Goal: Task Accomplishment & Management: Manage account settings

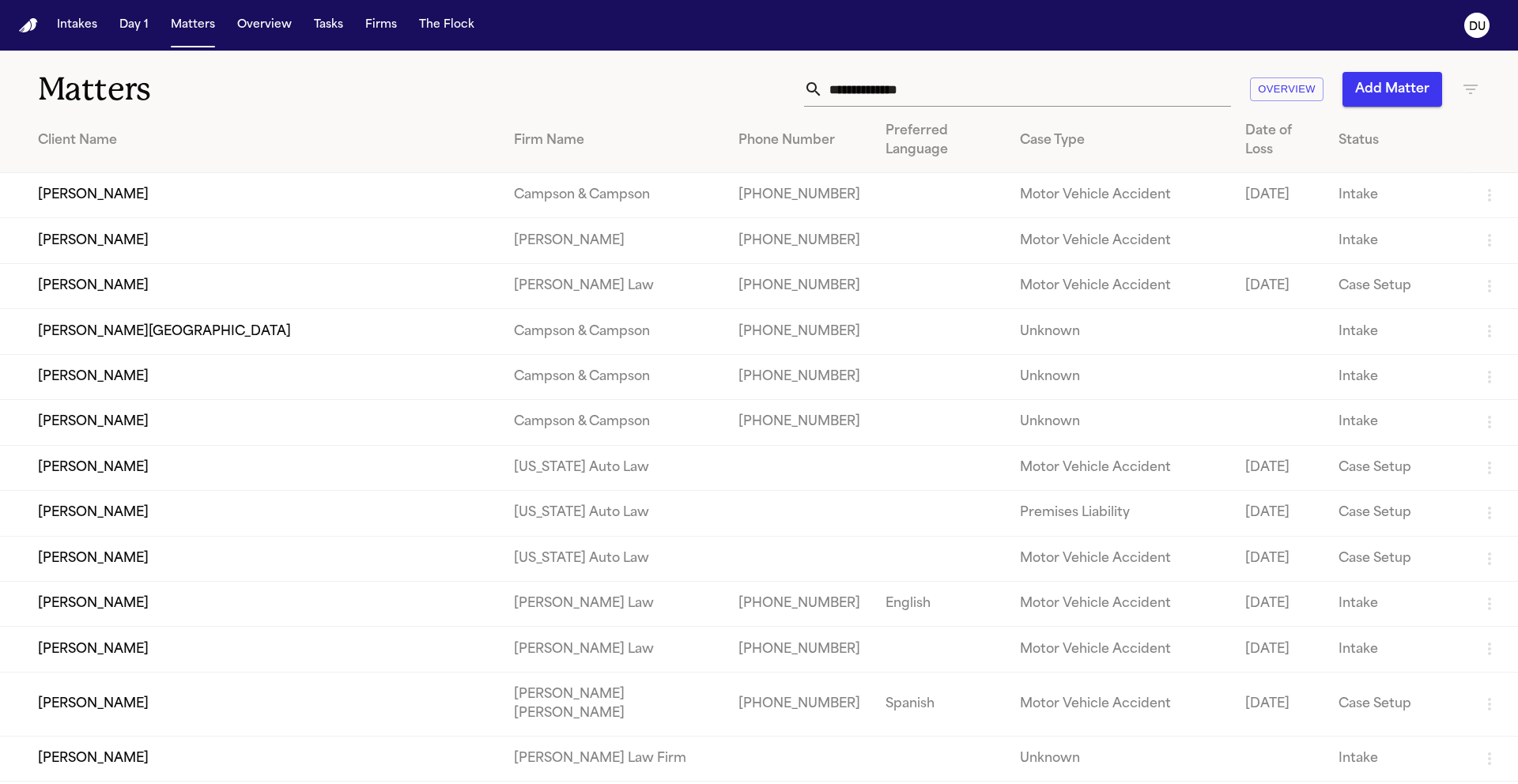
click at [1019, 110] on th "Case Type" at bounding box center [1119, 141] width 225 height 64
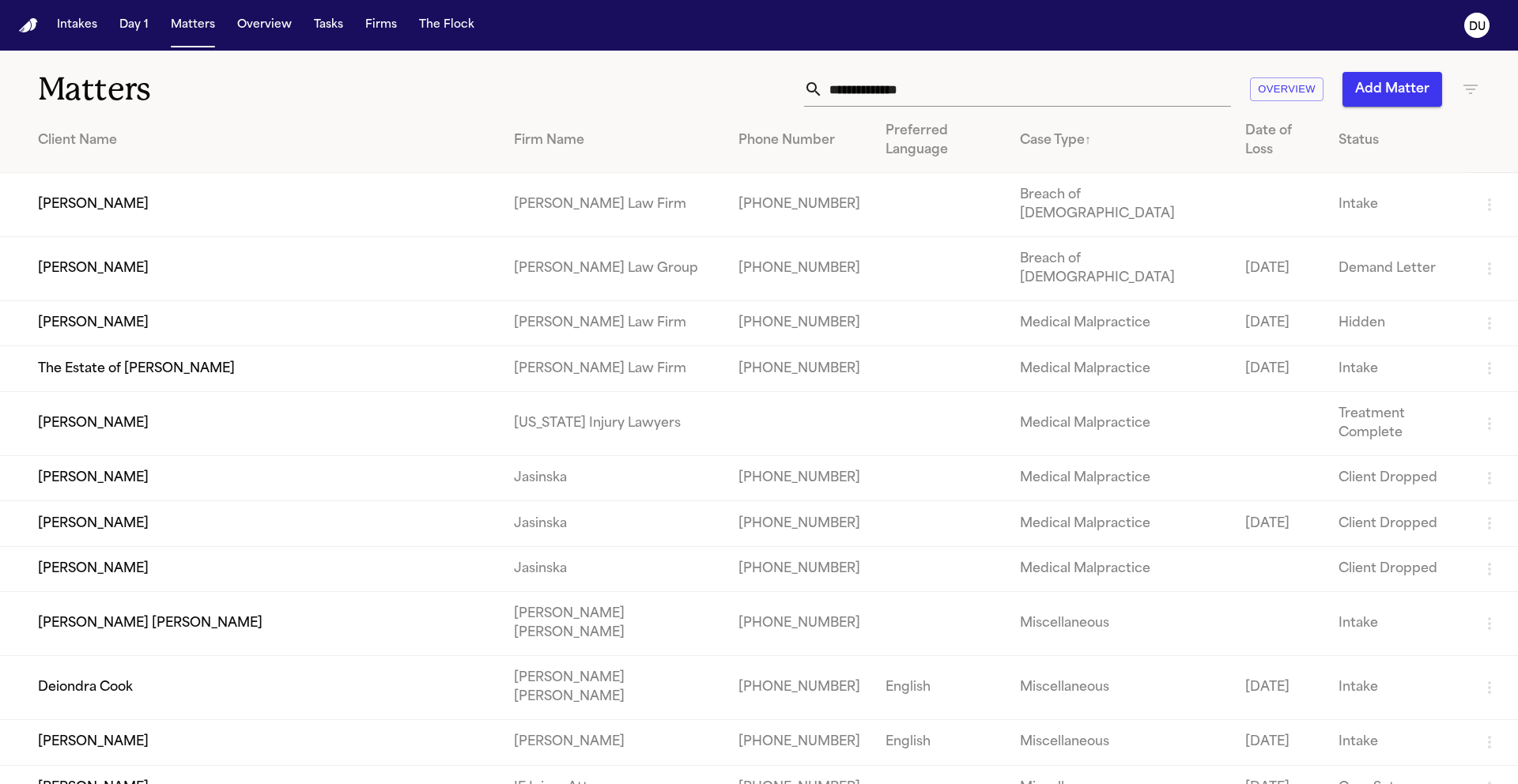
click at [1010, 91] on input "text" at bounding box center [1027, 89] width 408 height 35
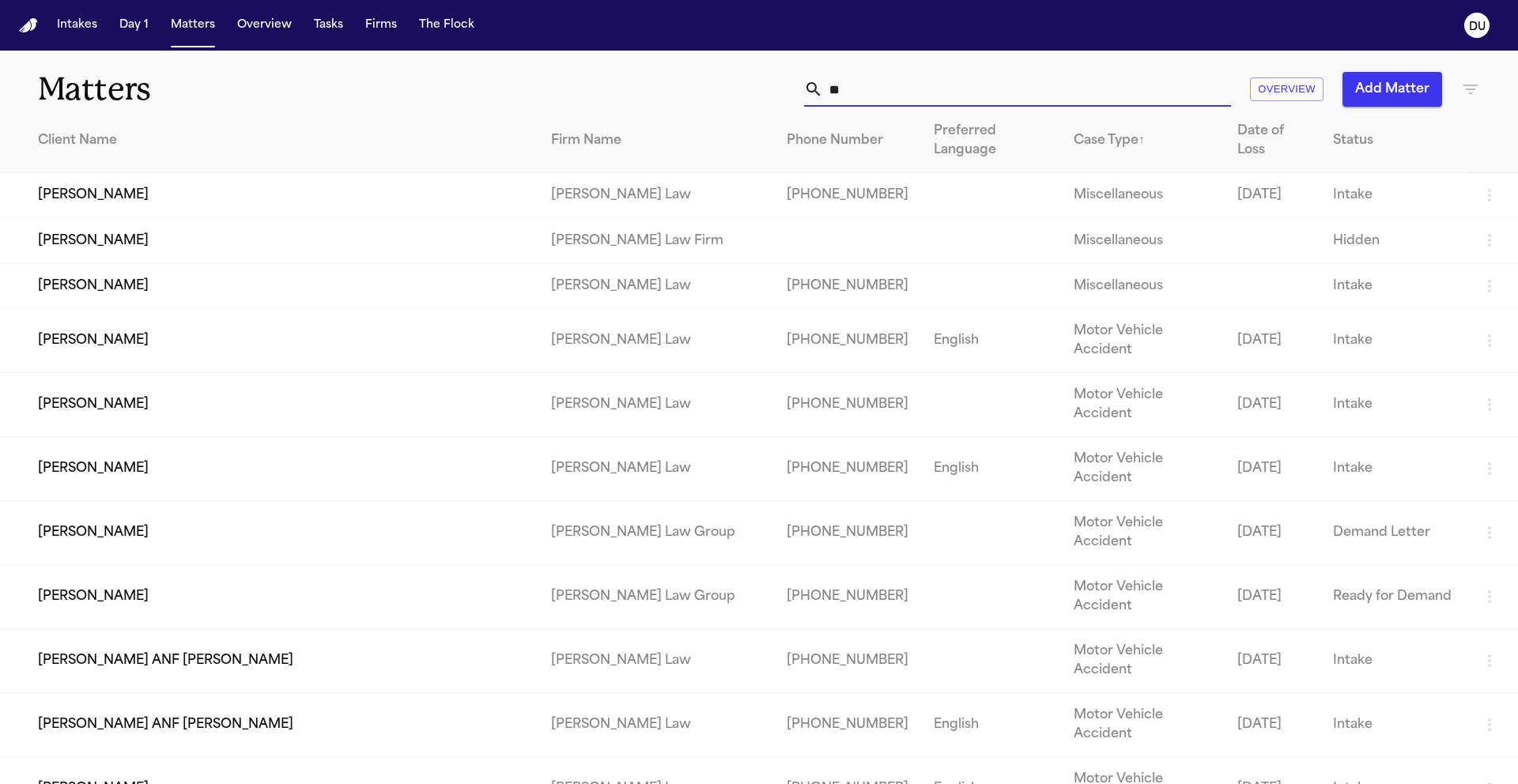
type input "*"
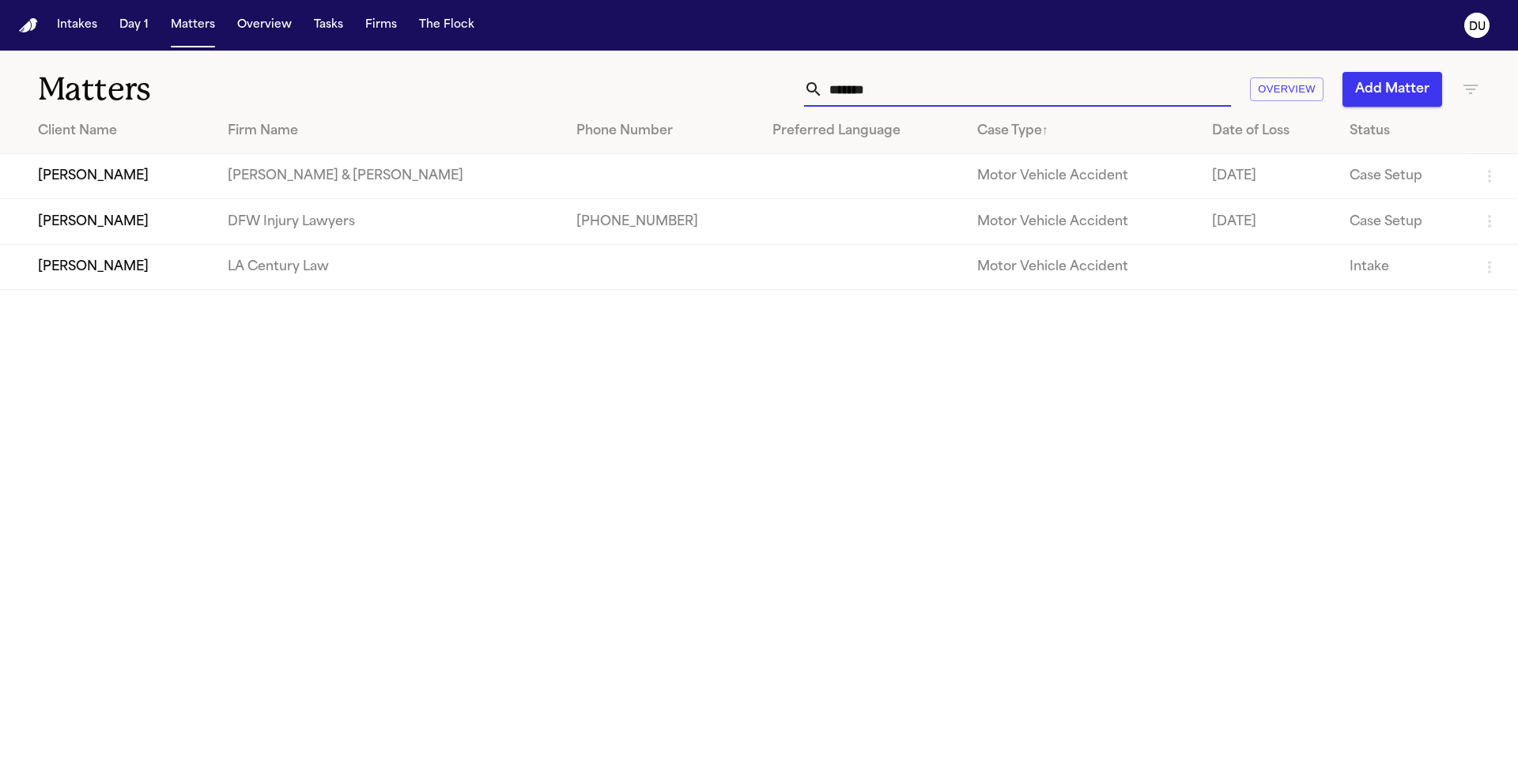
type input "*******"
click at [456, 222] on td "DFW Injury Lawyers" at bounding box center [389, 222] width 348 height 45
click at [177, 227] on td "[PERSON_NAME]" at bounding box center [108, 222] width 215 height 45
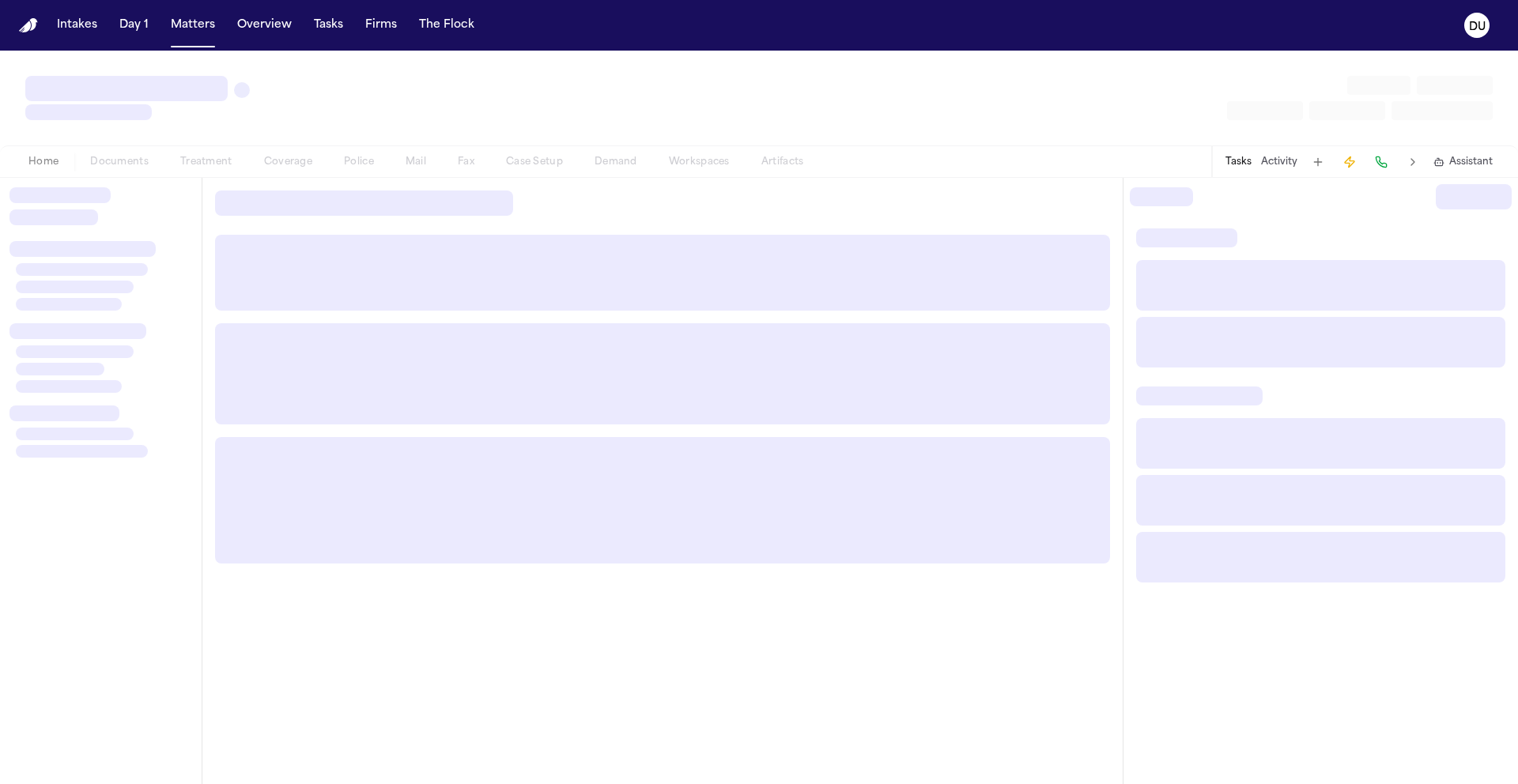
click at [177, 227] on div at bounding box center [101, 209] width 183 height 44
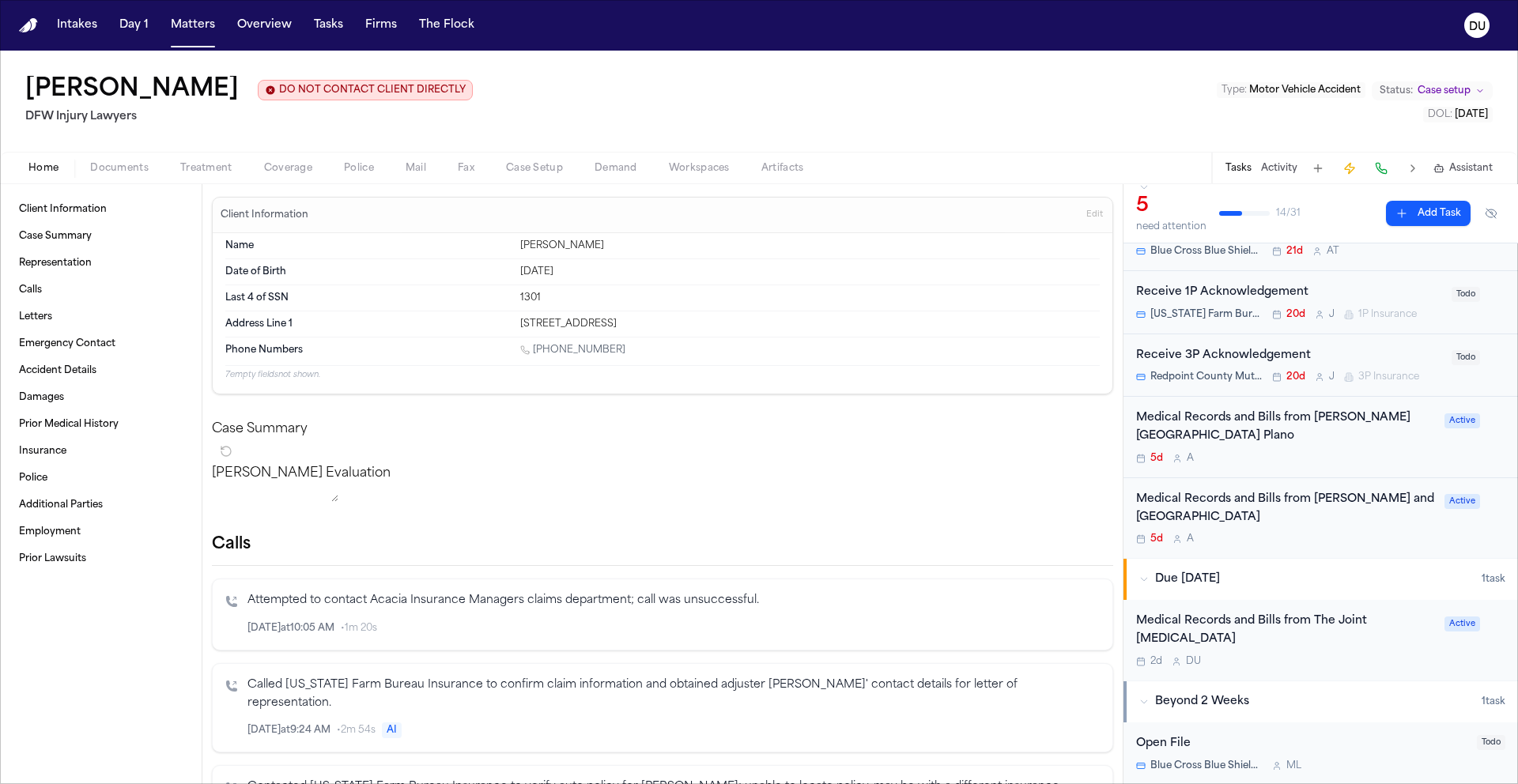
scroll to position [109, 0]
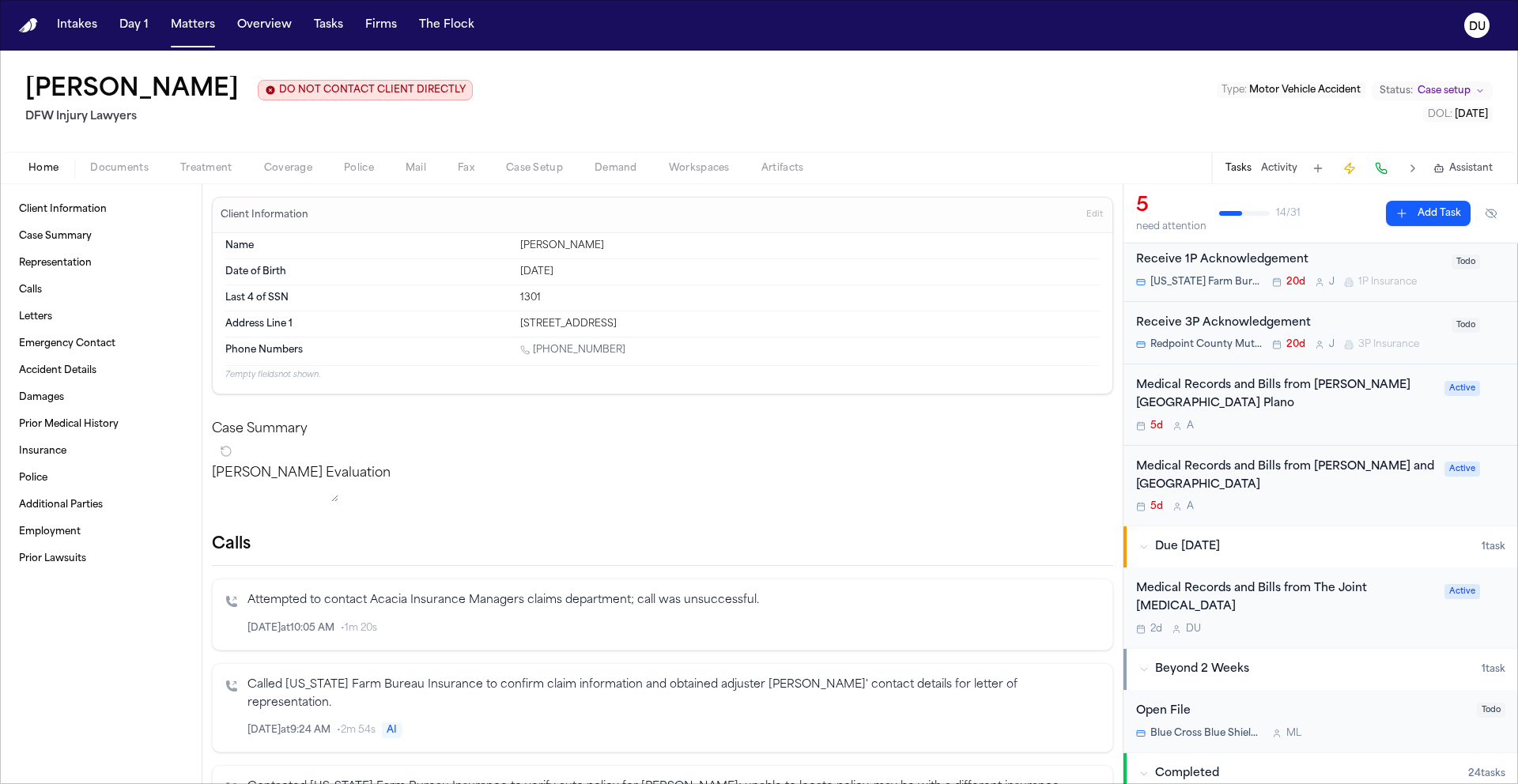
click at [1265, 479] on div "Medical Records and Bills from [PERSON_NAME] and [GEOGRAPHIC_DATA]" at bounding box center [1286, 476] width 299 height 36
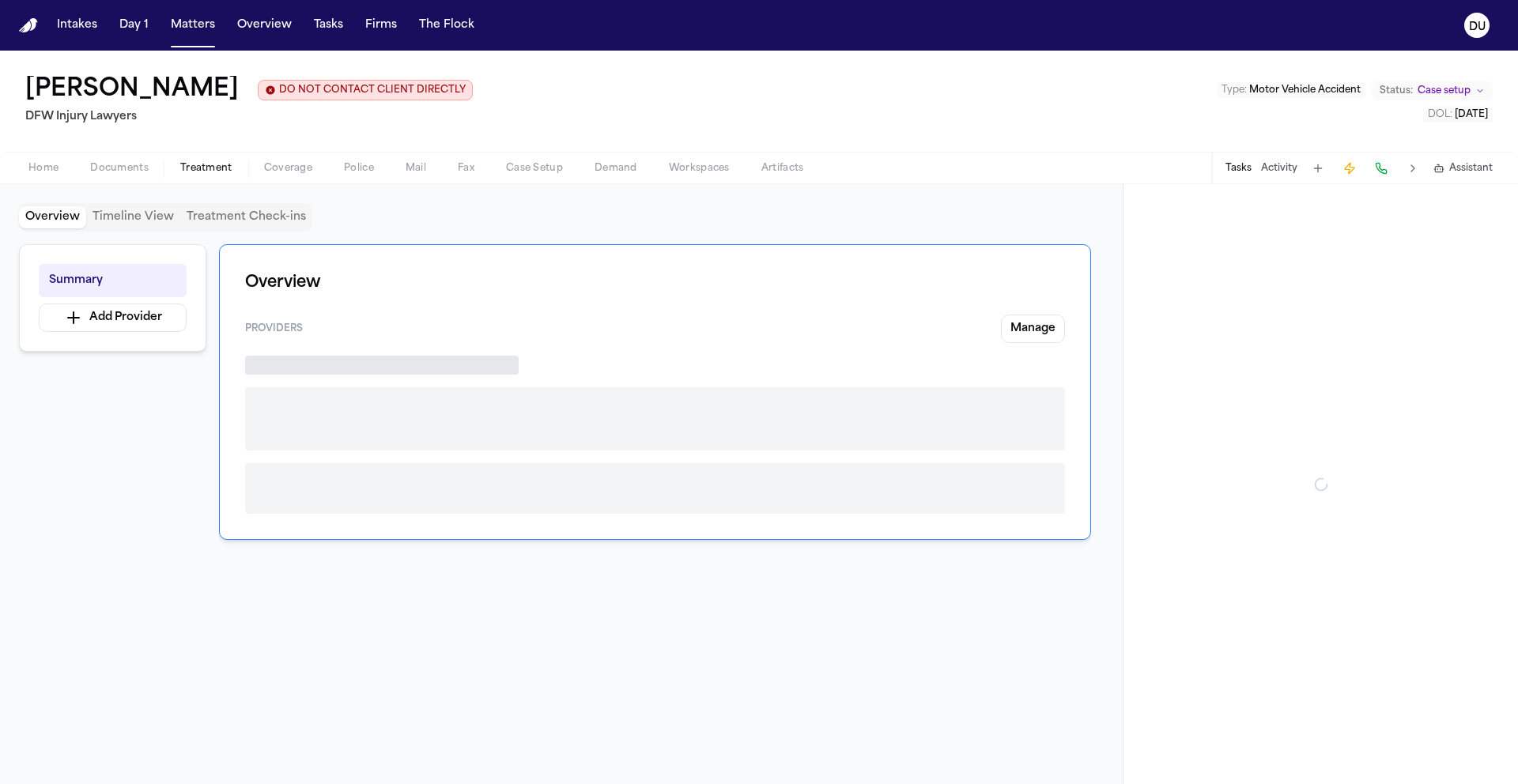
click at [212, 173] on span "Treatment" at bounding box center [206, 168] width 53 height 12
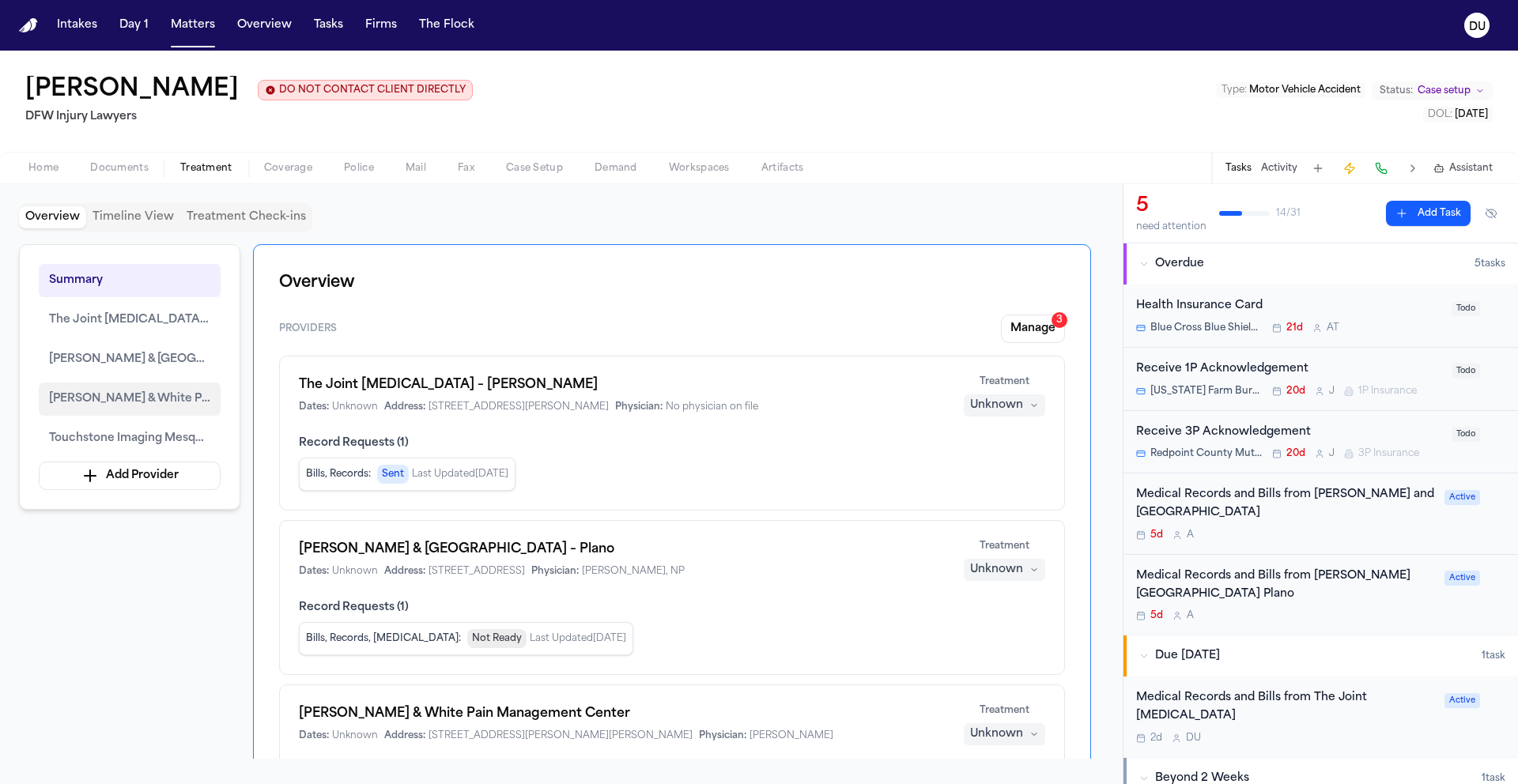
click at [133, 393] on span "[PERSON_NAME] & White Pain Management Center" at bounding box center [129, 399] width 161 height 19
click at [1035, 340] on button "Manage 3" at bounding box center [1033, 328] width 64 height 28
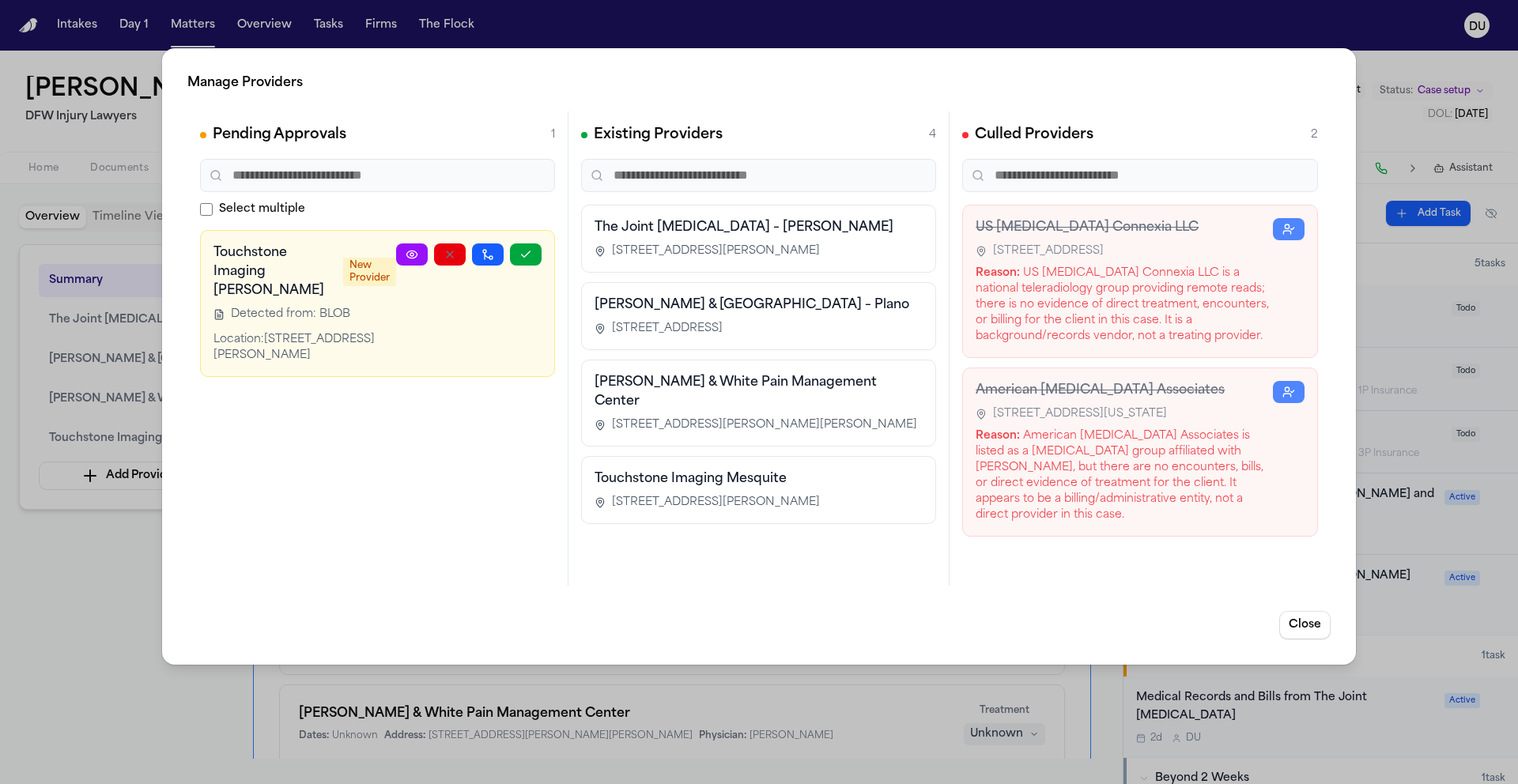
click at [777, 393] on div "[PERSON_NAME] & White Pain Management Center [STREET_ADDRESS][PERSON_NAME][PERS…" at bounding box center [759, 402] width 328 height 60
click at [716, 388] on h3 "[PERSON_NAME] & White Pain Management Center" at bounding box center [759, 392] width 328 height 38
click at [684, 373] on h3 "[PERSON_NAME] & White Pain Management Center" at bounding box center [759, 392] width 328 height 38
drag, startPoint x: 603, startPoint y: 381, endPoint x: 894, endPoint y: 387, distance: 291.1
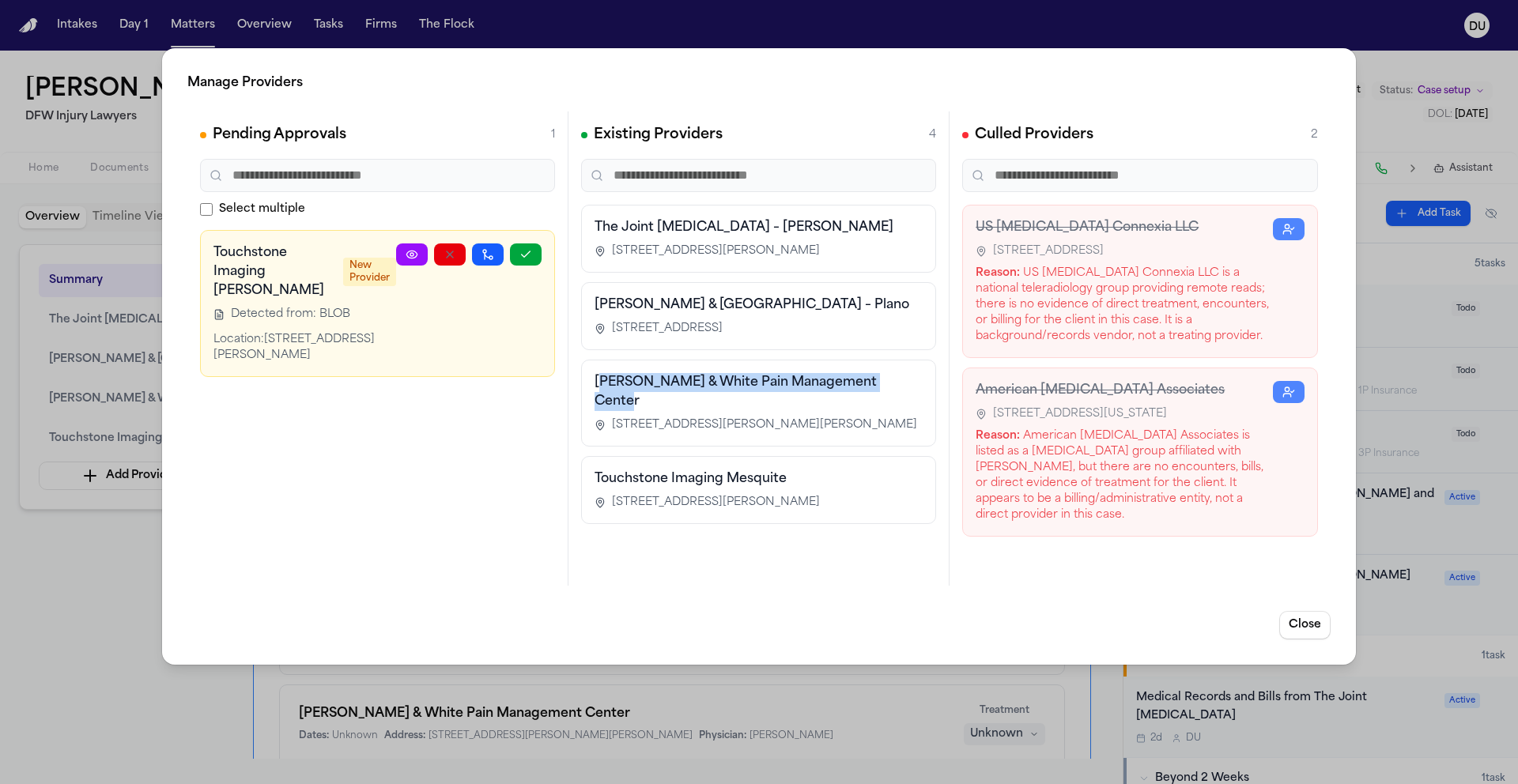
click at [894, 387] on h3 "[PERSON_NAME] & White Pain Management Center" at bounding box center [759, 392] width 328 height 38
click at [595, 389] on h3 "[PERSON_NAME] & White Pain Management Center" at bounding box center [759, 392] width 328 height 38
drag, startPoint x: 595, startPoint y: 384, endPoint x: 850, endPoint y: 384, distance: 255.0
click at [922, 384] on div "[PERSON_NAME] & White Pain Management Center [STREET_ADDRESS][PERSON_NAME][PERS…" at bounding box center [759, 403] width 355 height 87
copy h3 "[PERSON_NAME] & White Pain Management Center"
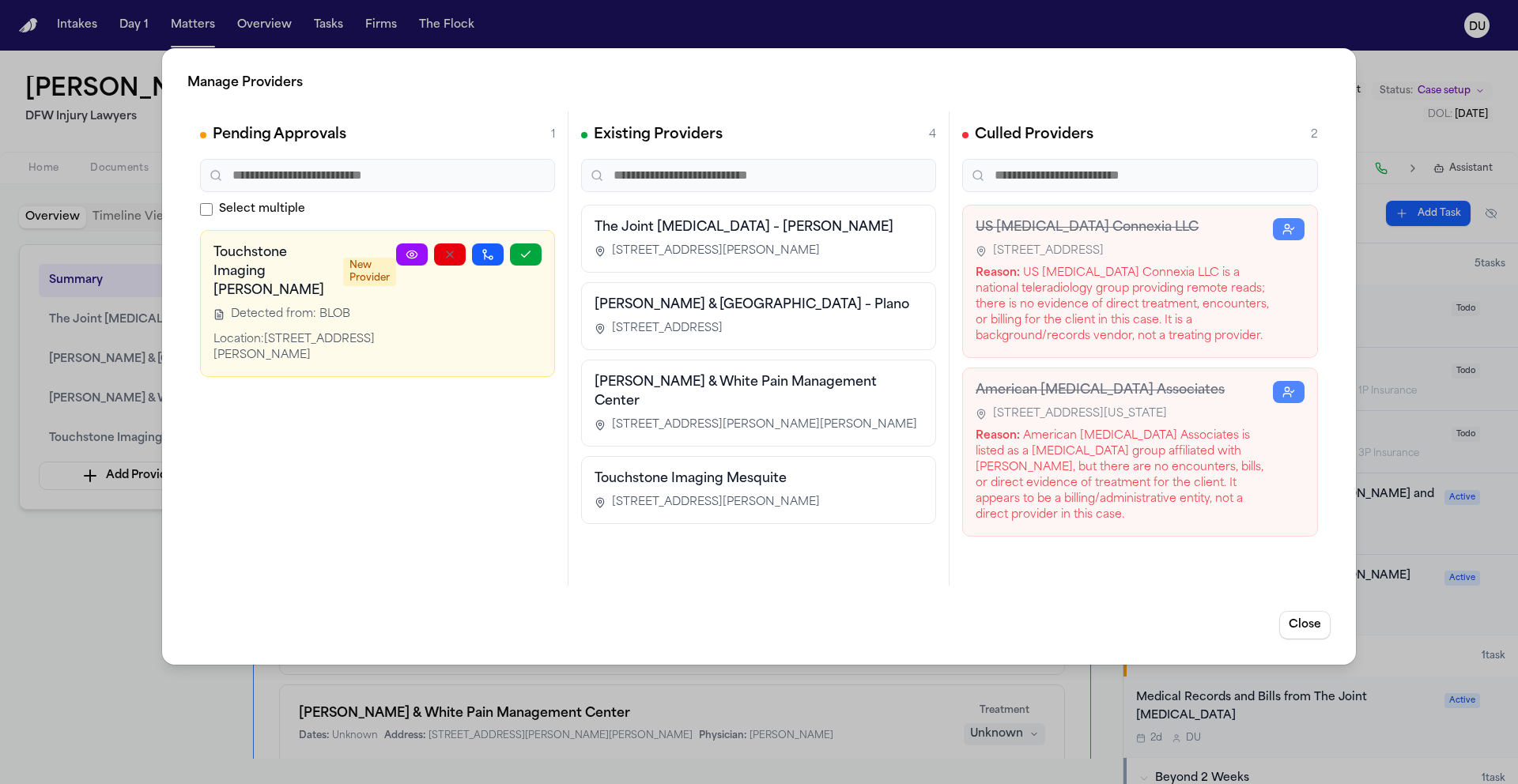
click at [676, 417] on span "[STREET_ADDRESS][PERSON_NAME][PERSON_NAME]" at bounding box center [764, 425] width 305 height 16
drag, startPoint x: 653, startPoint y: 424, endPoint x: 612, endPoint y: 406, distance: 44.8
click at [612, 417] on span "[STREET_ADDRESS][PERSON_NAME][PERSON_NAME]" at bounding box center [764, 425] width 305 height 16
copy span "[STREET_ADDRESS][PERSON_NAME][PERSON_NAME]"
click at [1294, 617] on button "Close" at bounding box center [1305, 625] width 52 height 28
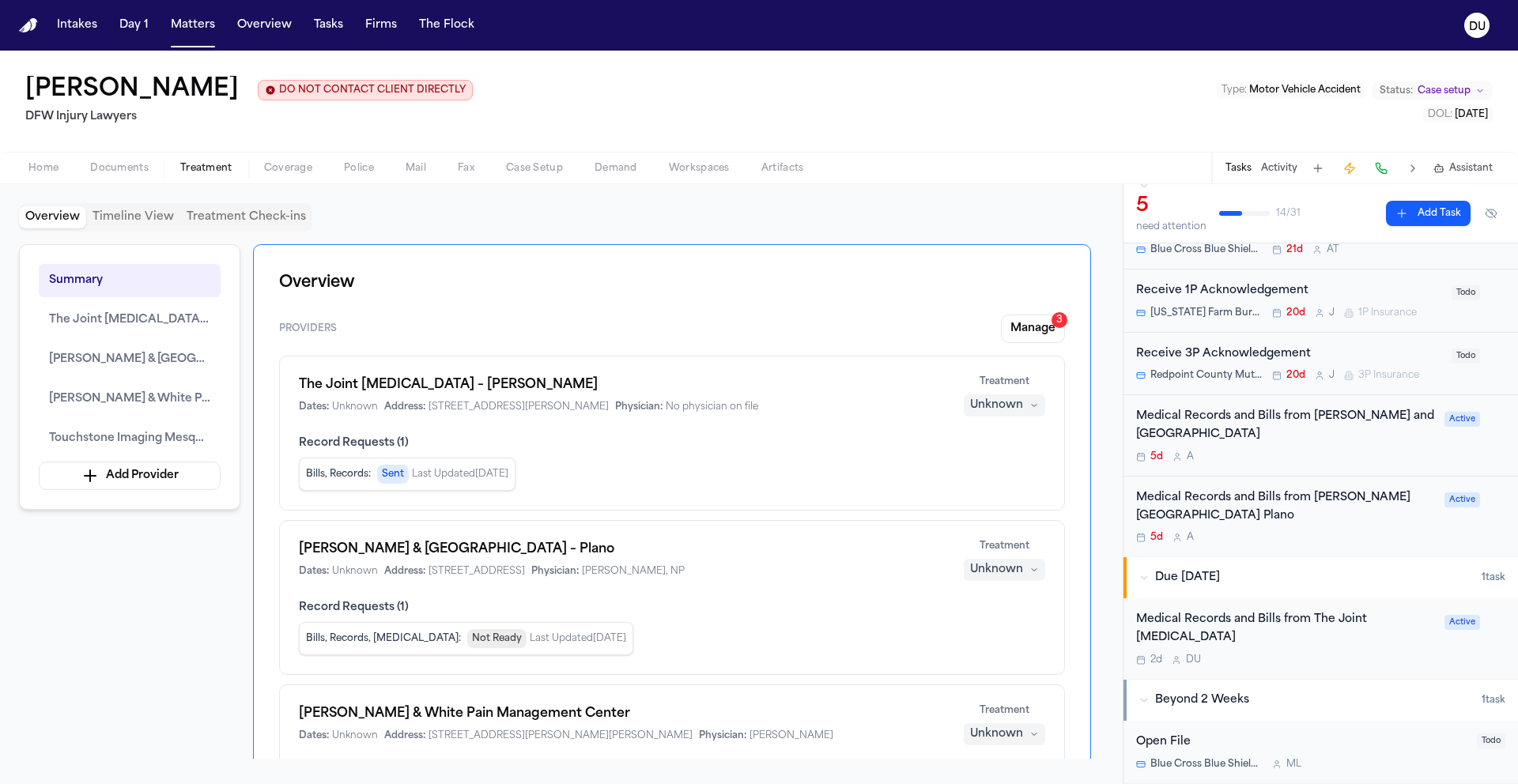
scroll to position [108, 0]
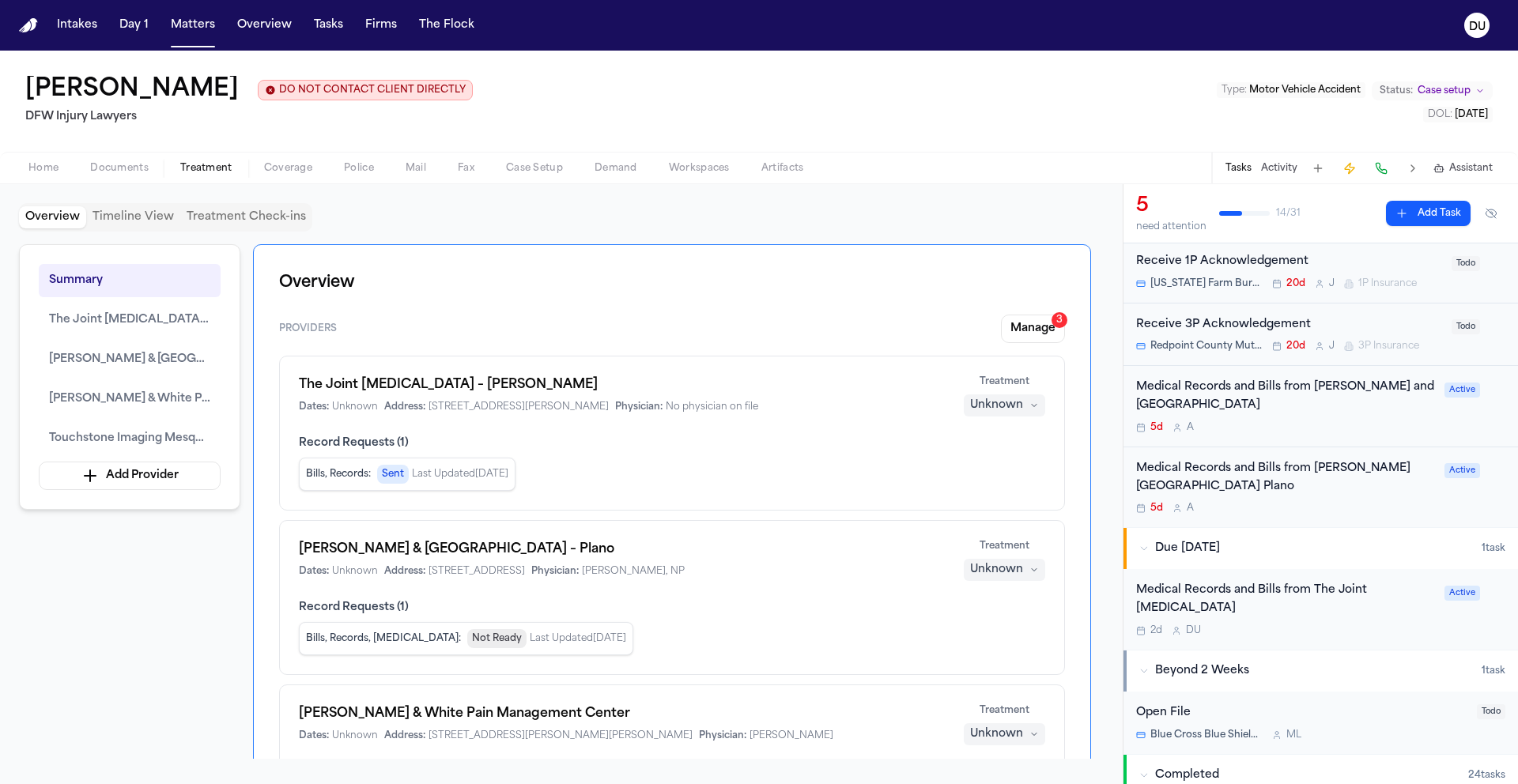
click at [1243, 400] on div "Medical Records and Bills from [PERSON_NAME] and [GEOGRAPHIC_DATA]" at bounding box center [1286, 396] width 299 height 36
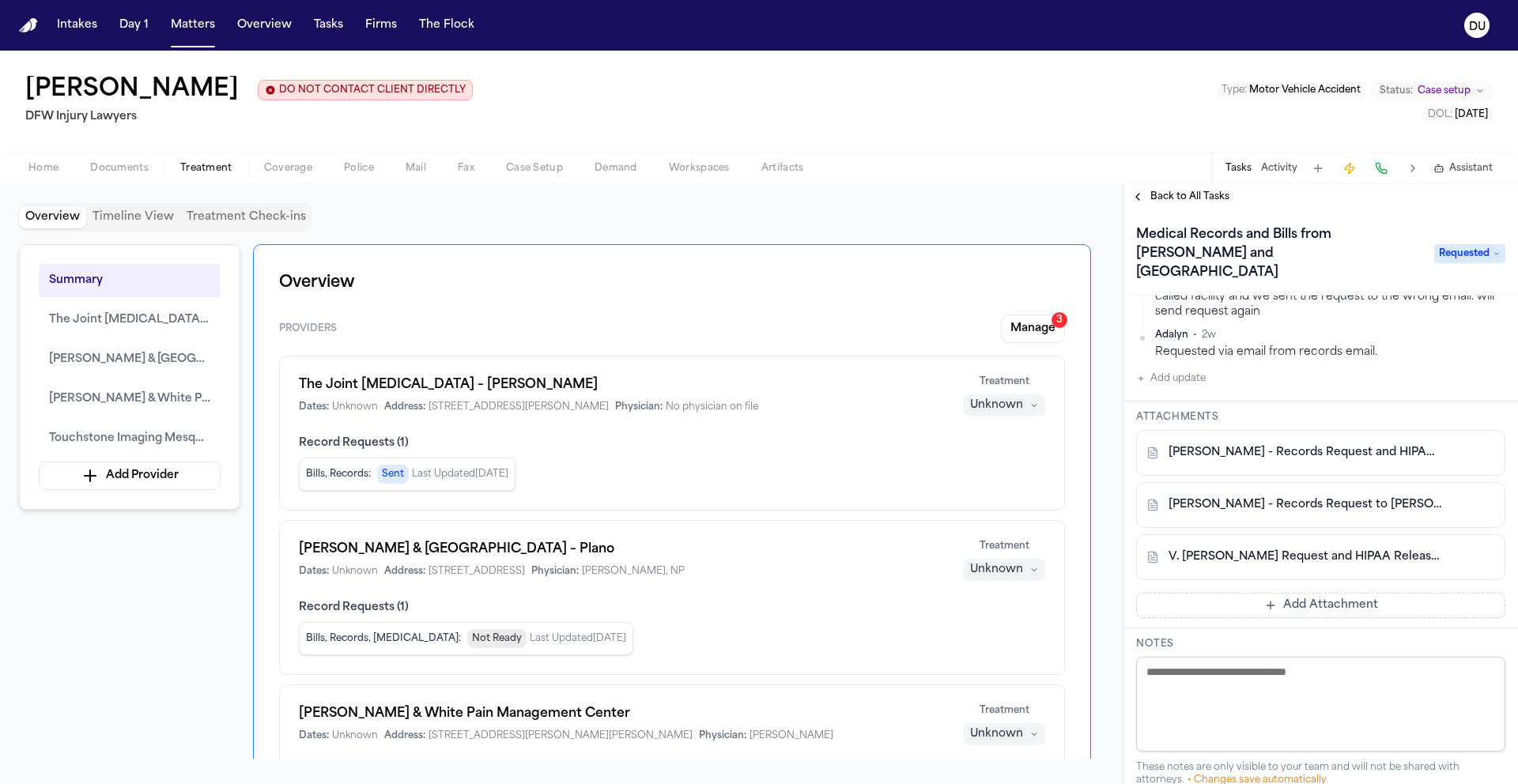
scroll to position [418, 0]
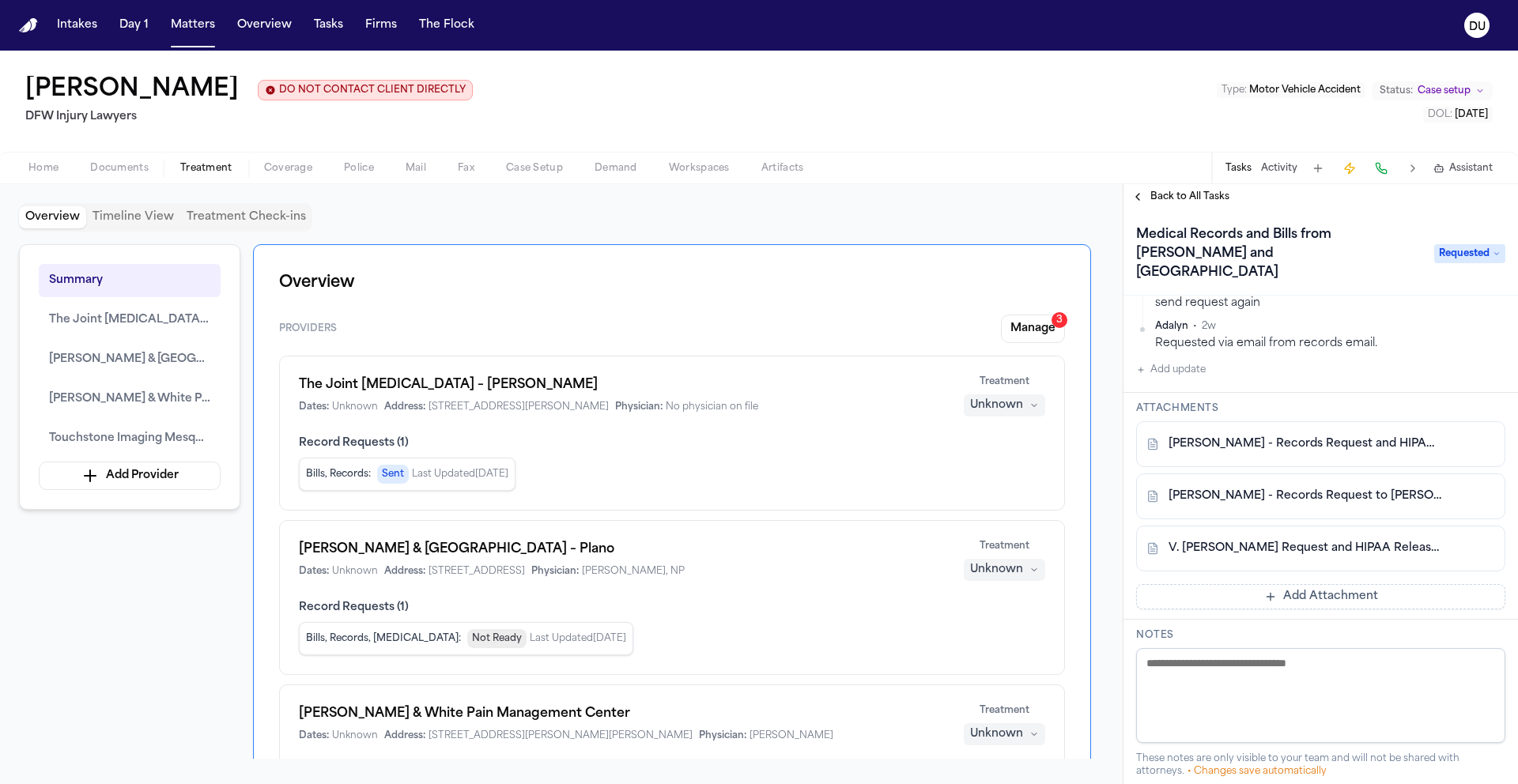
click at [1318, 436] on link "[PERSON_NAME] - Records Request and HIPAA Release to [PERSON_NAME] & White Pain…" at bounding box center [1304, 444] width 272 height 16
click at [1313, 489] on link "[PERSON_NAME] - Records Request to [PERSON_NAME] and White Pain Management - [D…" at bounding box center [1304, 497] width 272 height 16
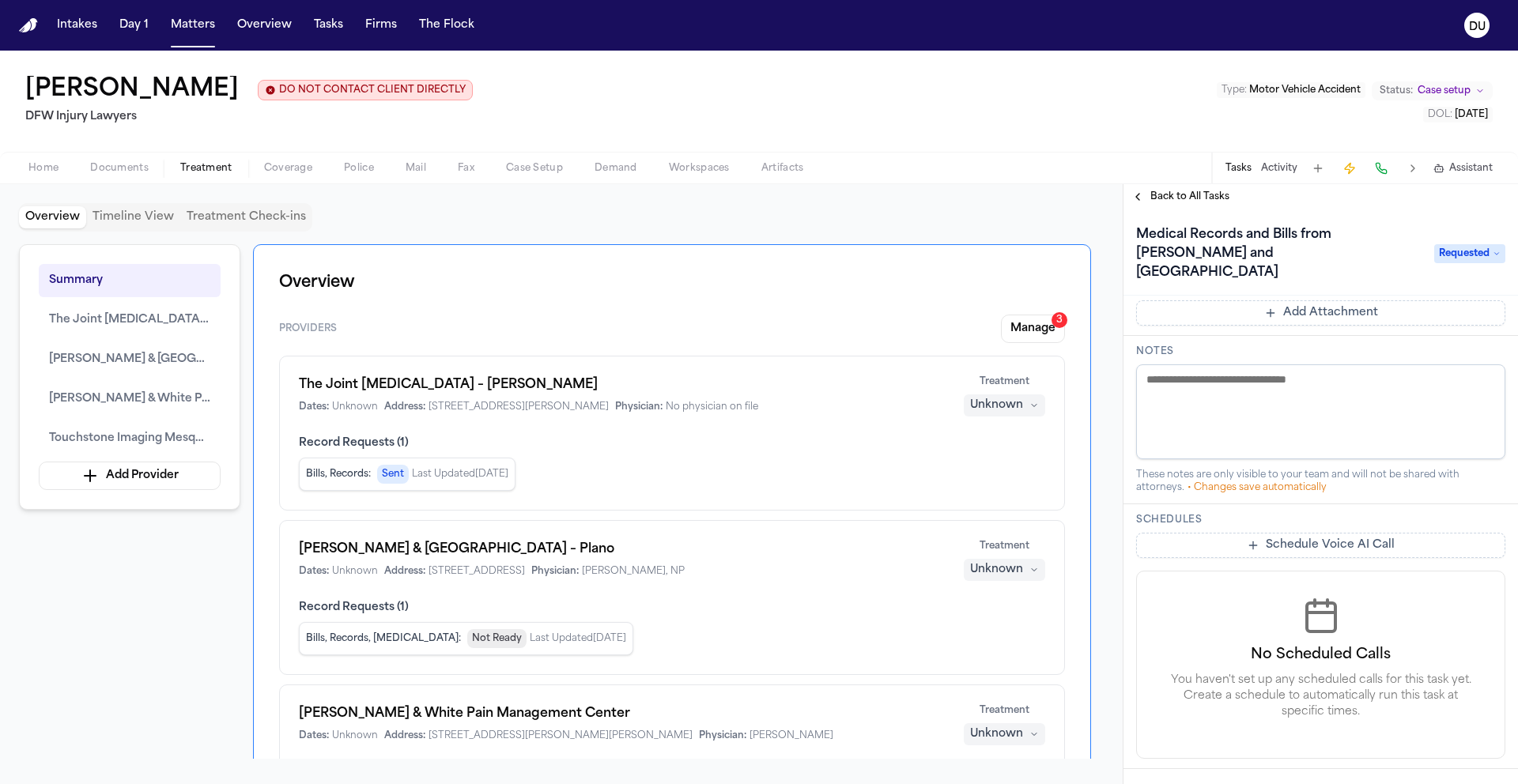
scroll to position [350, 0]
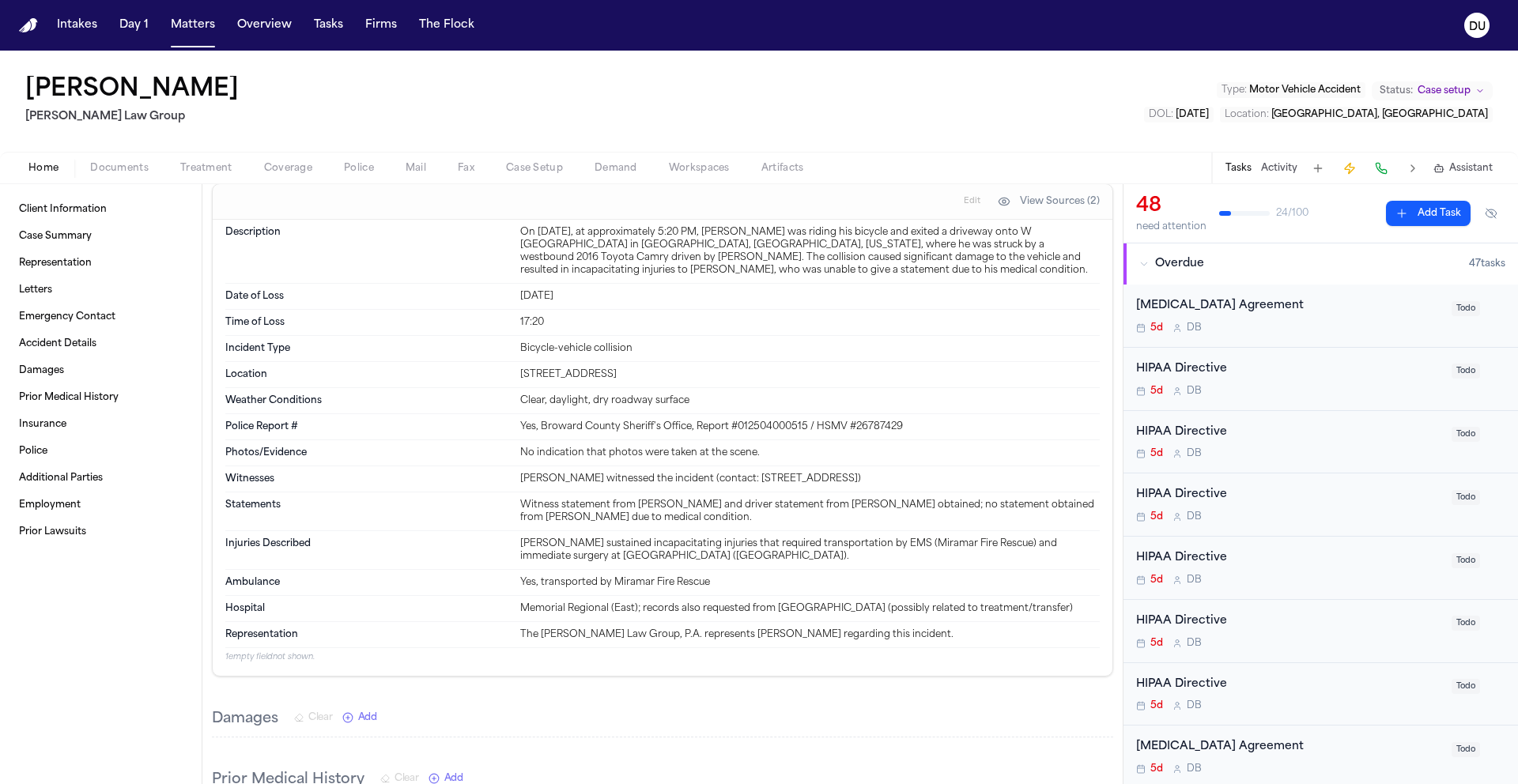
scroll to position [554, 0]
drag, startPoint x: 41, startPoint y: 22, endPoint x: 32, endPoint y: 24, distance: 9.2
click at [41, 21] on nav "Intakes Day 1 Matters Overview Tasks Firms The Flock DU" at bounding box center [759, 25] width 1518 height 51
click at [25, 24] on img "Home" at bounding box center [28, 25] width 19 height 15
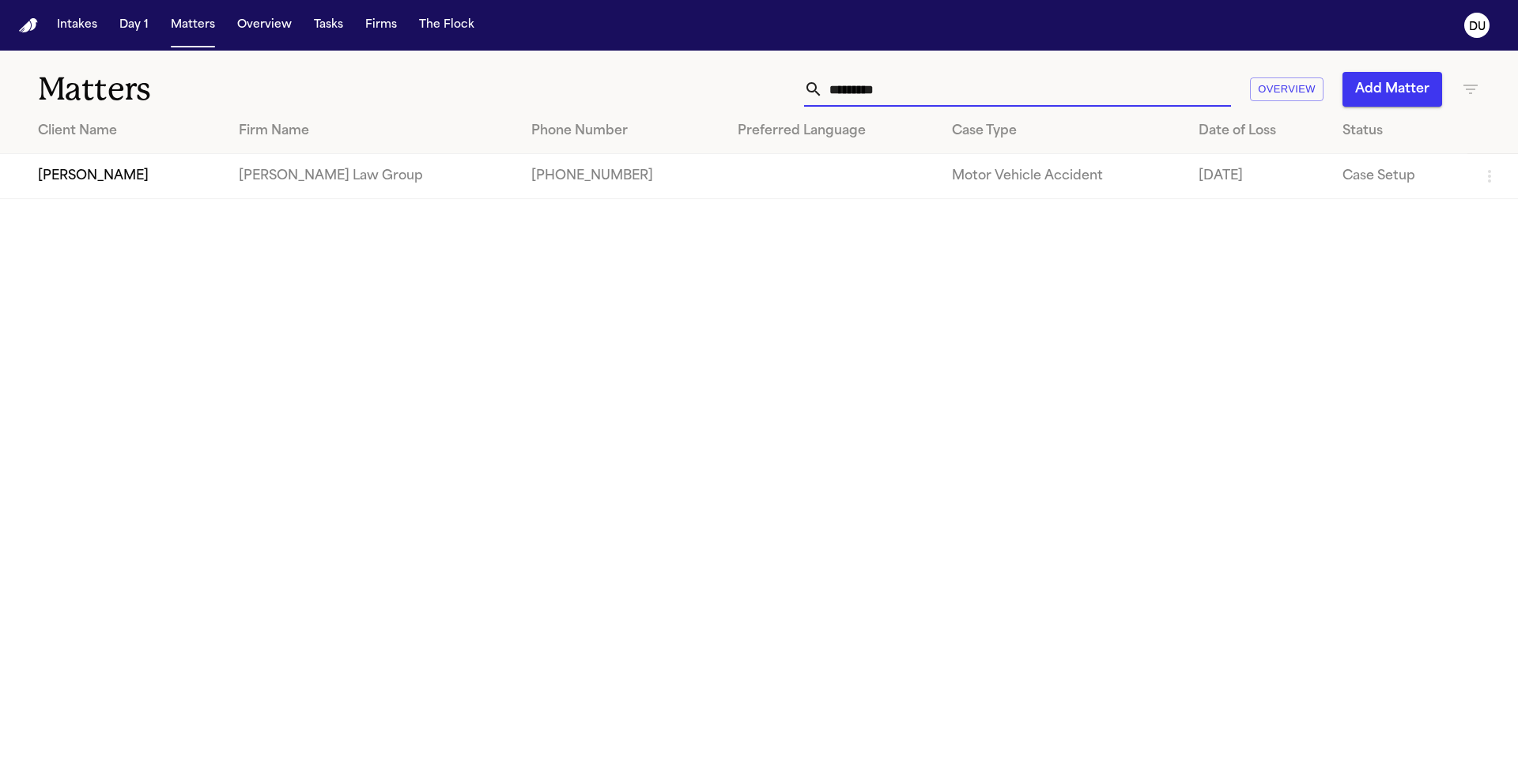
drag, startPoint x: 859, startPoint y: 87, endPoint x: 819, endPoint y: 86, distance: 40.0
click at [819, 86] on div "*********" at bounding box center [1017, 89] width 426 height 35
type input "**********"
click at [491, 161] on td "[PHONE_NUMBER]" at bounding box center [573, 176] width 217 height 45
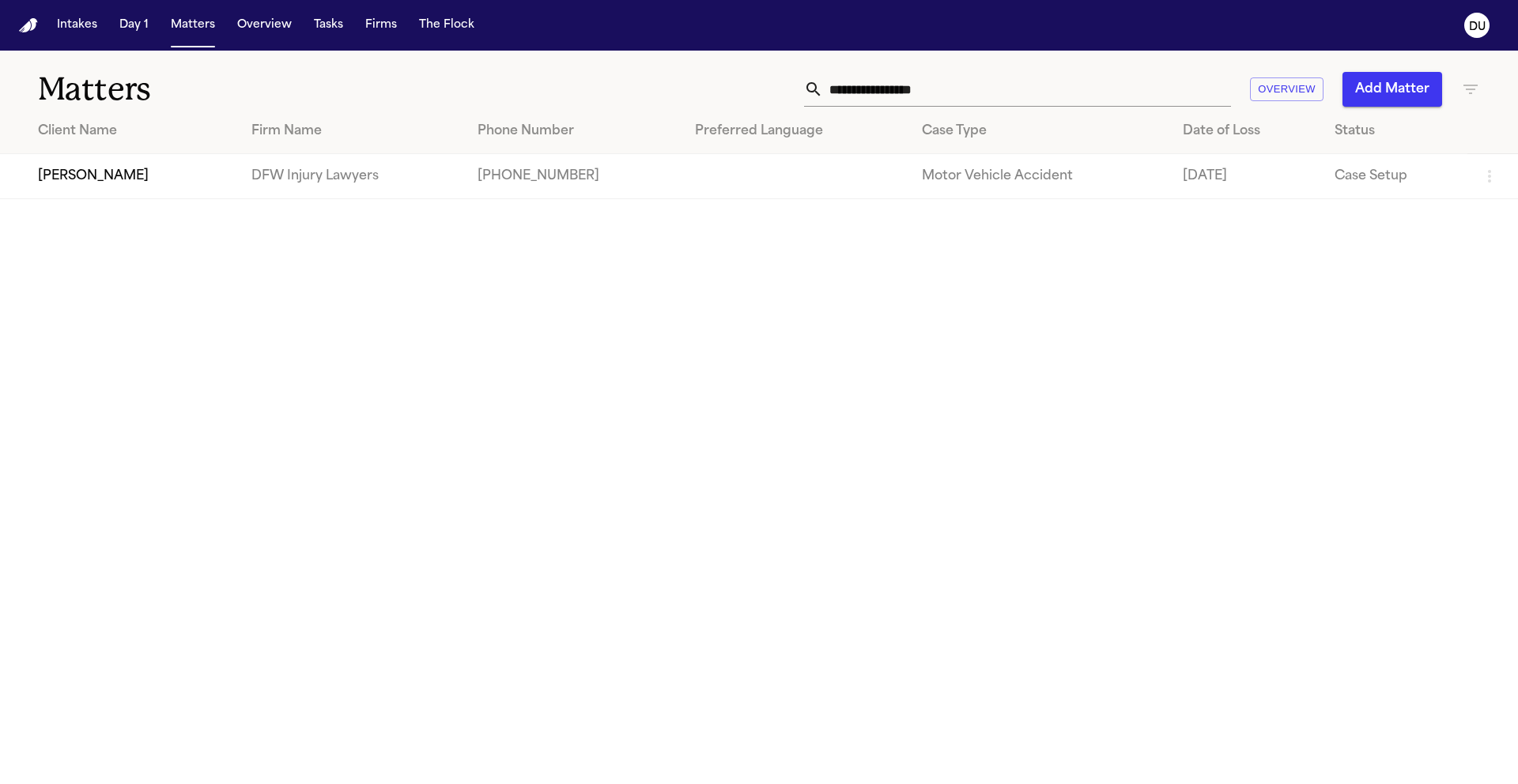
click at [465, 173] on td "DFW Injury Lawyers" at bounding box center [352, 176] width 226 height 45
click at [201, 184] on td "[PERSON_NAME]" at bounding box center [119, 176] width 239 height 45
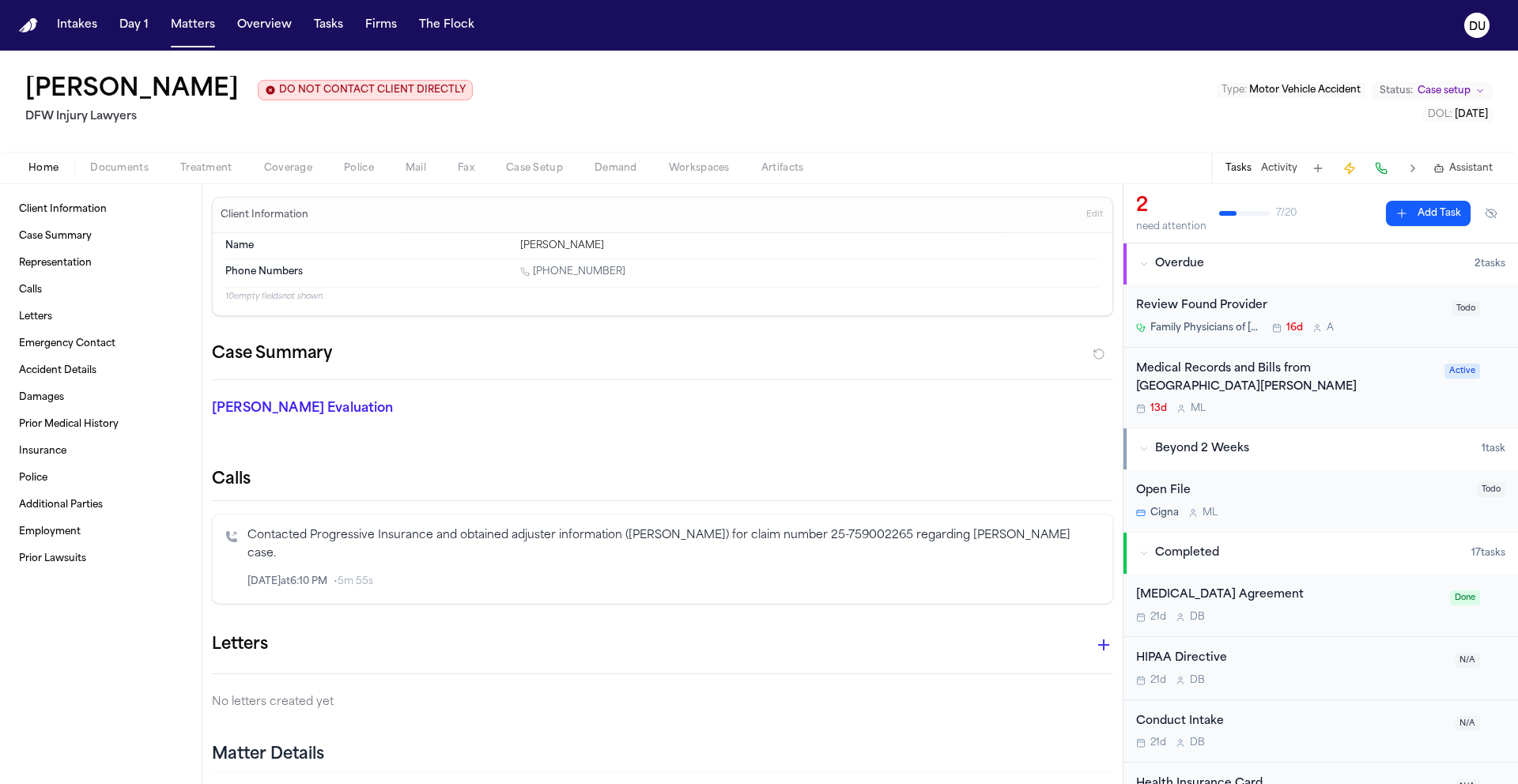
click at [1228, 394] on div "Medical Records and Bills from Methodist Richardson Medical Center" at bounding box center [1286, 378] width 299 height 36
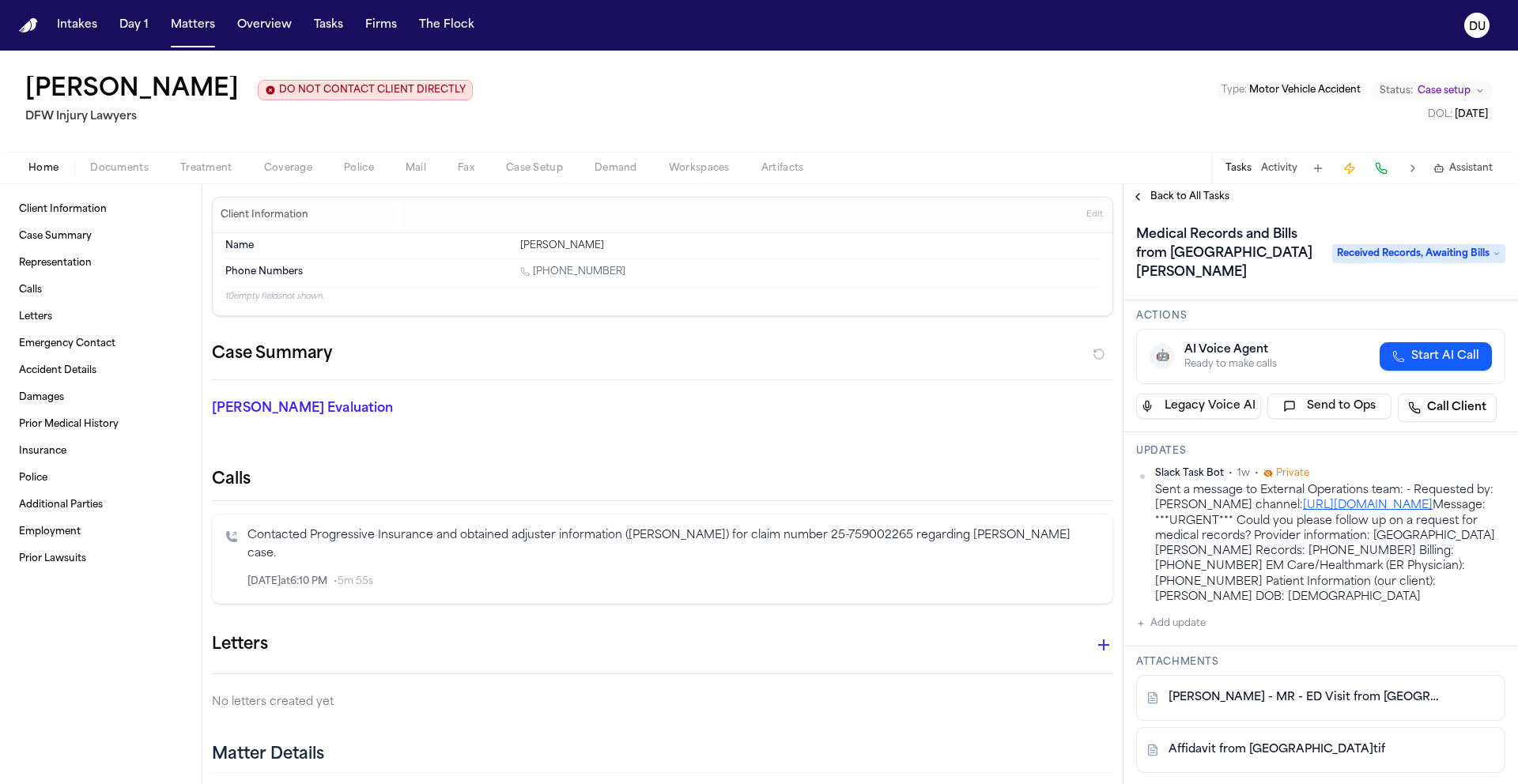
scroll to position [91, 0]
click at [1303, 508] on link "https://slack.com/app_redirect?channel=C08928AJ3CZ" at bounding box center [1368, 502] width 130 height 12
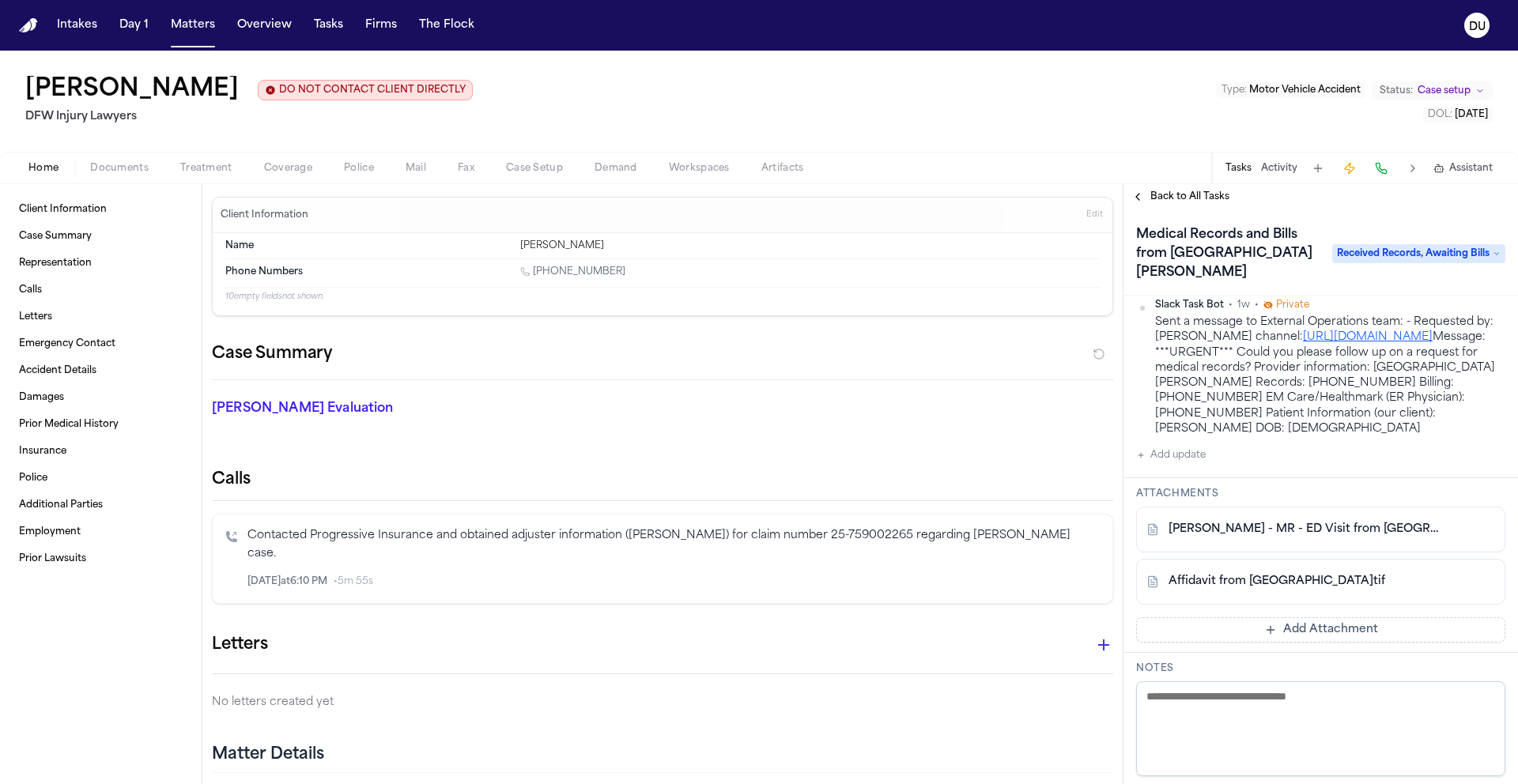
scroll to position [271, 0]
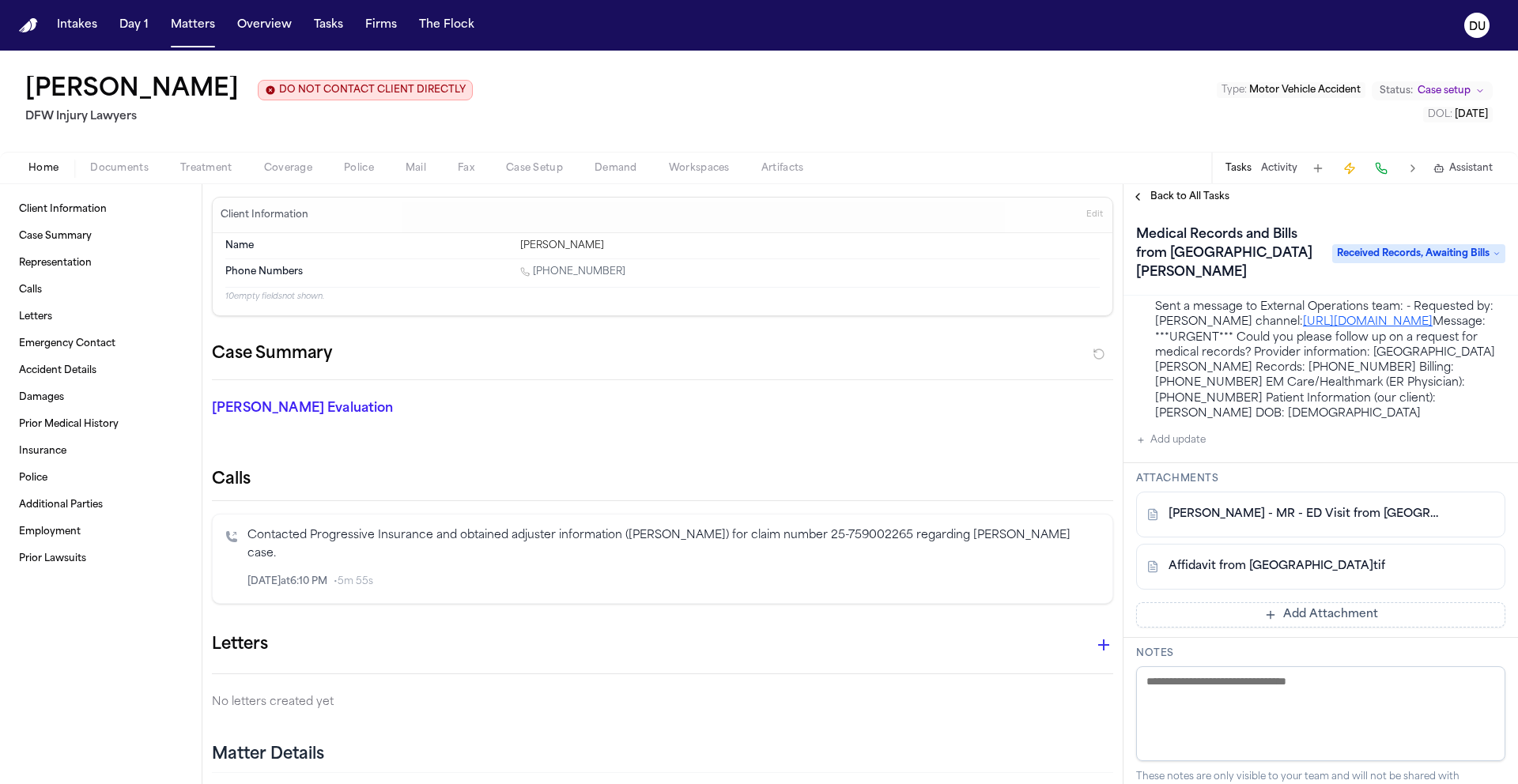
click at [1311, 522] on link "D. Fernandez - MR - ED Visit from Methodist Dallas Medical Center - 6.5.25" at bounding box center [1304, 514] width 272 height 16
click at [1283, 522] on link "D. Fernandez - MR - ED Visit from Methodist Dallas Medical Center - 6.5.25" at bounding box center [1304, 514] width 272 height 16
click at [1256, 575] on link "Affidavit from Methodist Dallas Medical Center.tif" at bounding box center [1276, 567] width 216 height 16
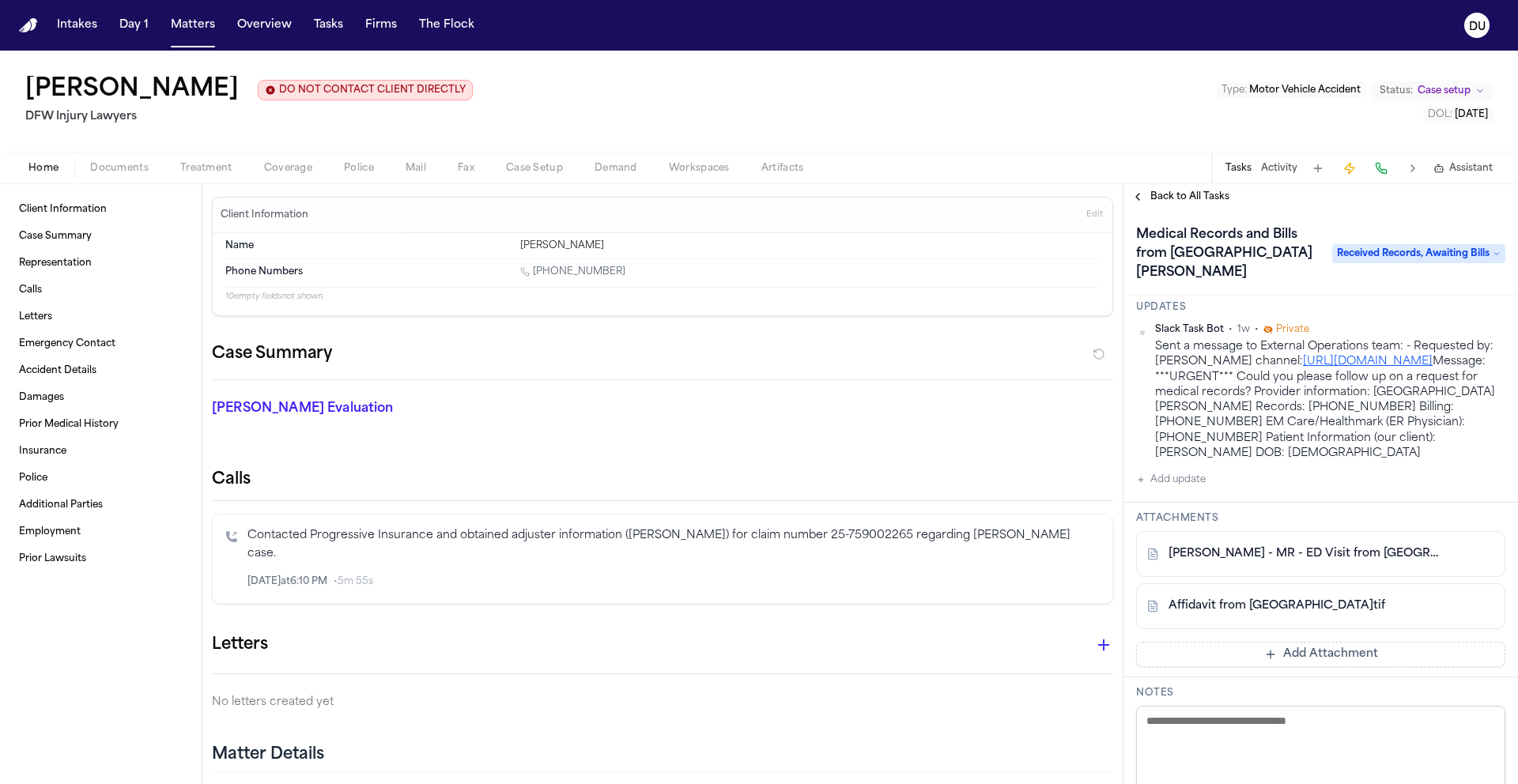
scroll to position [0, 0]
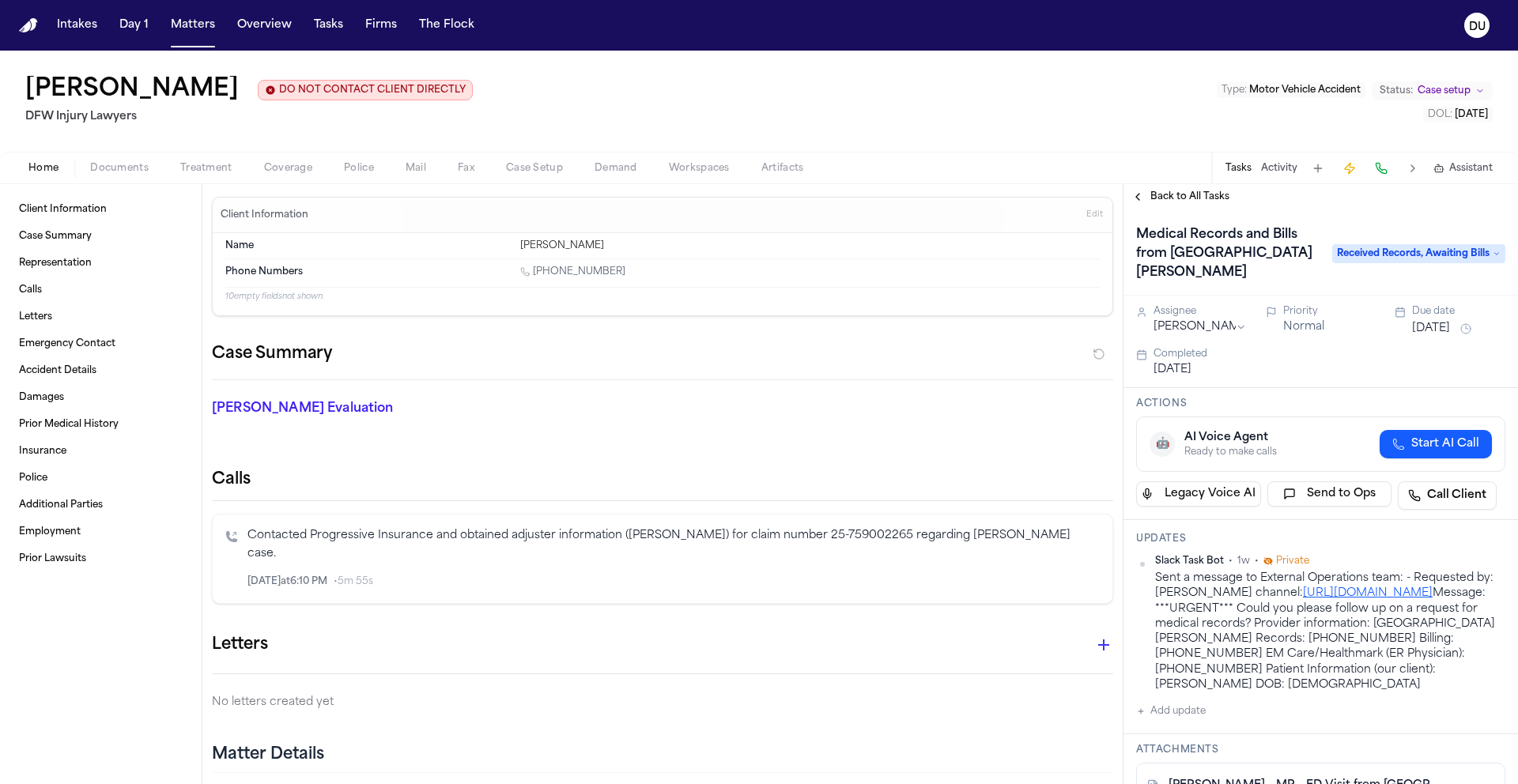
click at [118, 174] on span "Documents" at bounding box center [119, 168] width 59 height 12
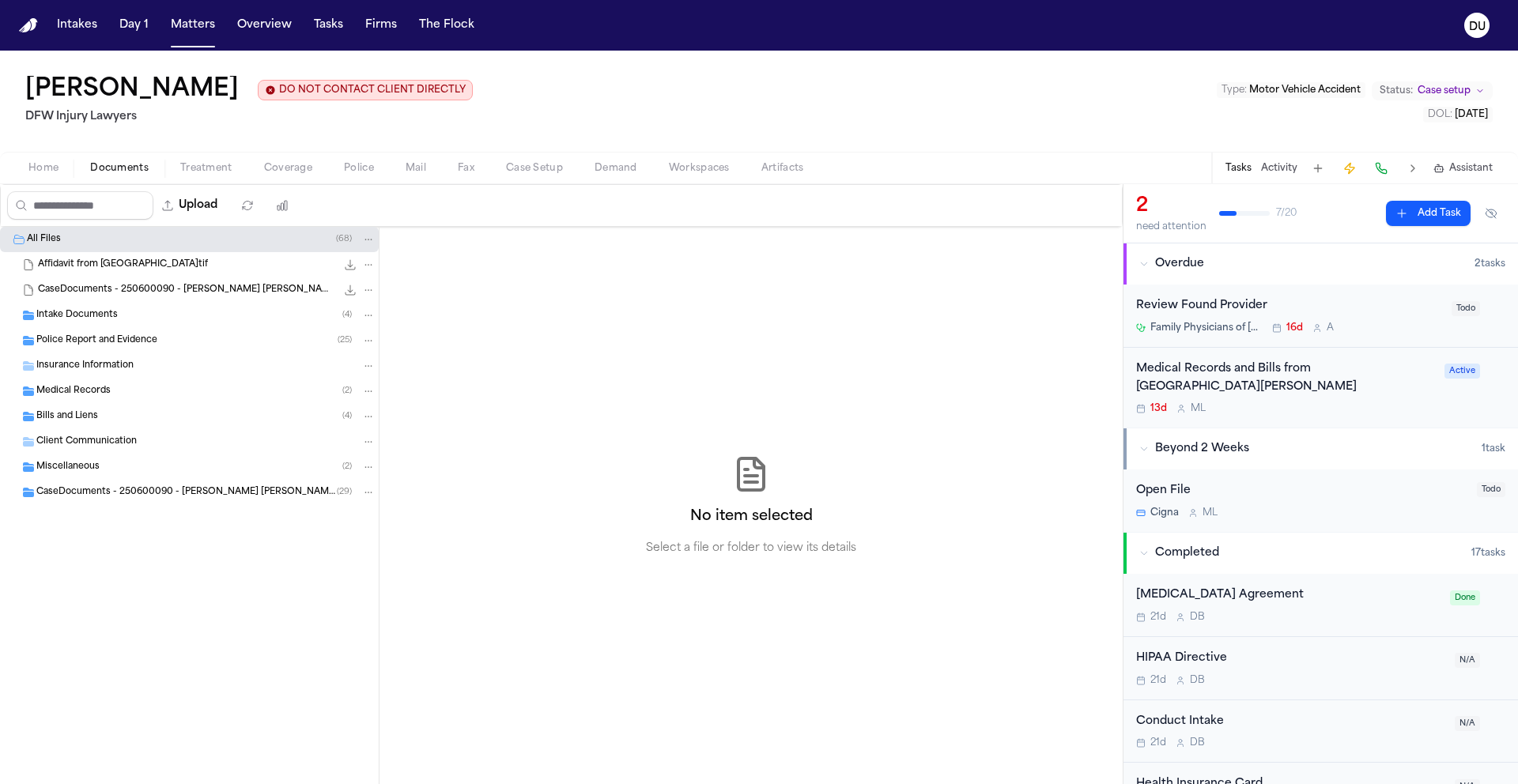
click at [56, 394] on span "Medical Records" at bounding box center [73, 391] width 74 height 13
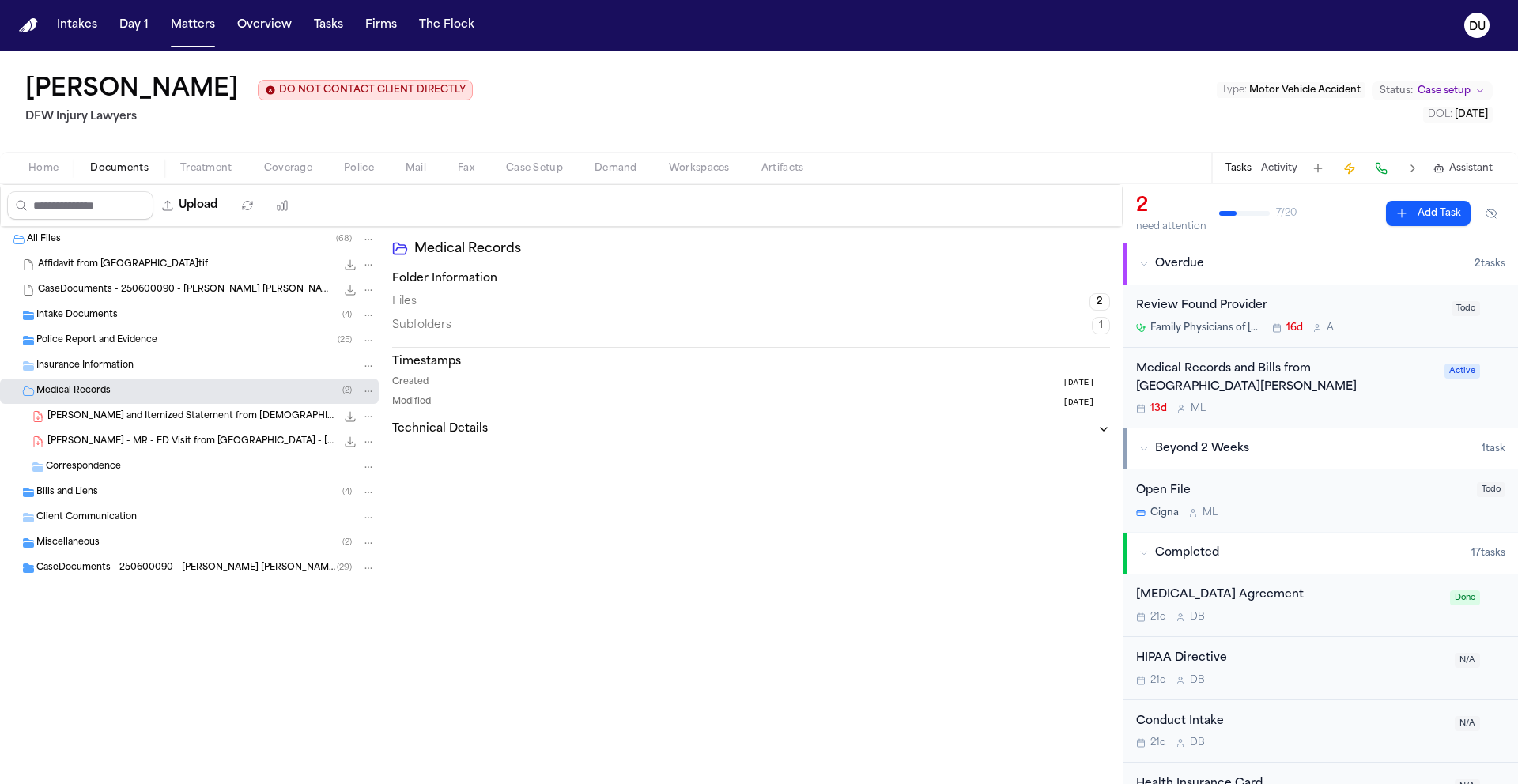
click at [67, 469] on span "Correspondence" at bounding box center [83, 467] width 75 height 13
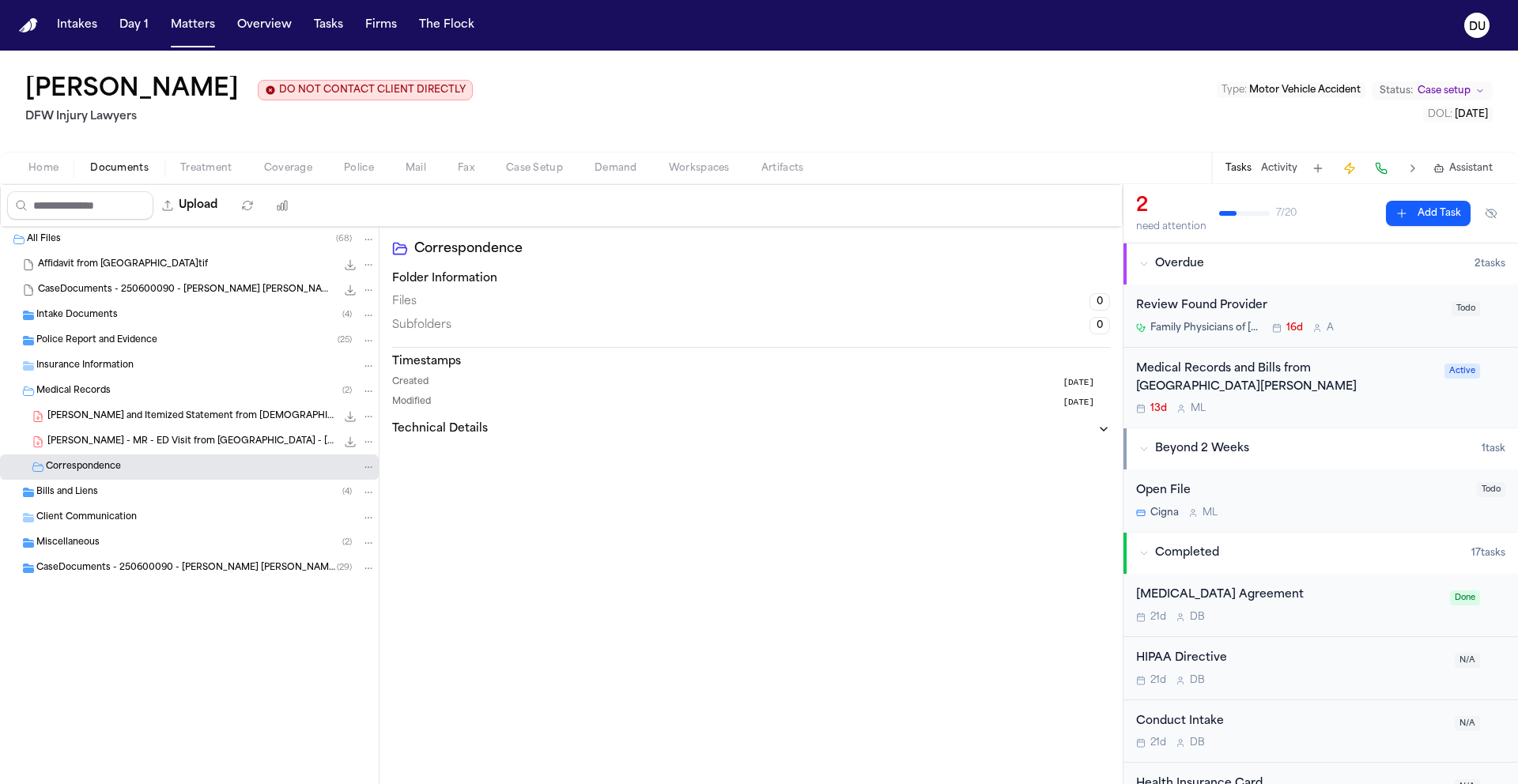
click at [67, 469] on span "Correspondence" at bounding box center [83, 467] width 75 height 13
click at [58, 499] on span "Bills and Liens" at bounding box center [67, 492] width 61 height 13
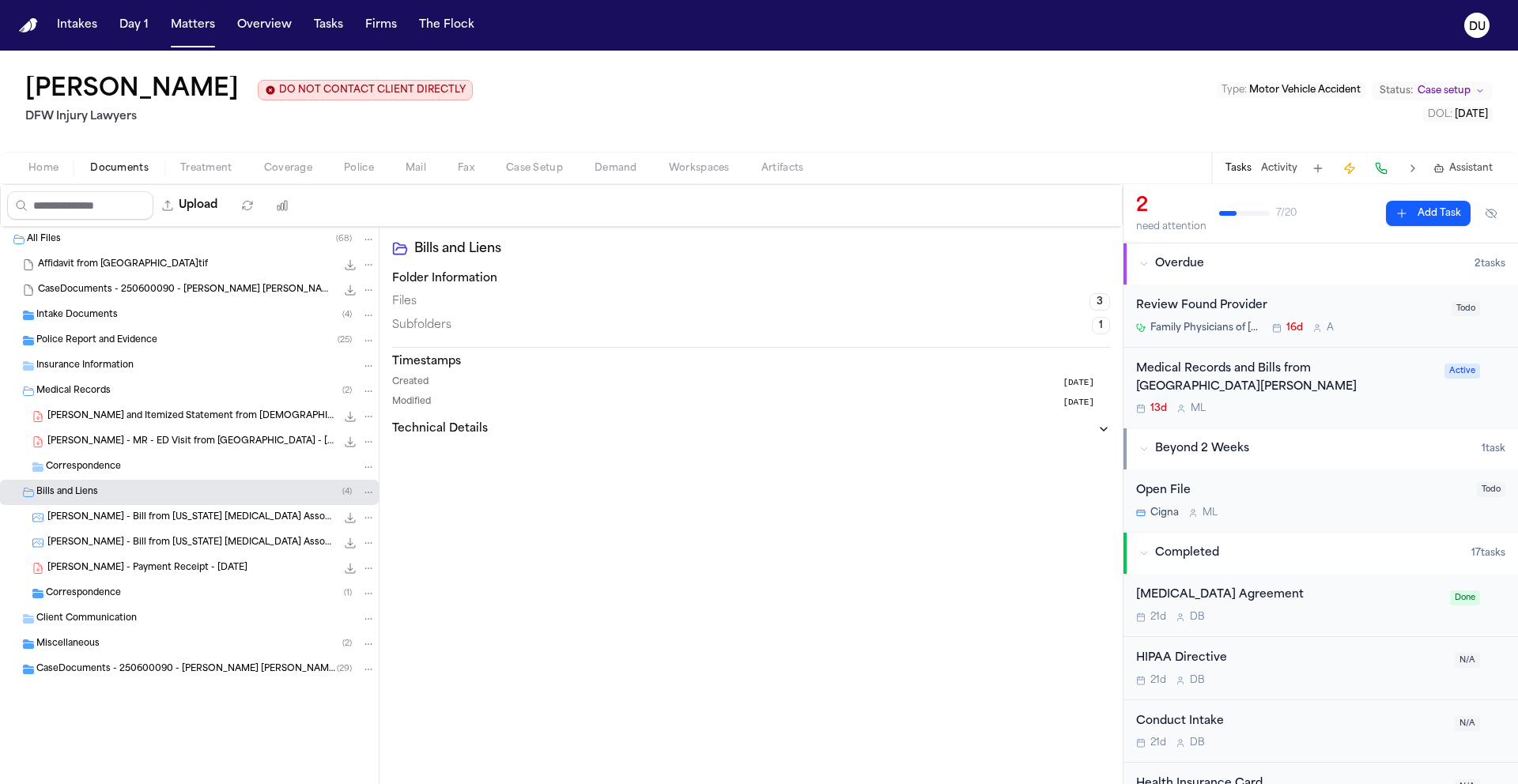
click at [76, 598] on span "Correspondence" at bounding box center [83, 594] width 75 height 13
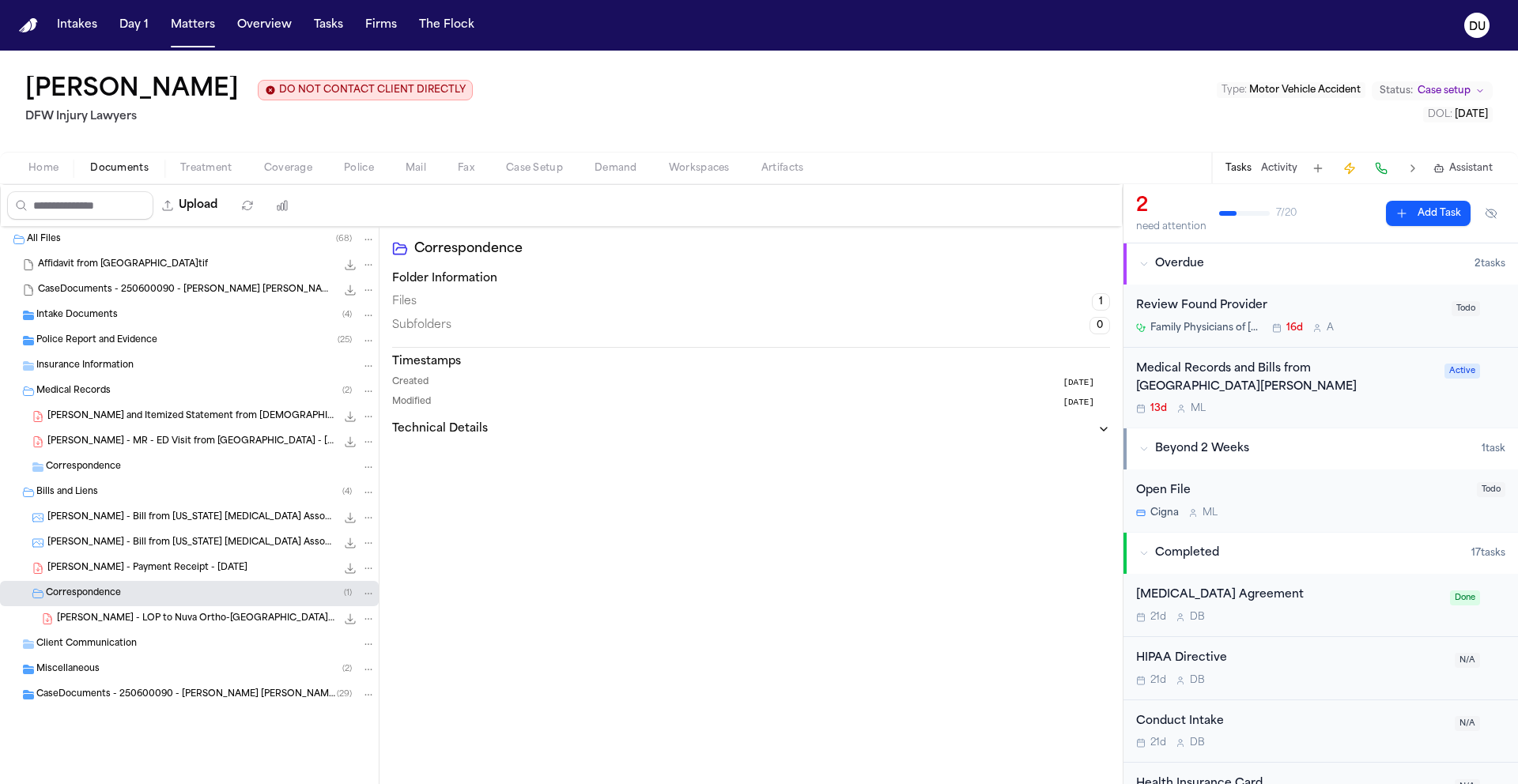
click at [63, 675] on span "Miscellaneous" at bounding box center [68, 669] width 63 height 13
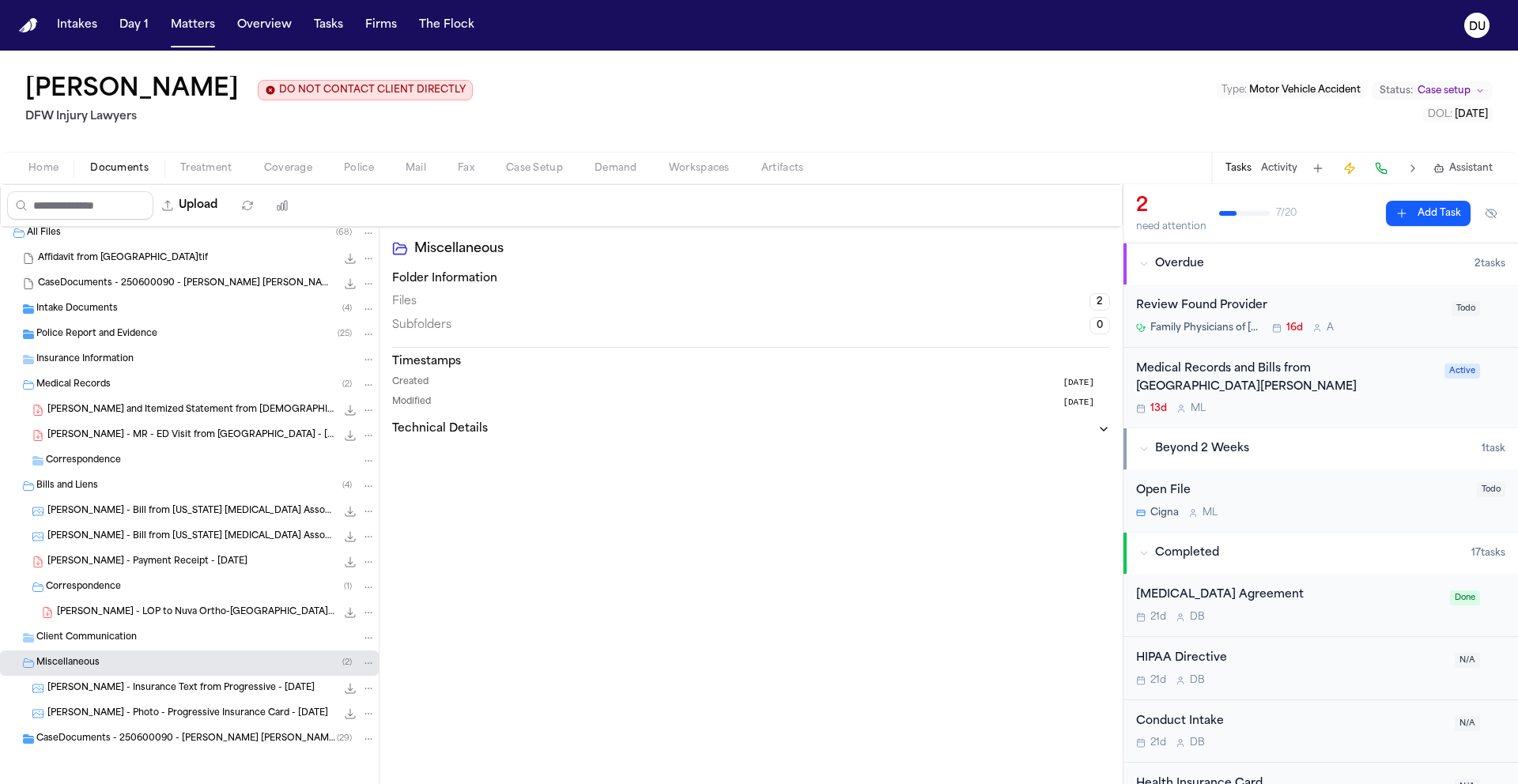
scroll to position [12, 0]
click at [84, 741] on div "CaseDocuments - 250600090 - Fernandez v. Fondren 20250806195253 (unzipped) ( 29…" at bounding box center [206, 735] width 339 height 14
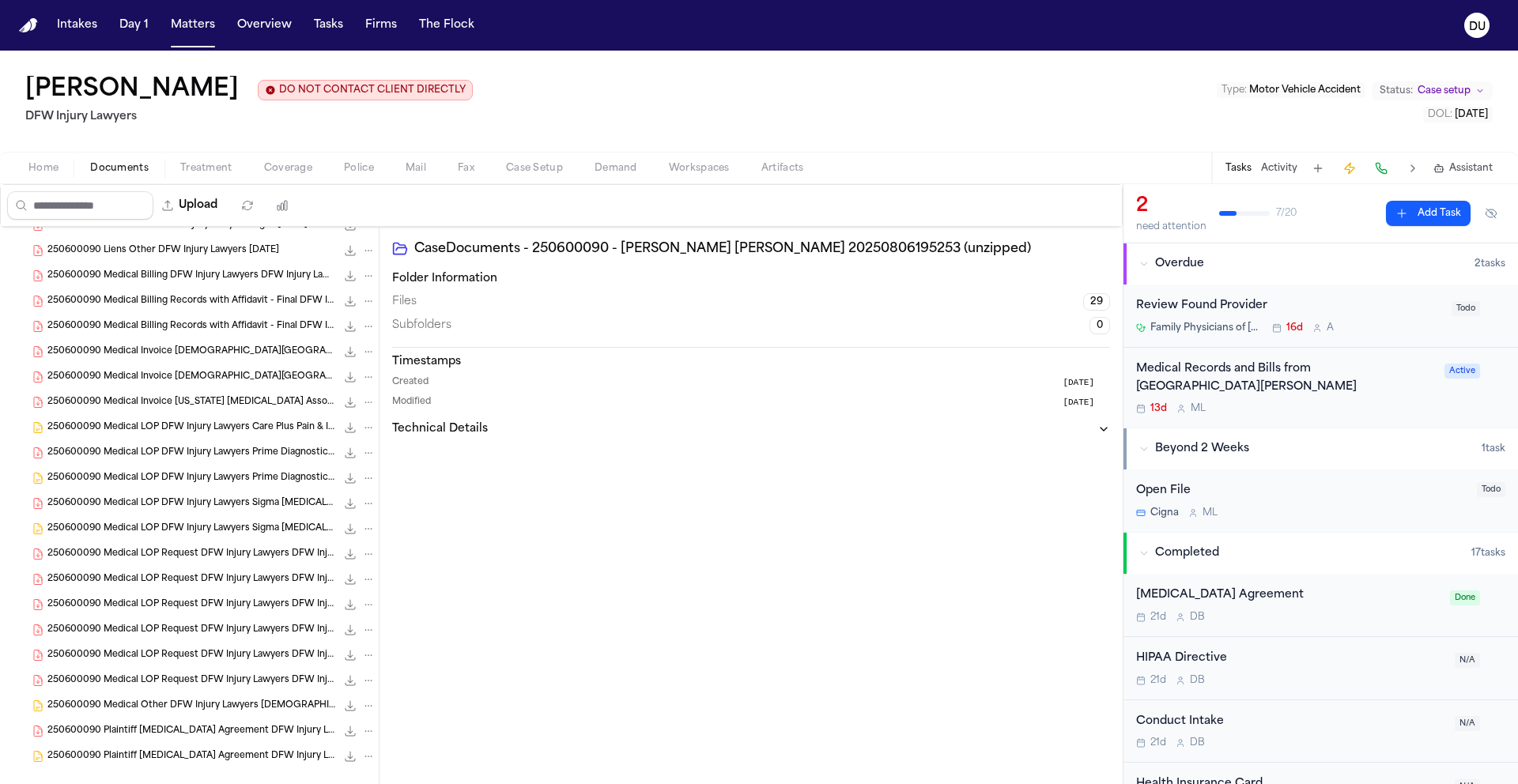
scroll to position [694, 0]
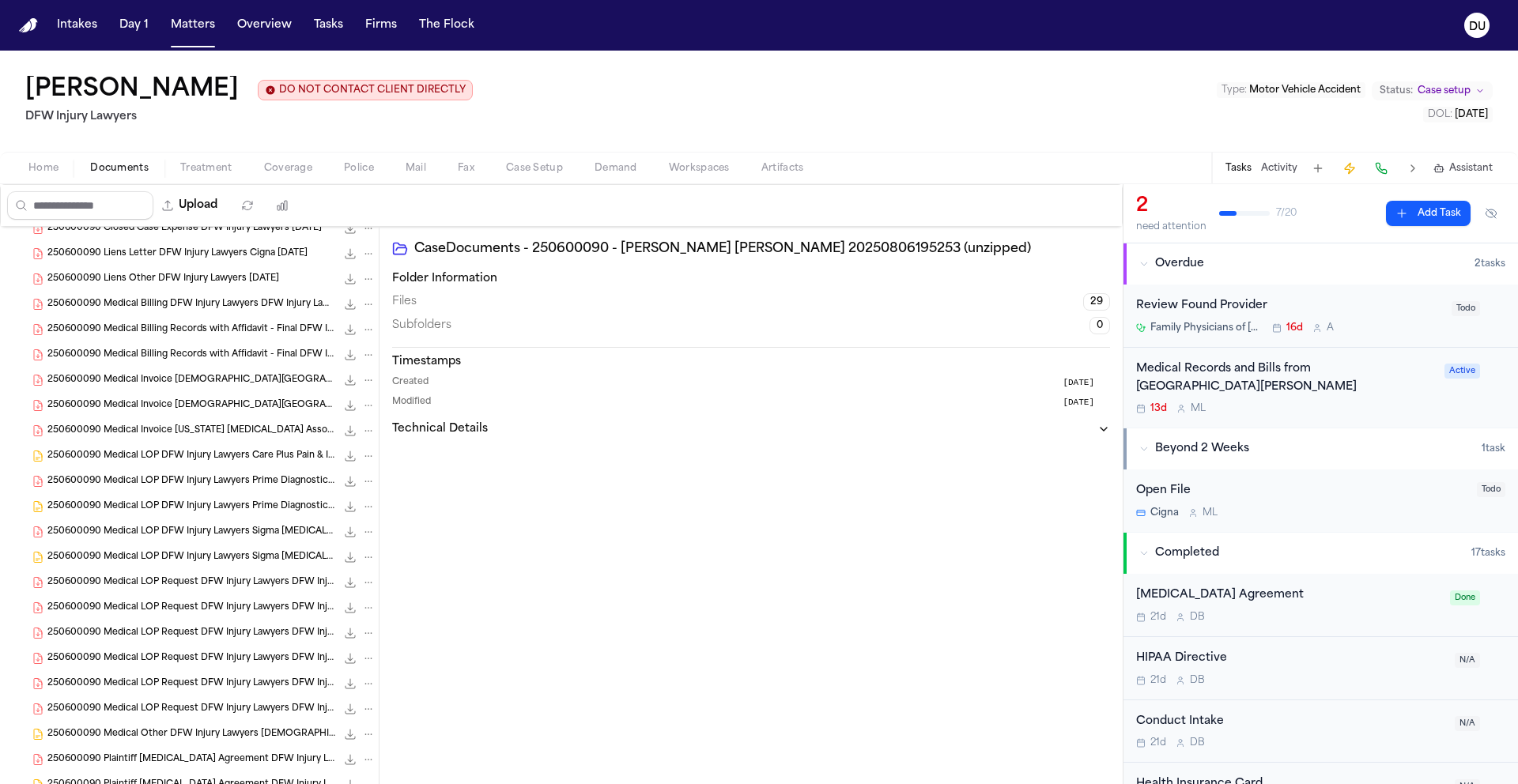
click at [175, 305] on span "250600090 Medical Billing DFW Injury Lawyers DFW Injury Lawyers 06-26-2025" at bounding box center [191, 304] width 288 height 13
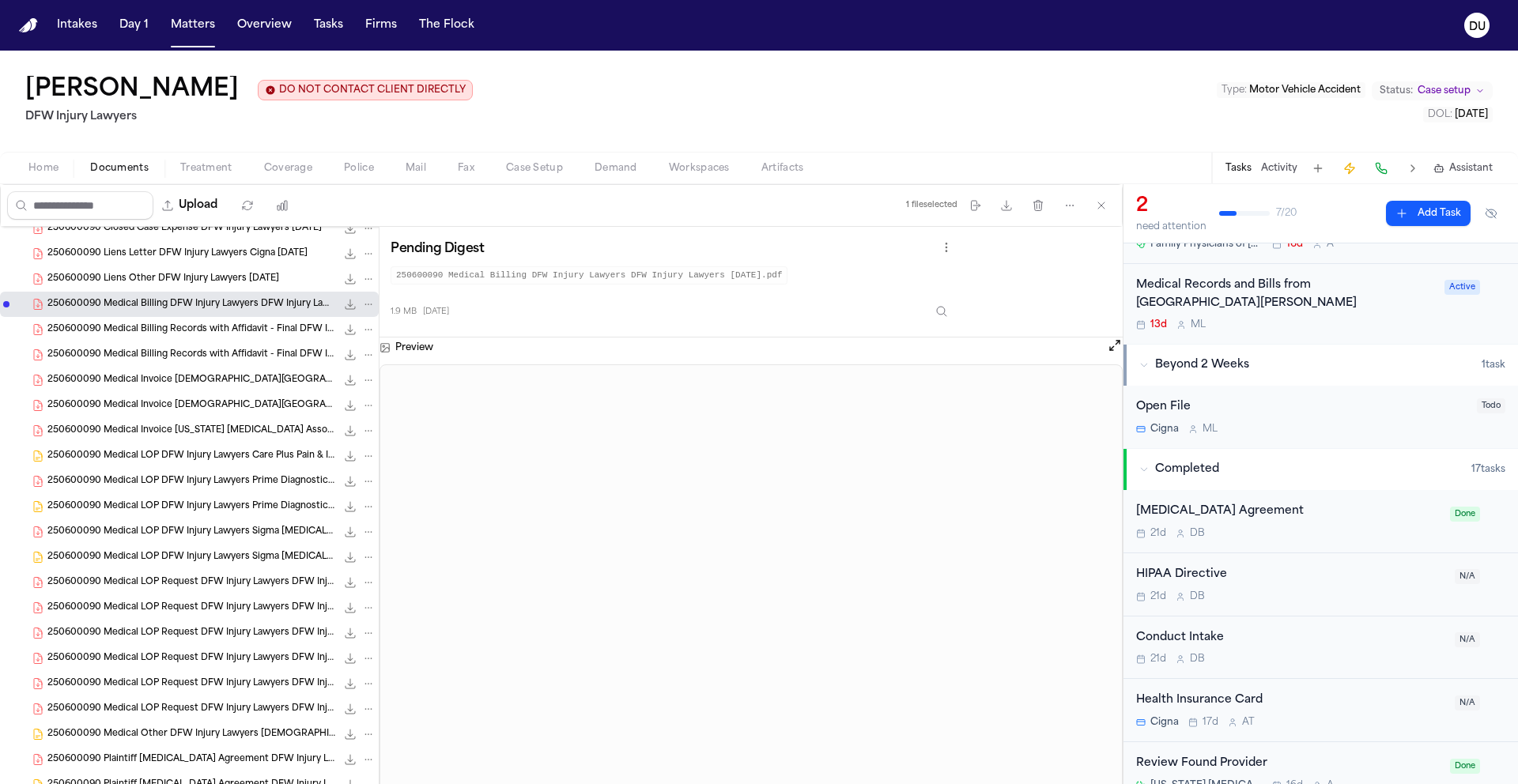
scroll to position [298, 0]
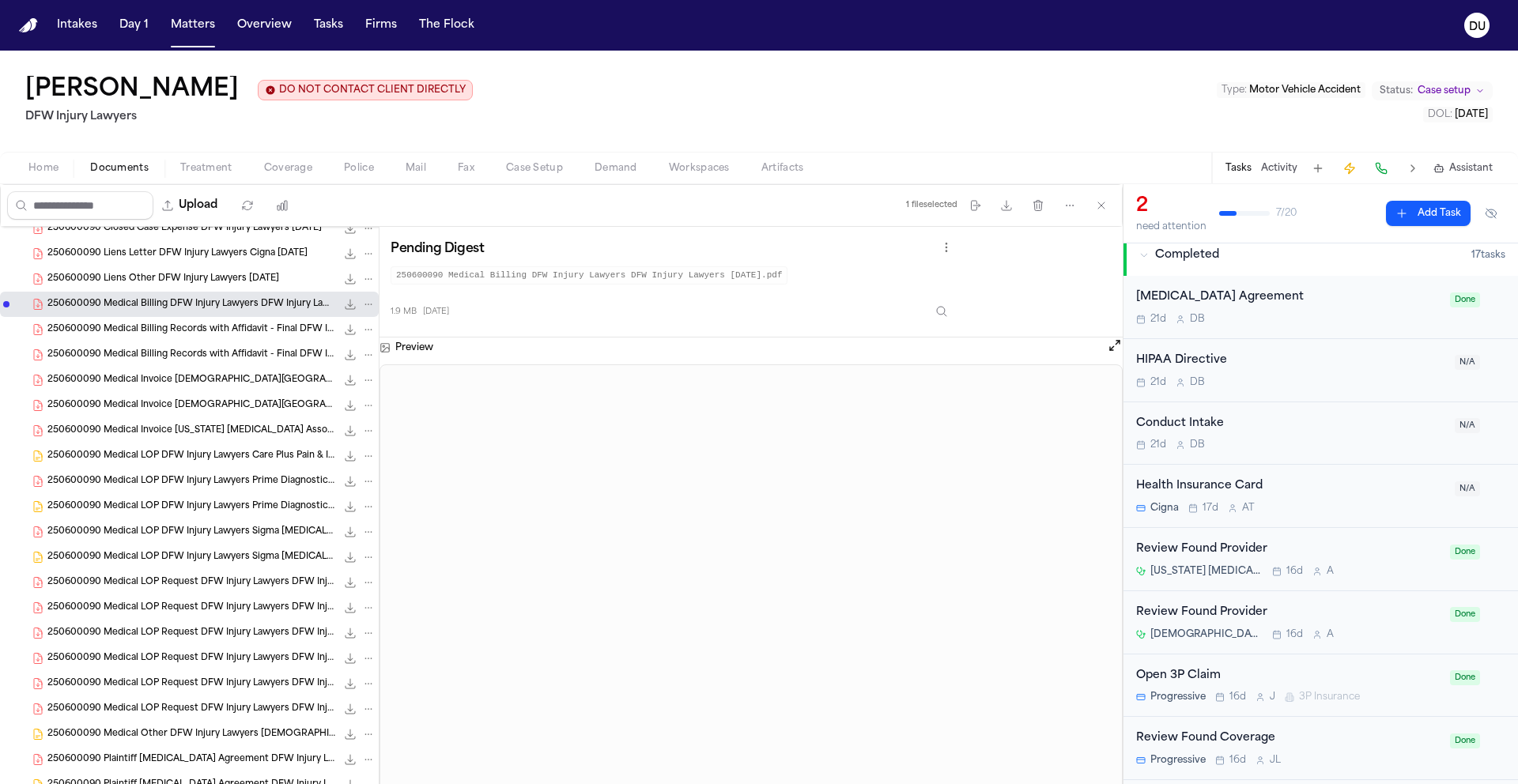
click at [180, 335] on span "250600090 Medical Billing Records with Affidavit - Final DFW Injury Lawyers Met…" at bounding box center [191, 329] width 288 height 13
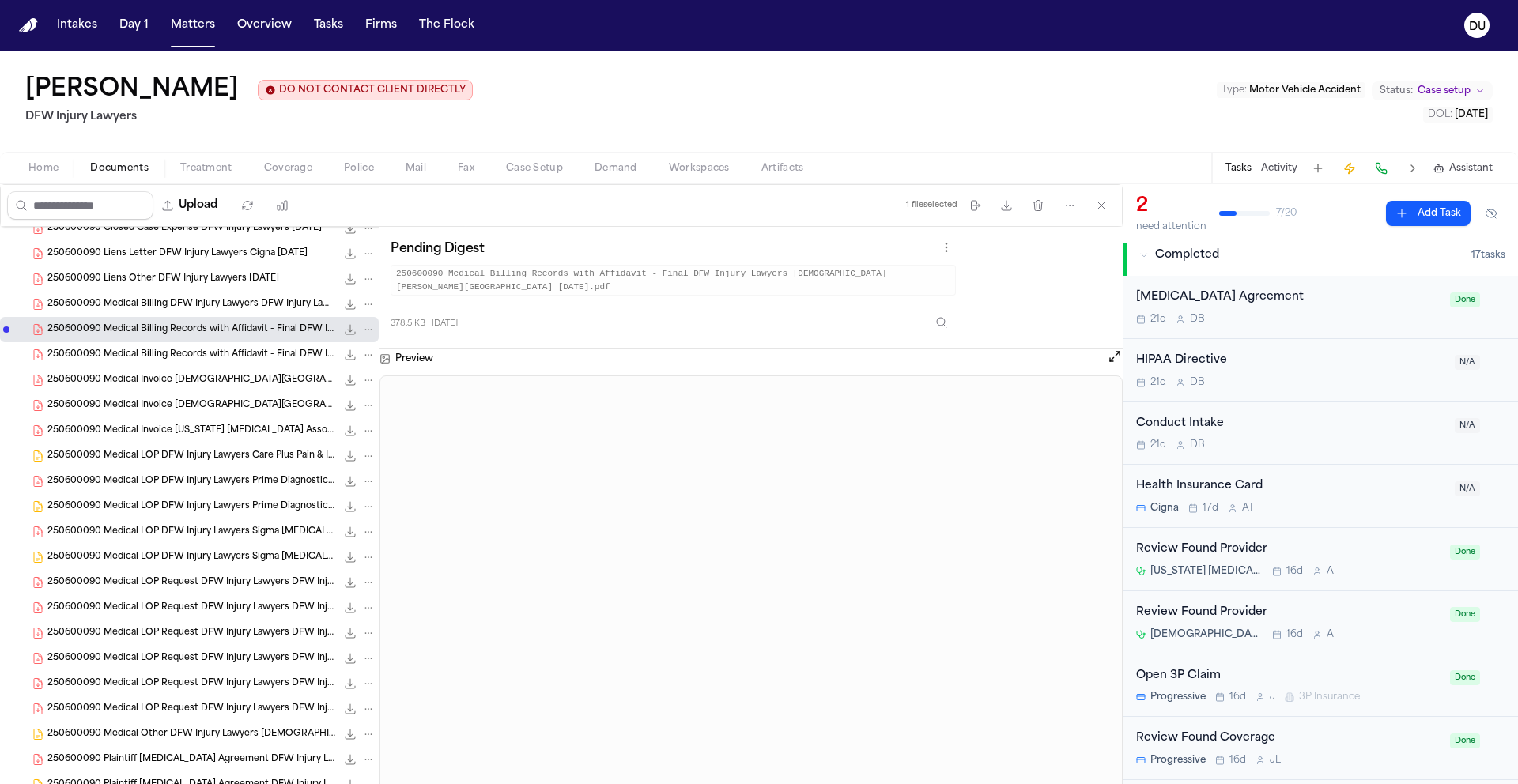
click at [175, 359] on span "250600090 Medical Billing Records with Affidavit - Final DFW Injury Lawyers Tex…" at bounding box center [191, 355] width 288 height 13
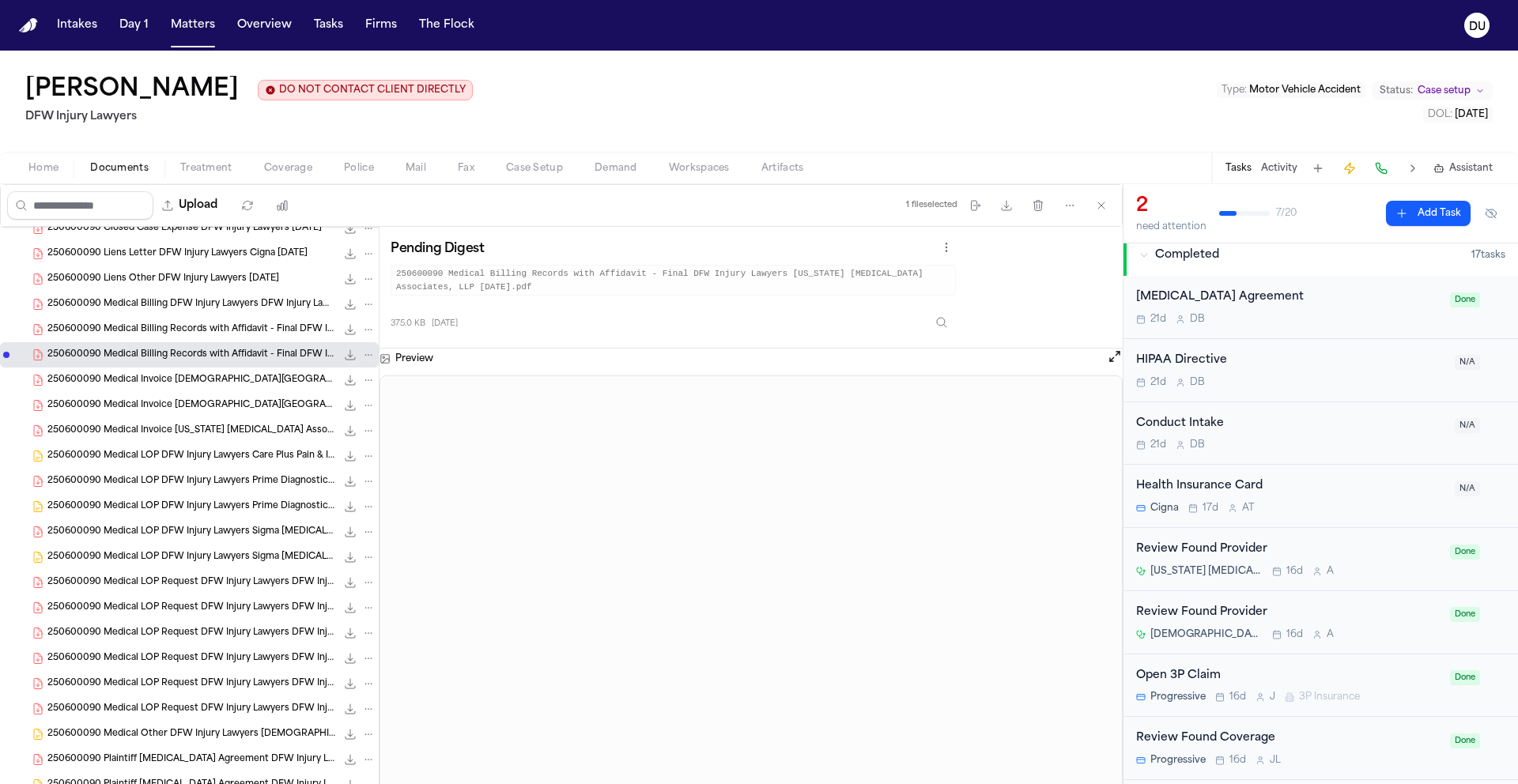
click at [179, 327] on span "250600090 Medical Billing Records with Affidavit - Final DFW Injury Lawyers Met…" at bounding box center [191, 329] width 288 height 13
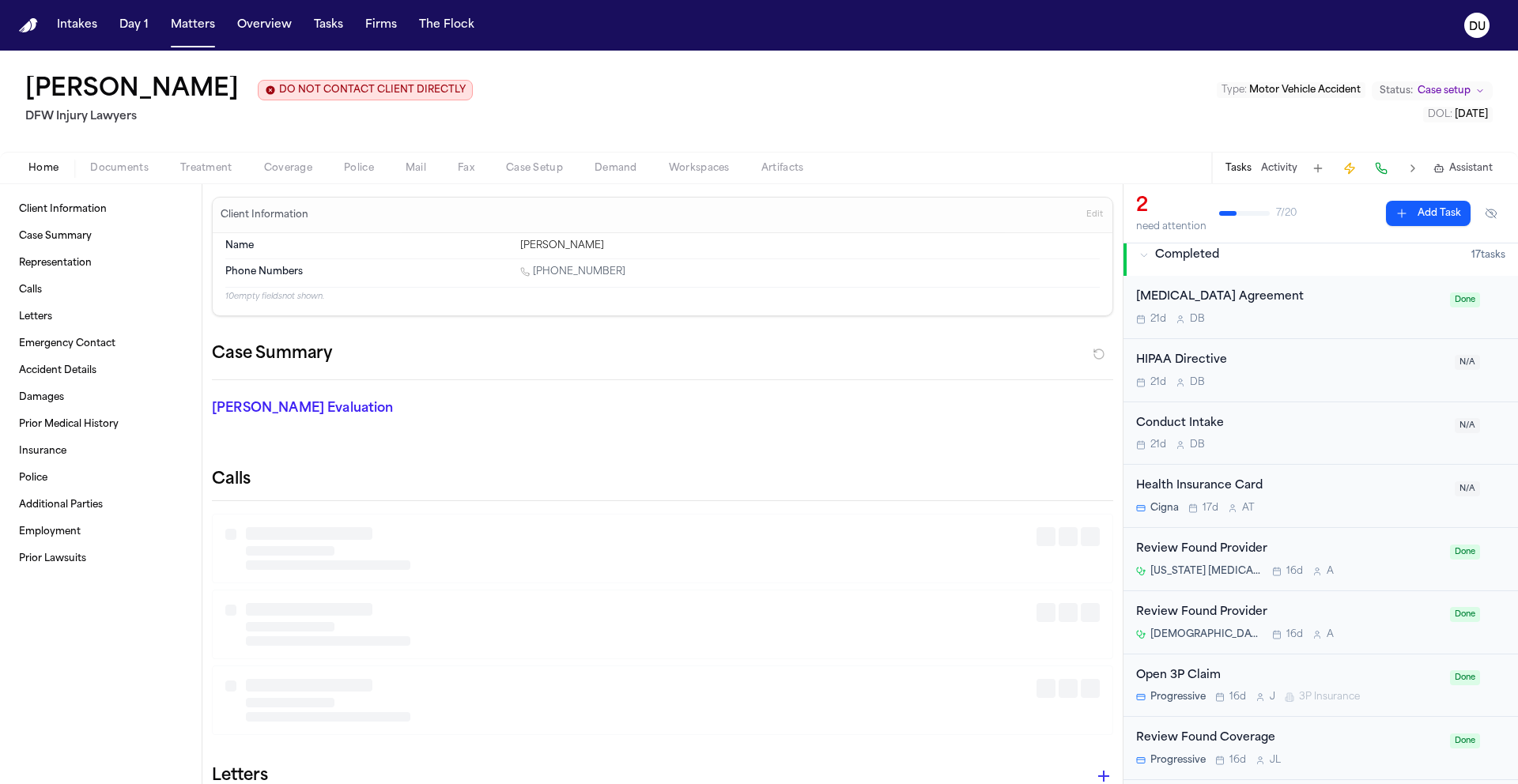
click at [35, 172] on span "Home" at bounding box center [44, 168] width 30 height 12
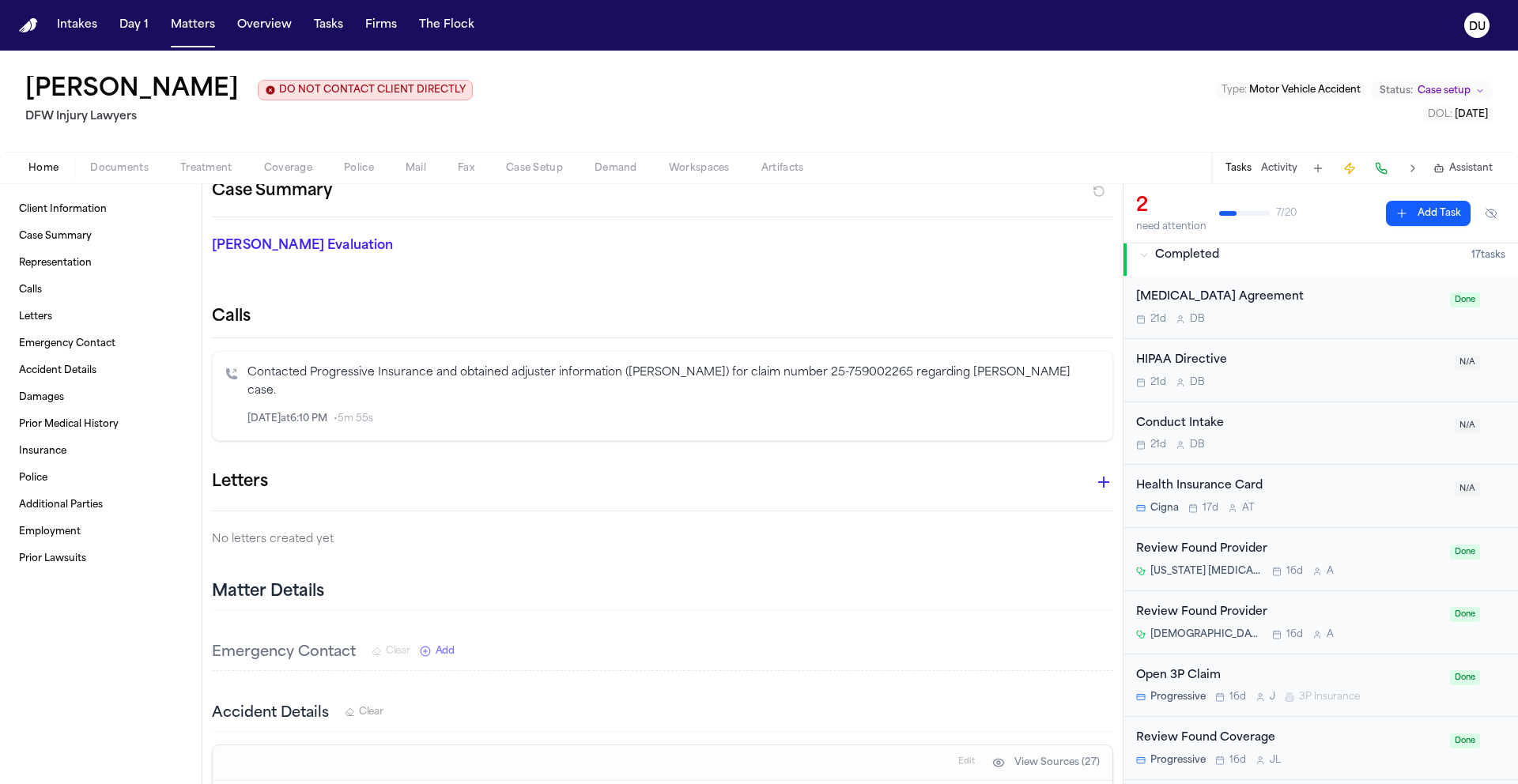
scroll to position [154, 0]
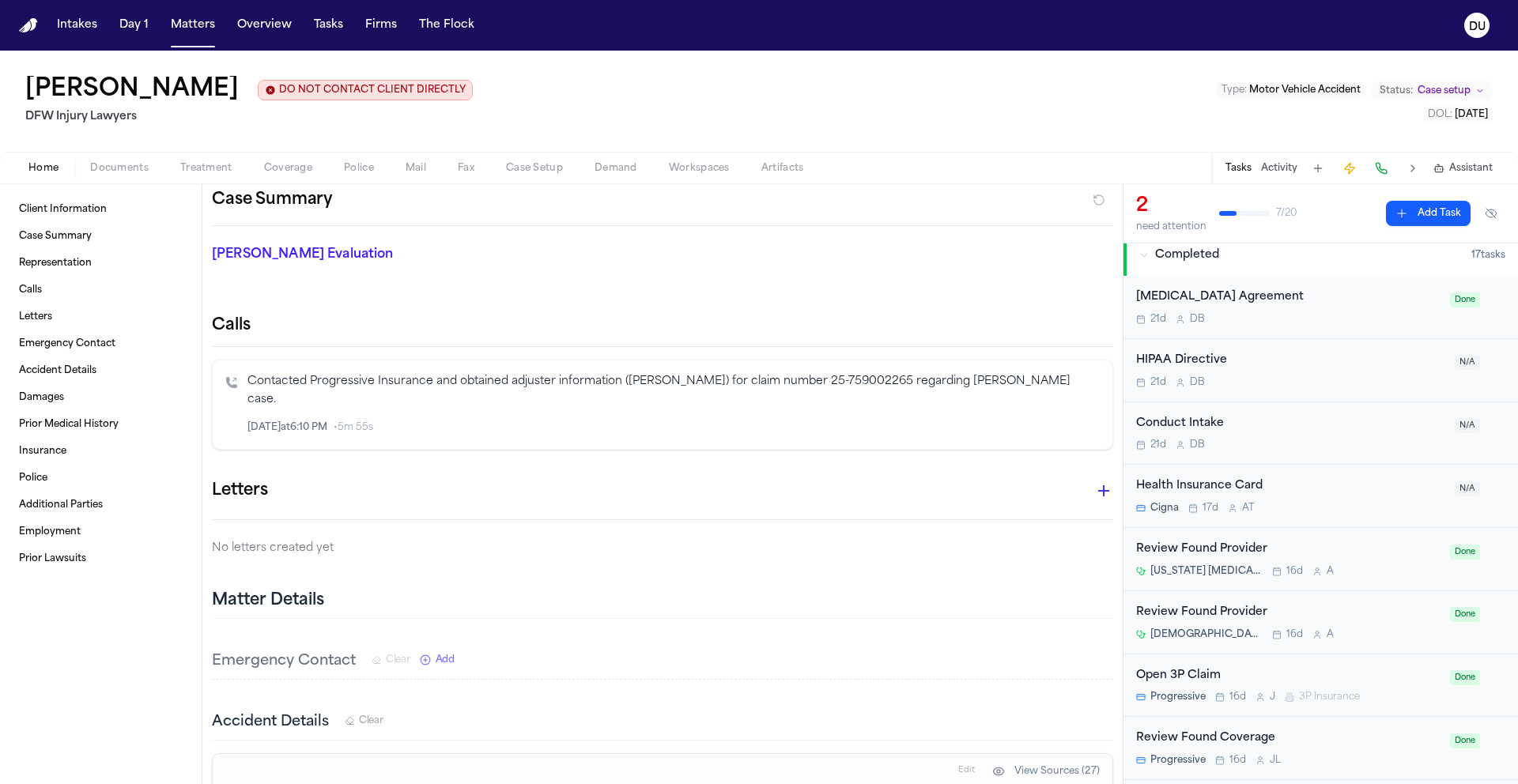
click at [128, 166] on span "Documents" at bounding box center [119, 168] width 59 height 12
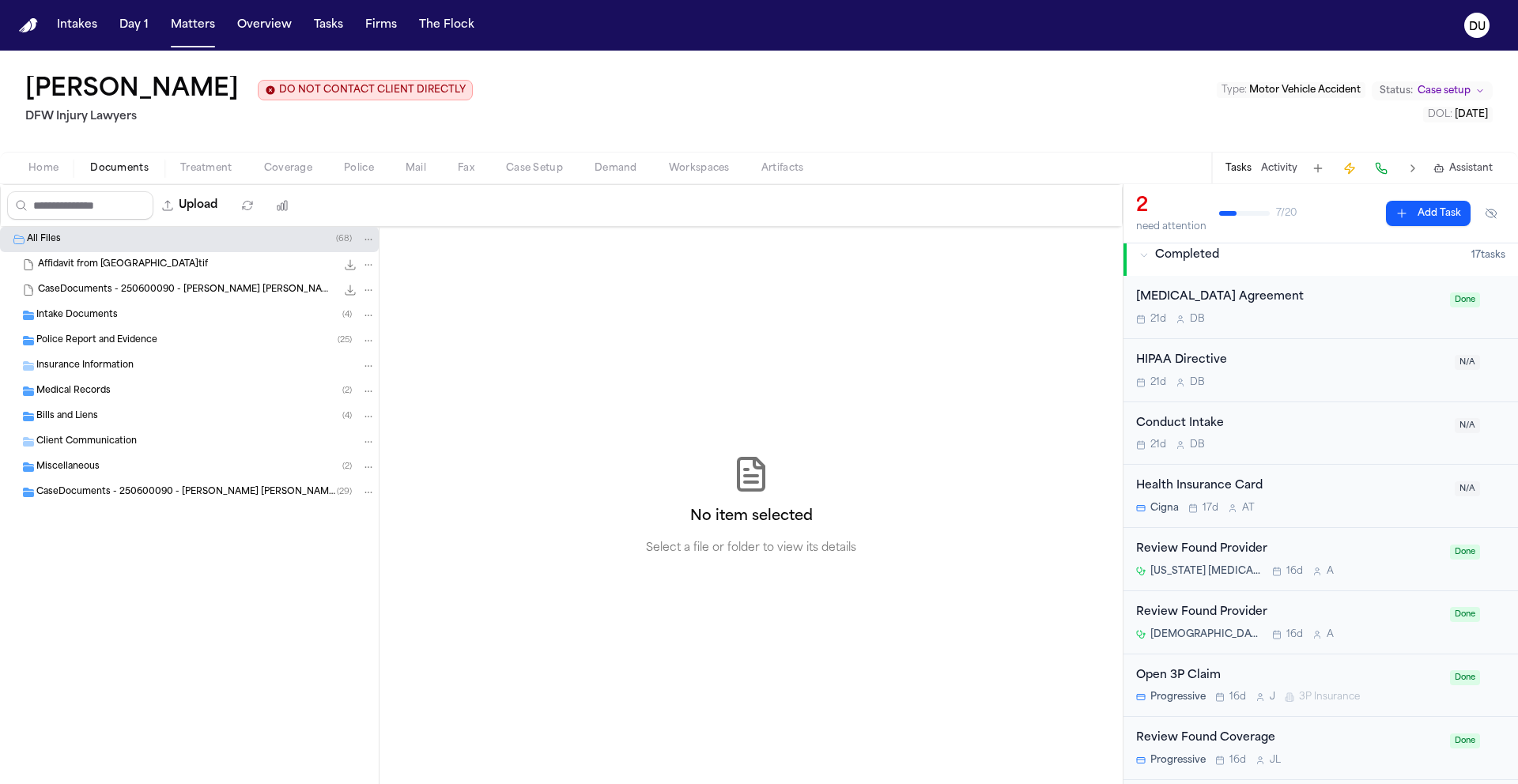
click at [72, 312] on span "Intake Documents" at bounding box center [77, 315] width 81 height 13
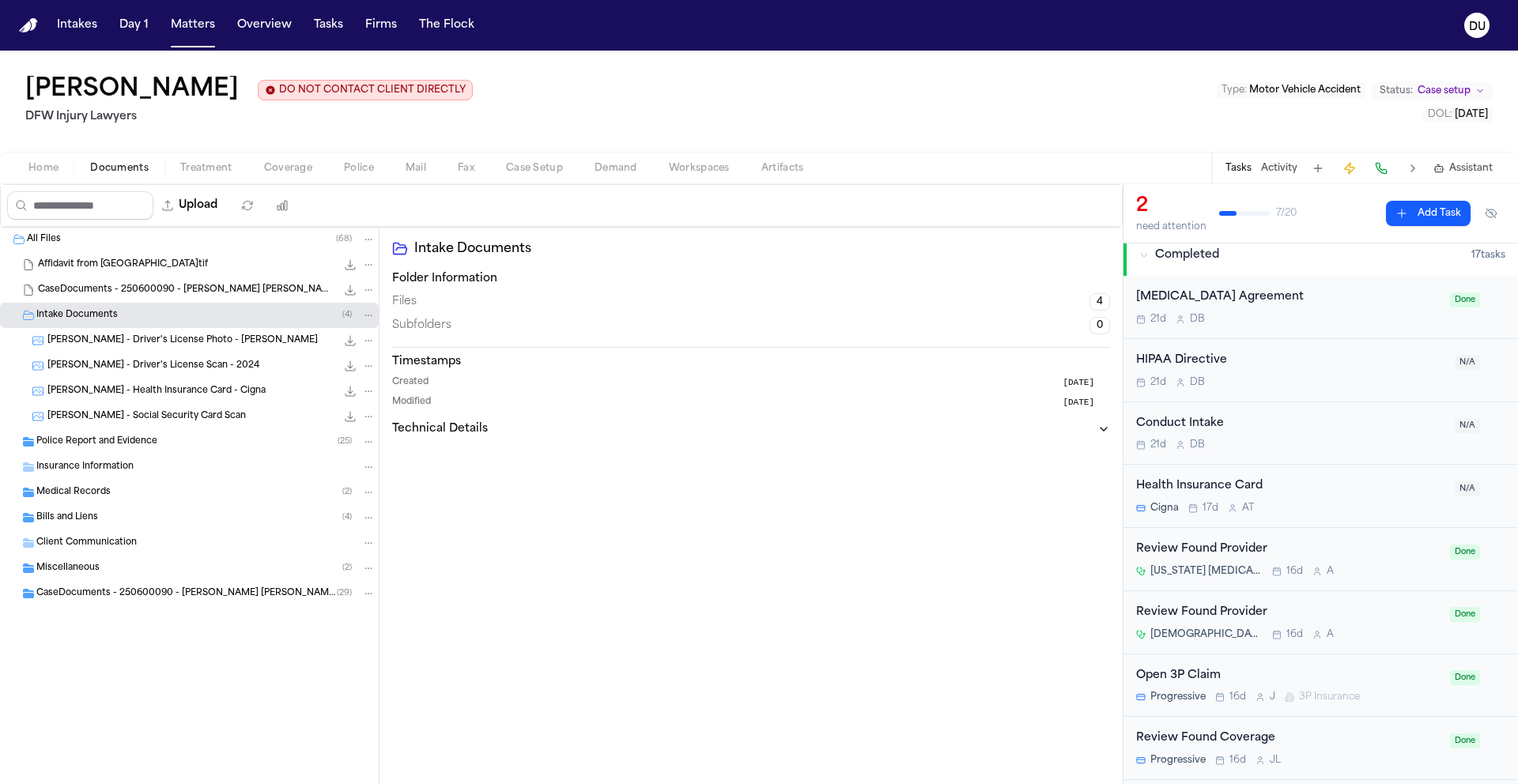
click at [164, 344] on span "D. Fernandez - Driver's License Photo - Morgan Fondren" at bounding box center [183, 341] width 271 height 13
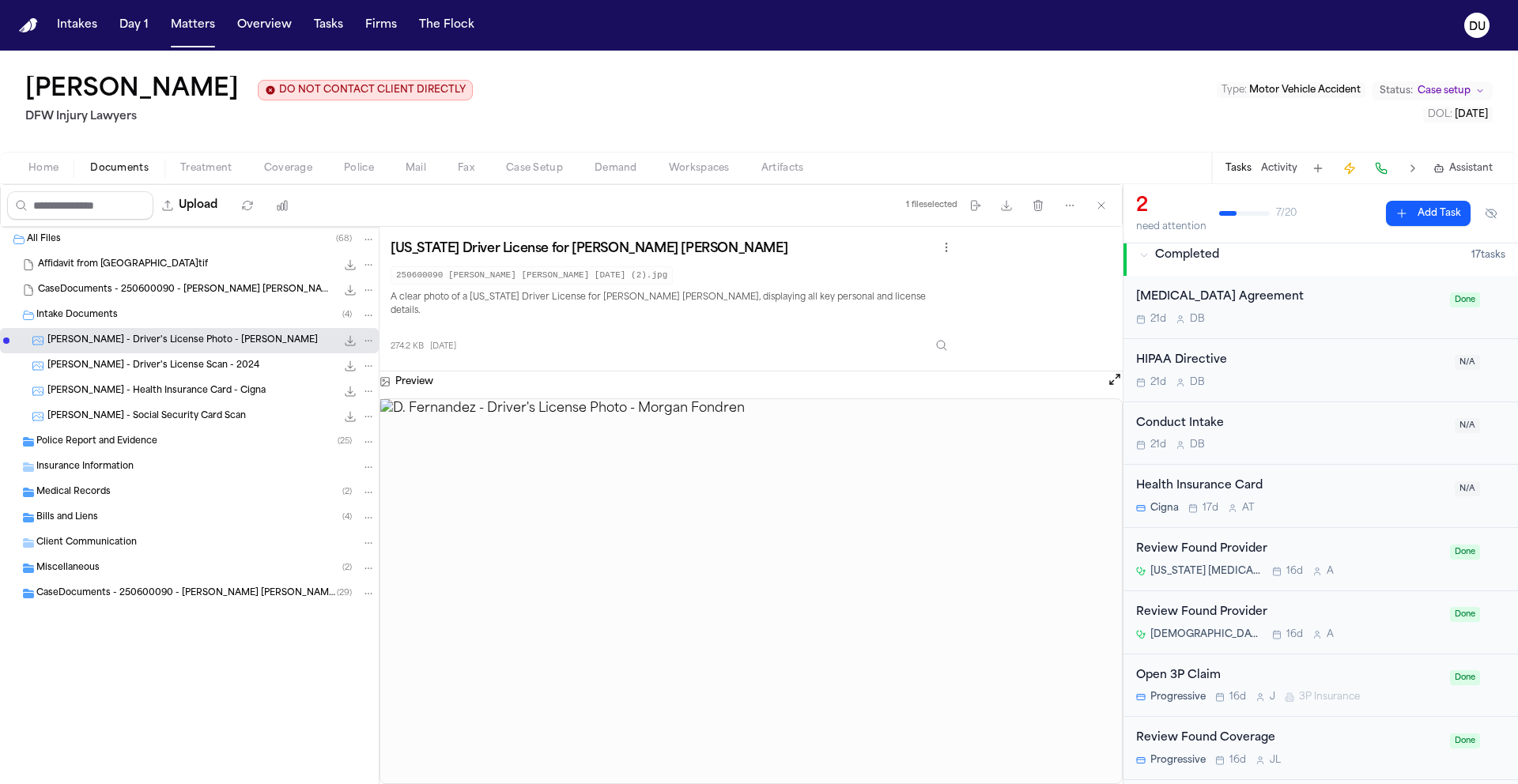
click at [77, 501] on div "Medical Records ( 2 )" at bounding box center [189, 492] width 378 height 25
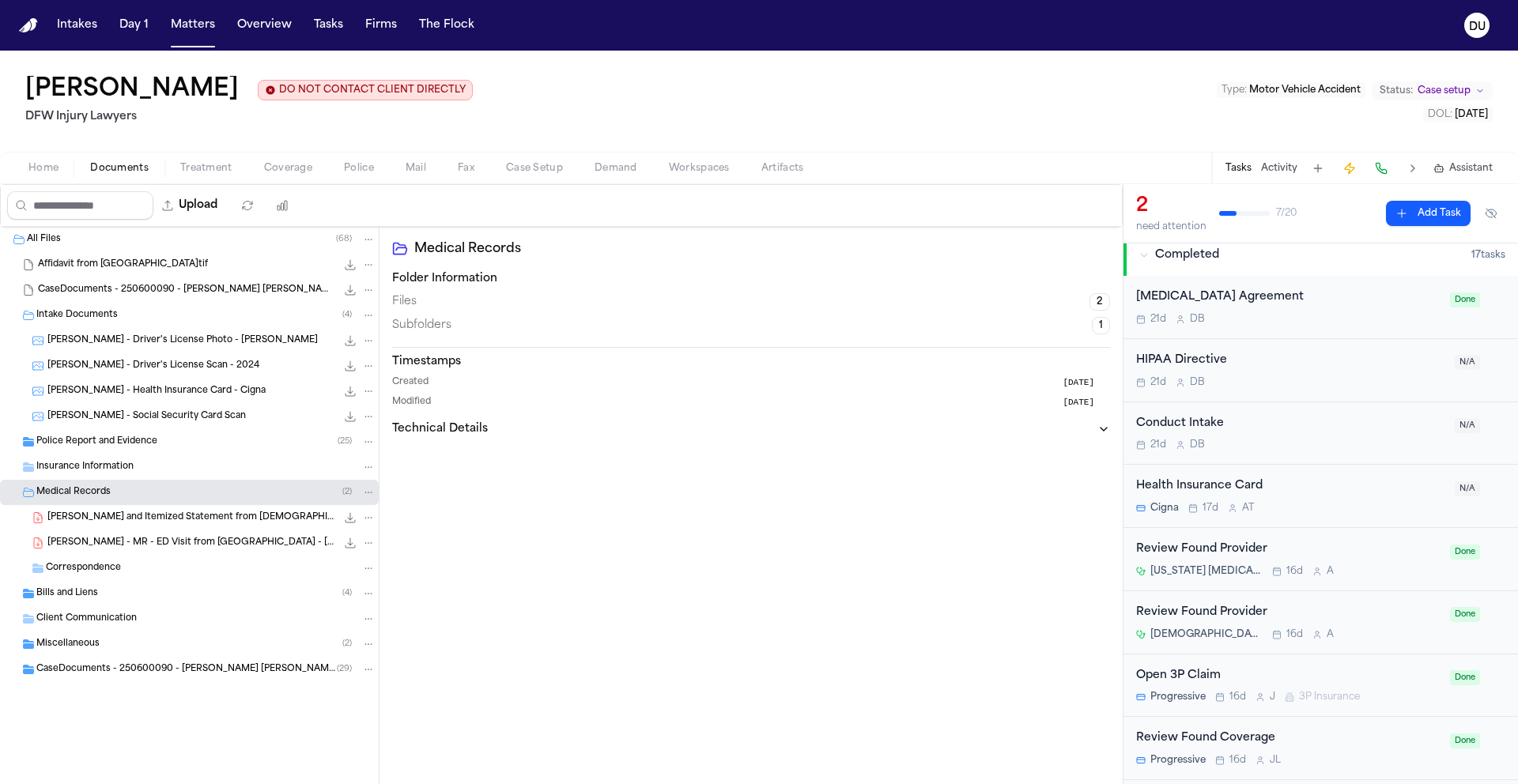
click at [92, 575] on span "Correspondence" at bounding box center [83, 568] width 75 height 13
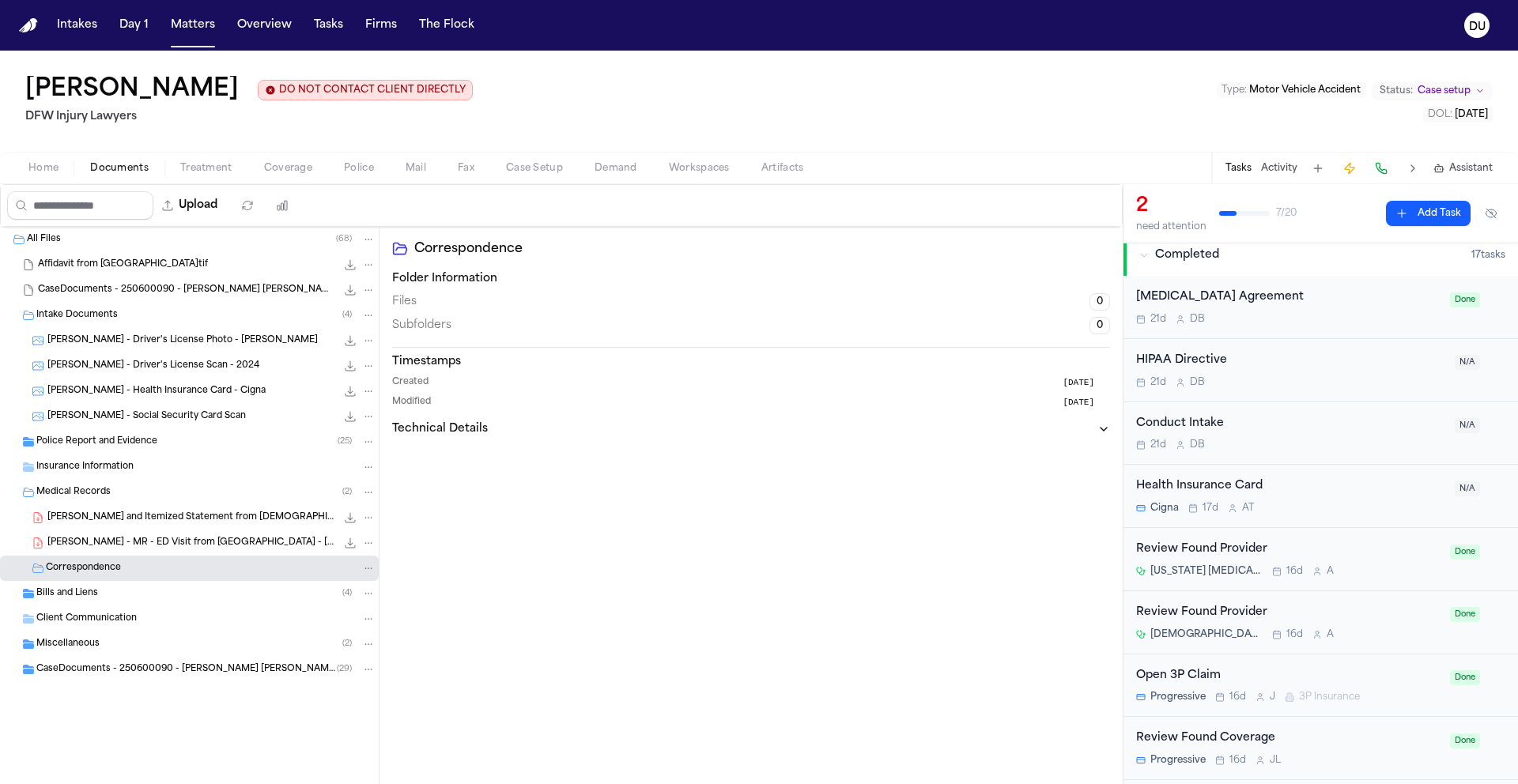
click at [76, 674] on span "CaseDocuments - 250600090 - Fernandez v. Fondren 20250806195253 (unzipped)" at bounding box center [186, 669] width 300 height 13
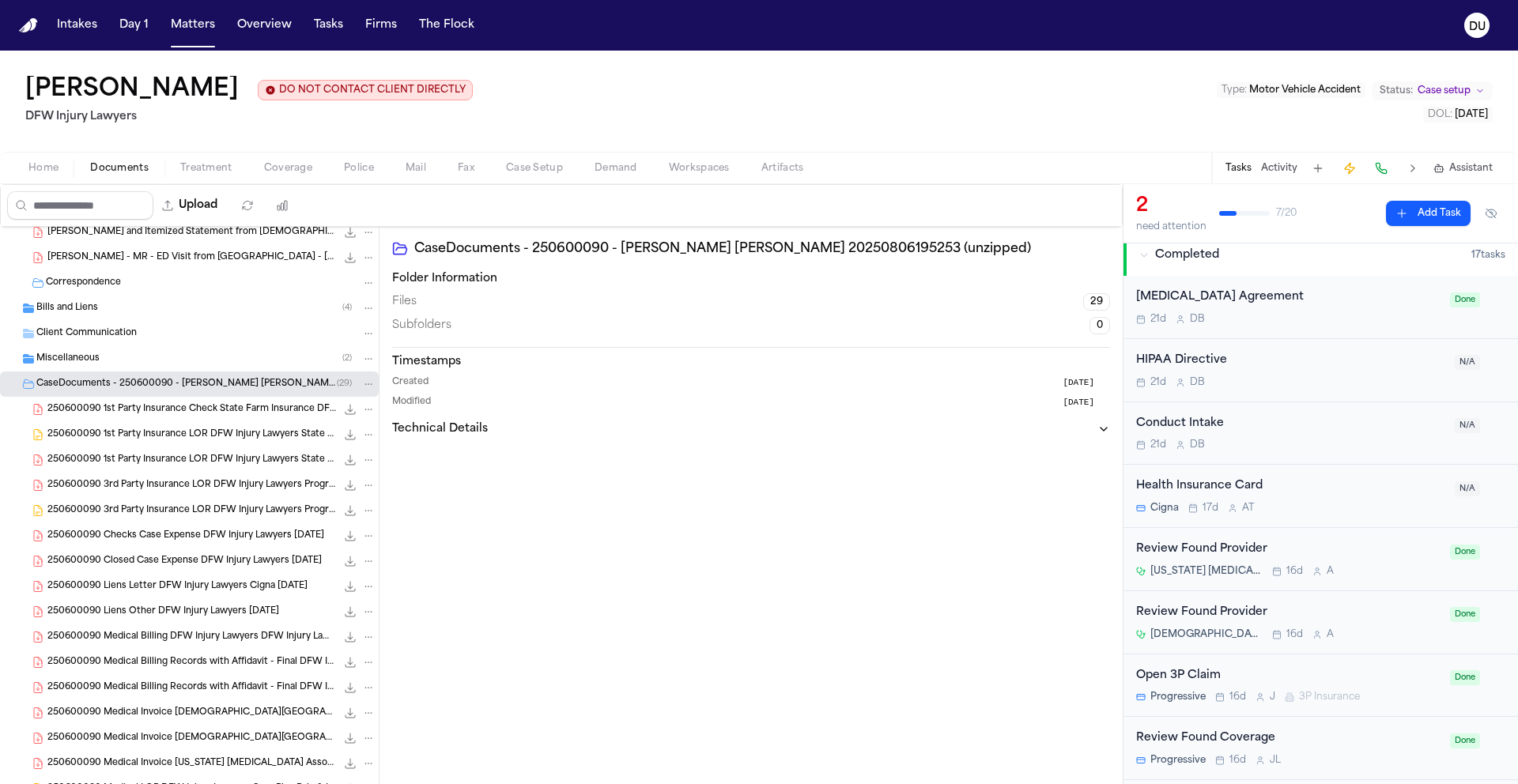
scroll to position [286, 0]
click at [207, 668] on span "250600090 Medical Billing Records with Affidavit - Final DFW Injury Lawyers Met…" at bounding box center [191, 661] width 288 height 13
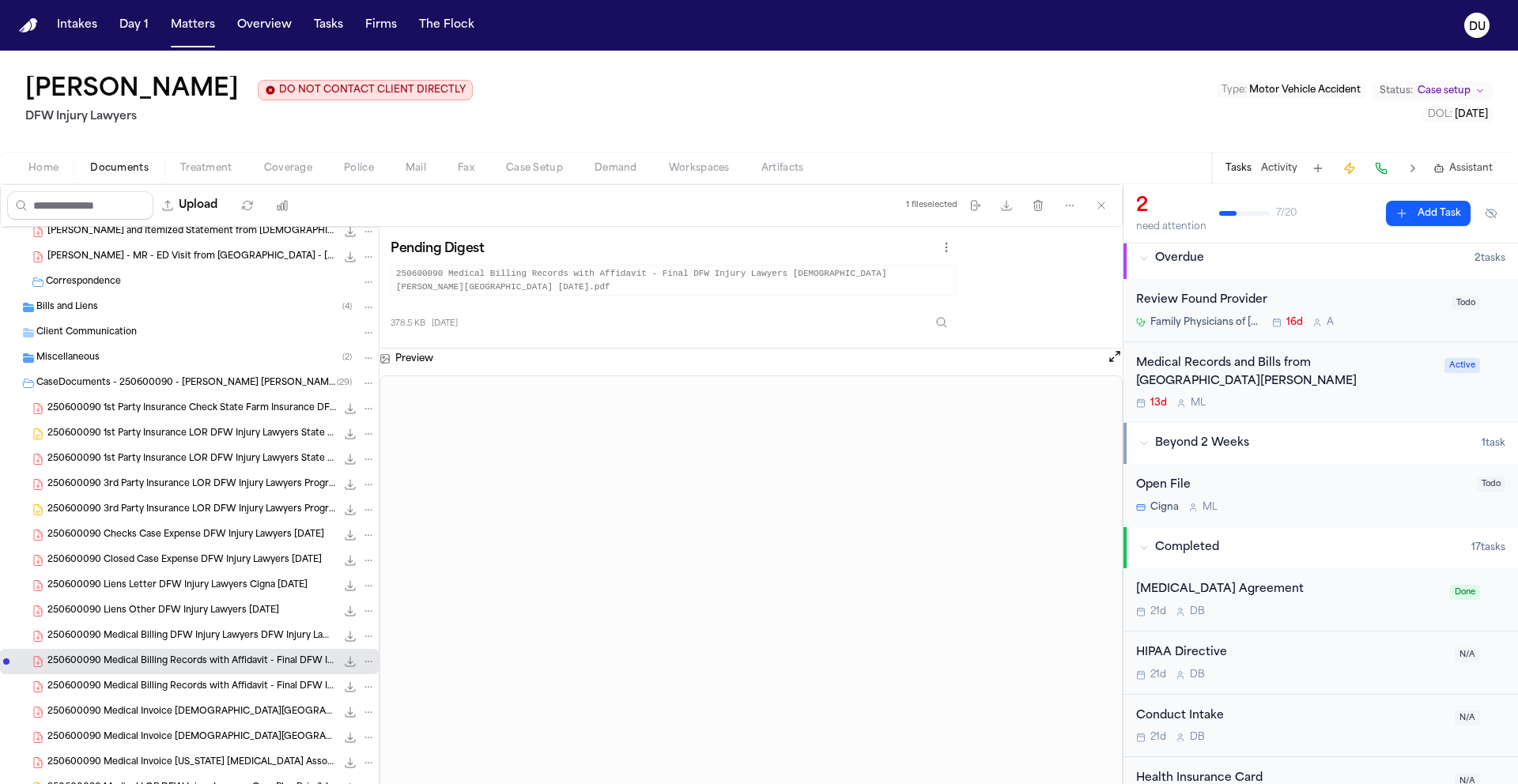
scroll to position [0, 0]
click at [1262, 376] on div "Medical Records and Bills from Methodist Richardson Medical Center" at bounding box center [1286, 378] width 299 height 36
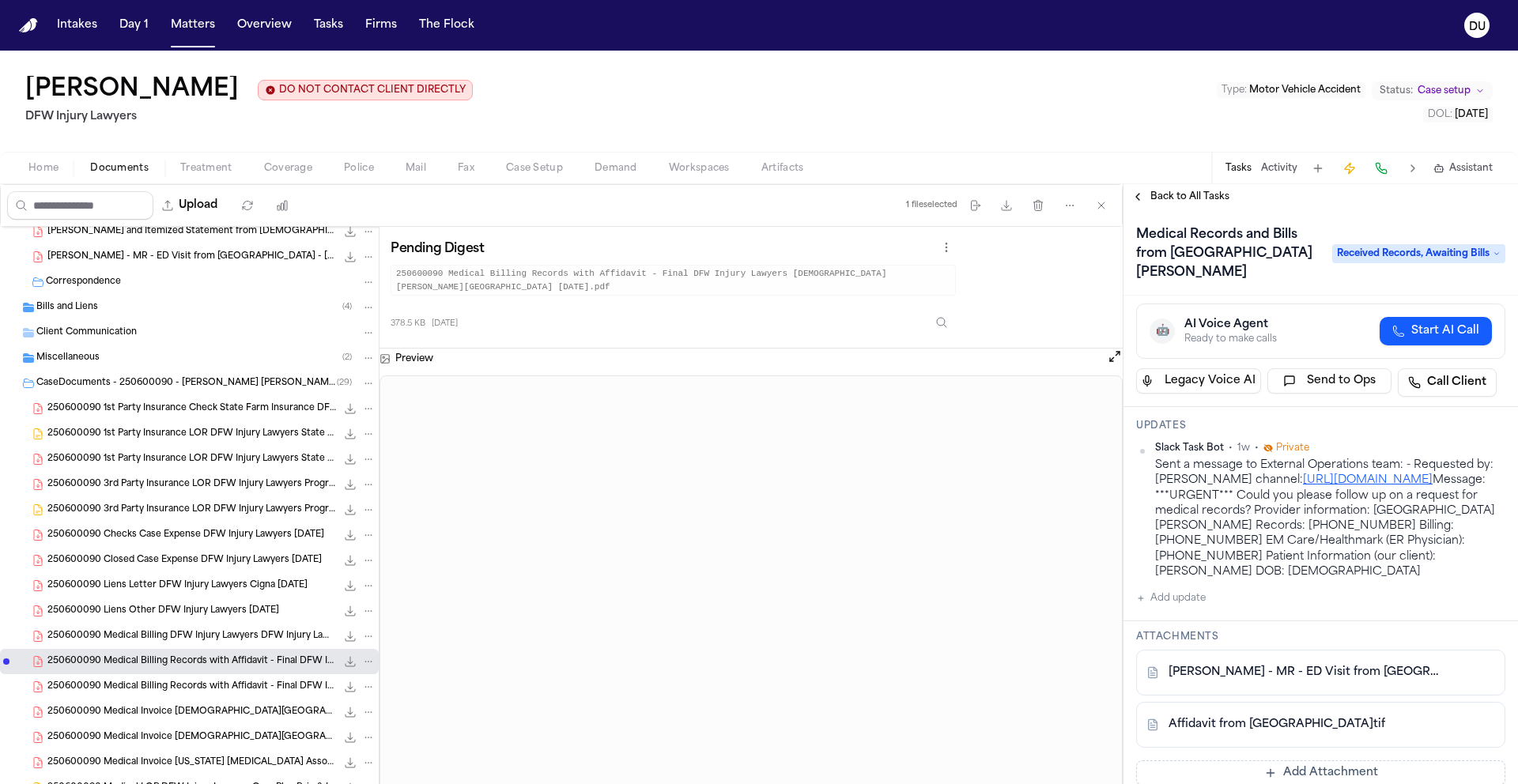
scroll to position [313, 0]
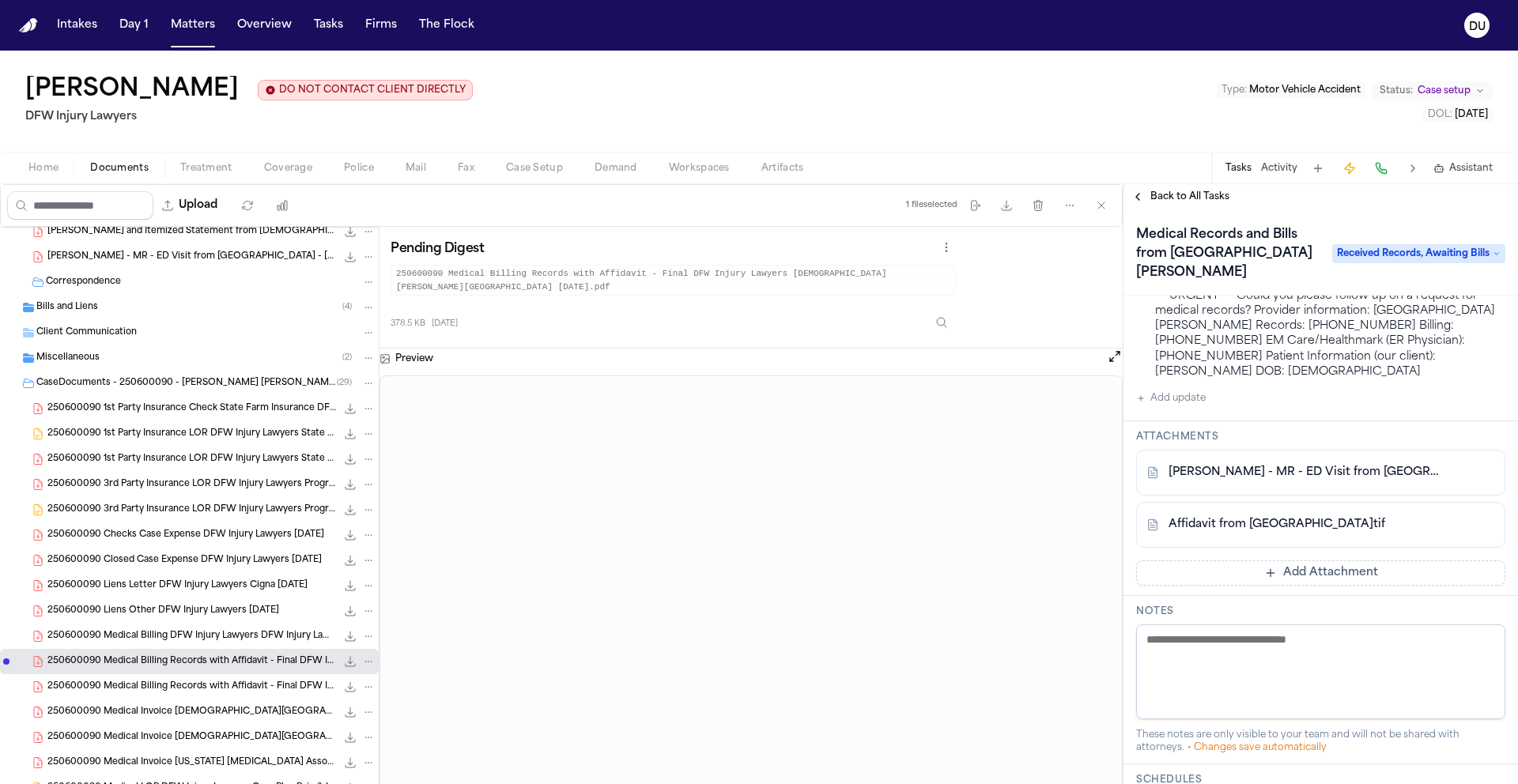
click at [1298, 532] on link "Affidavit from Methodist Dallas Medical Center.tif" at bounding box center [1276, 525] width 216 height 16
click at [28, 27] on img "Home" at bounding box center [28, 25] width 19 height 15
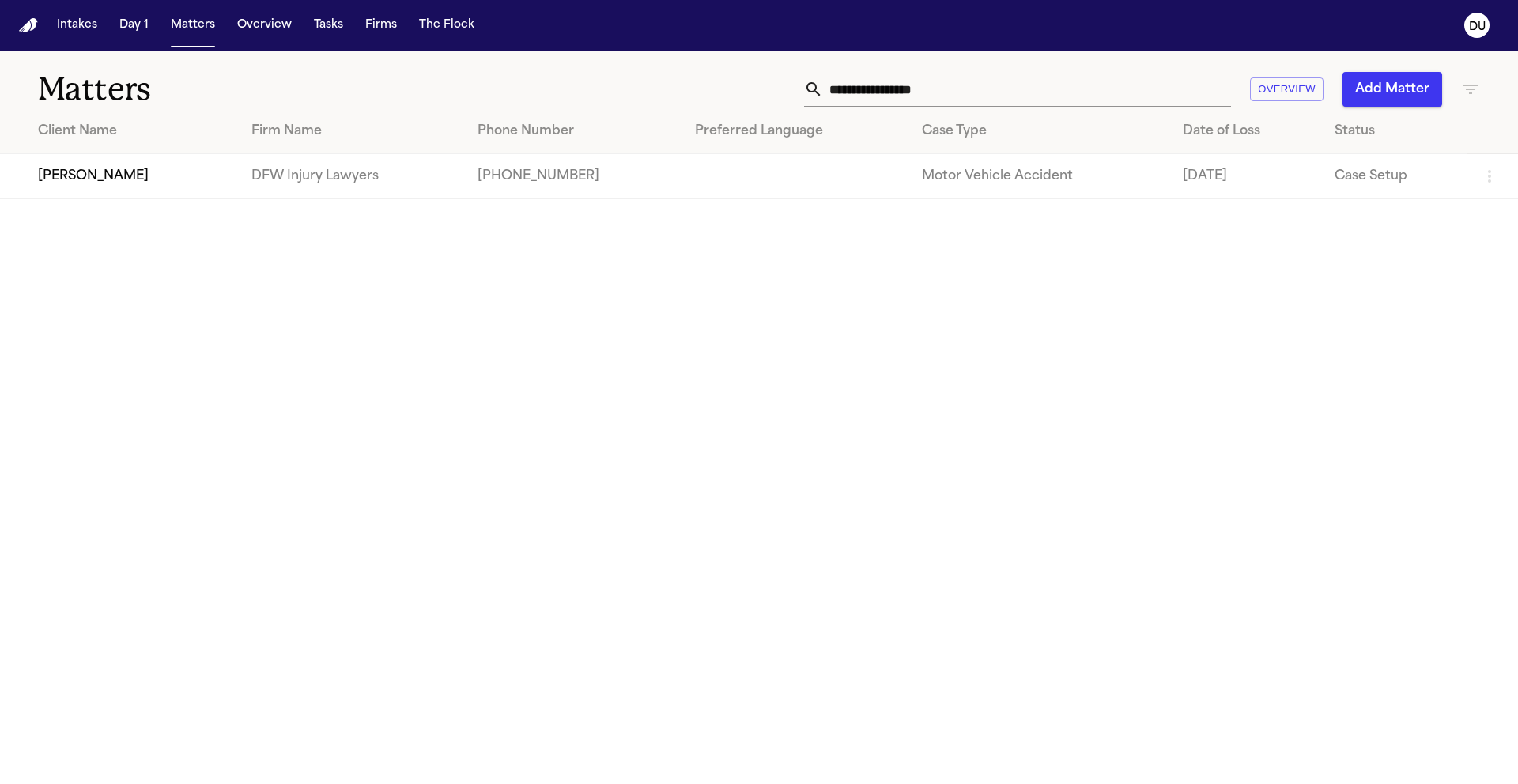
click at [977, 103] on input "**********" at bounding box center [1027, 89] width 408 height 35
drag, startPoint x: 986, startPoint y: 89, endPoint x: 816, endPoint y: 90, distance: 170.0
click at [816, 89] on div "**********" at bounding box center [1017, 89] width 426 height 35
type input "**********"
click at [139, 174] on td "[PERSON_NAME]" at bounding box center [119, 176] width 239 height 45
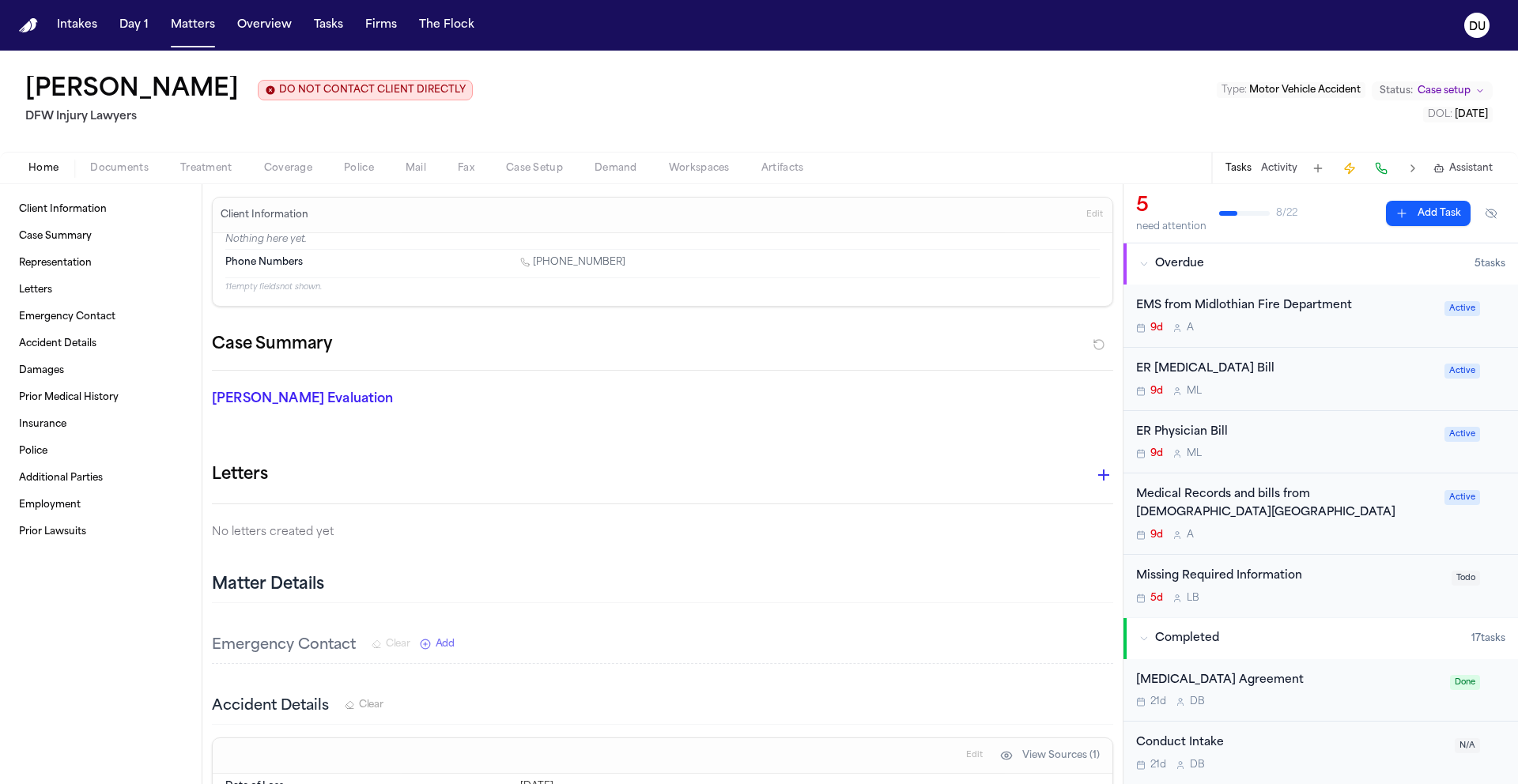
click at [1248, 510] on div "Medical Records and bills from Methodist Midlothian Medical Center" at bounding box center [1286, 504] width 299 height 36
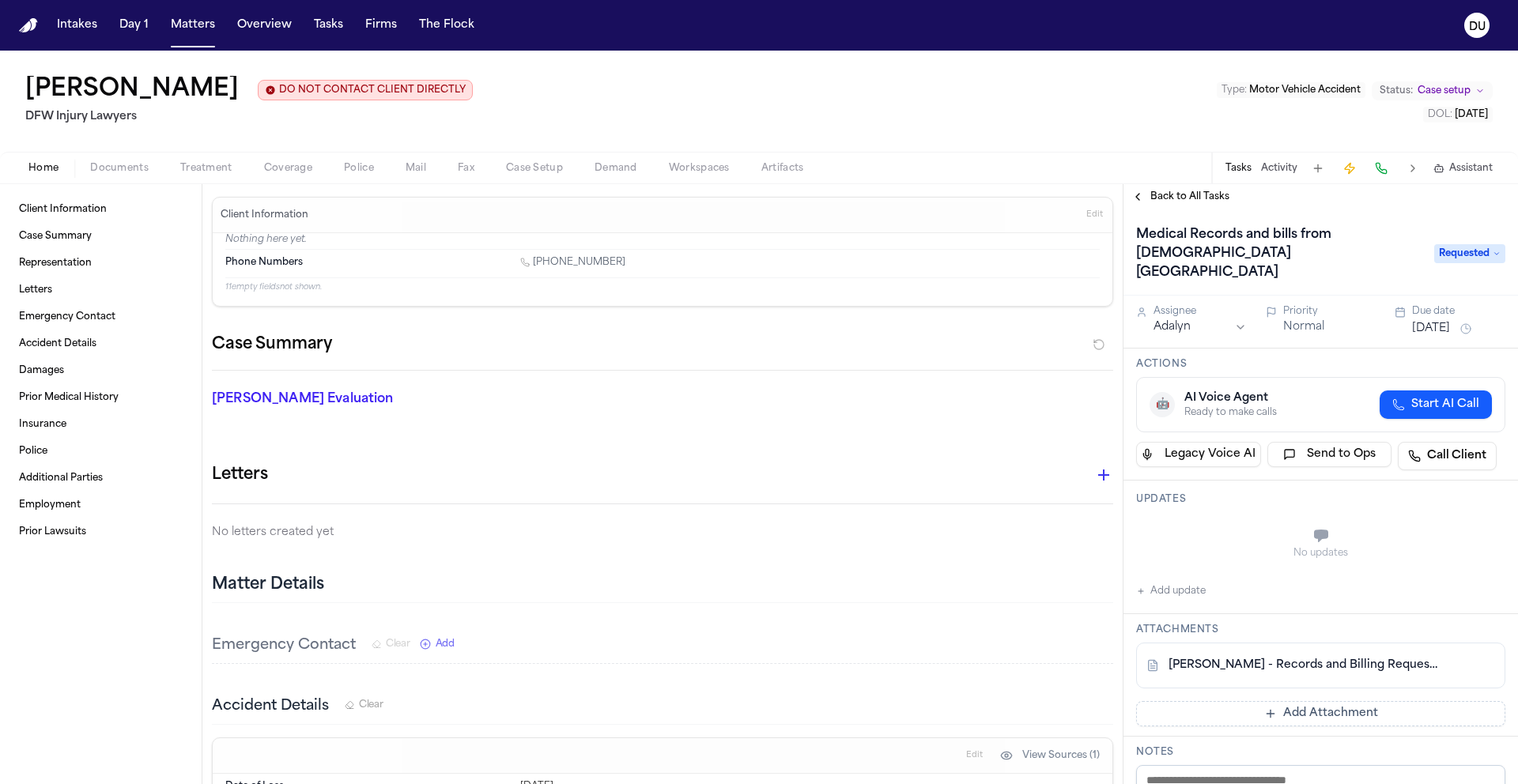
click at [1187, 203] on span "Back to All Tasks" at bounding box center [1189, 197] width 79 height 12
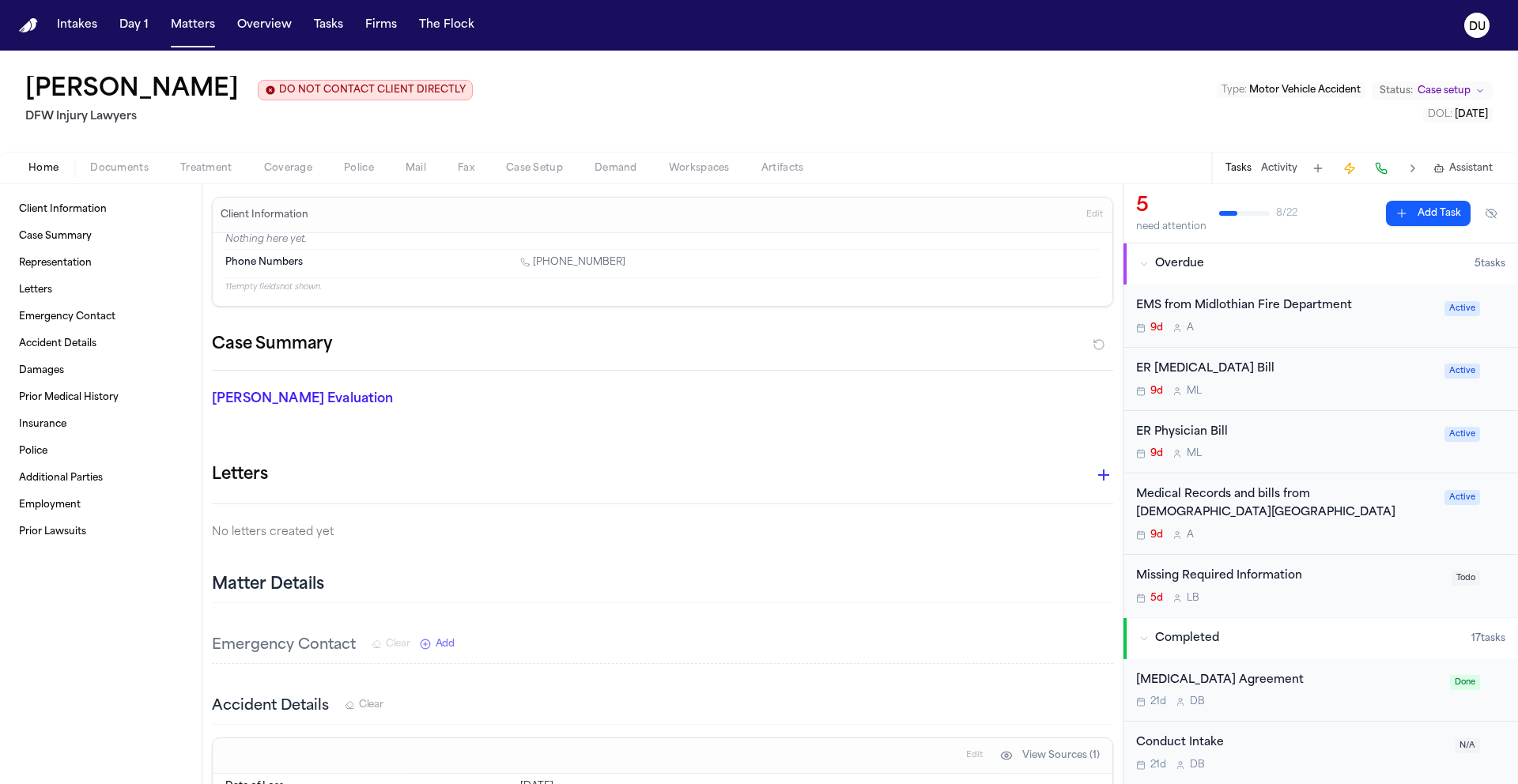
click at [1185, 432] on div "ER Physician Bill" at bounding box center [1286, 432] width 299 height 18
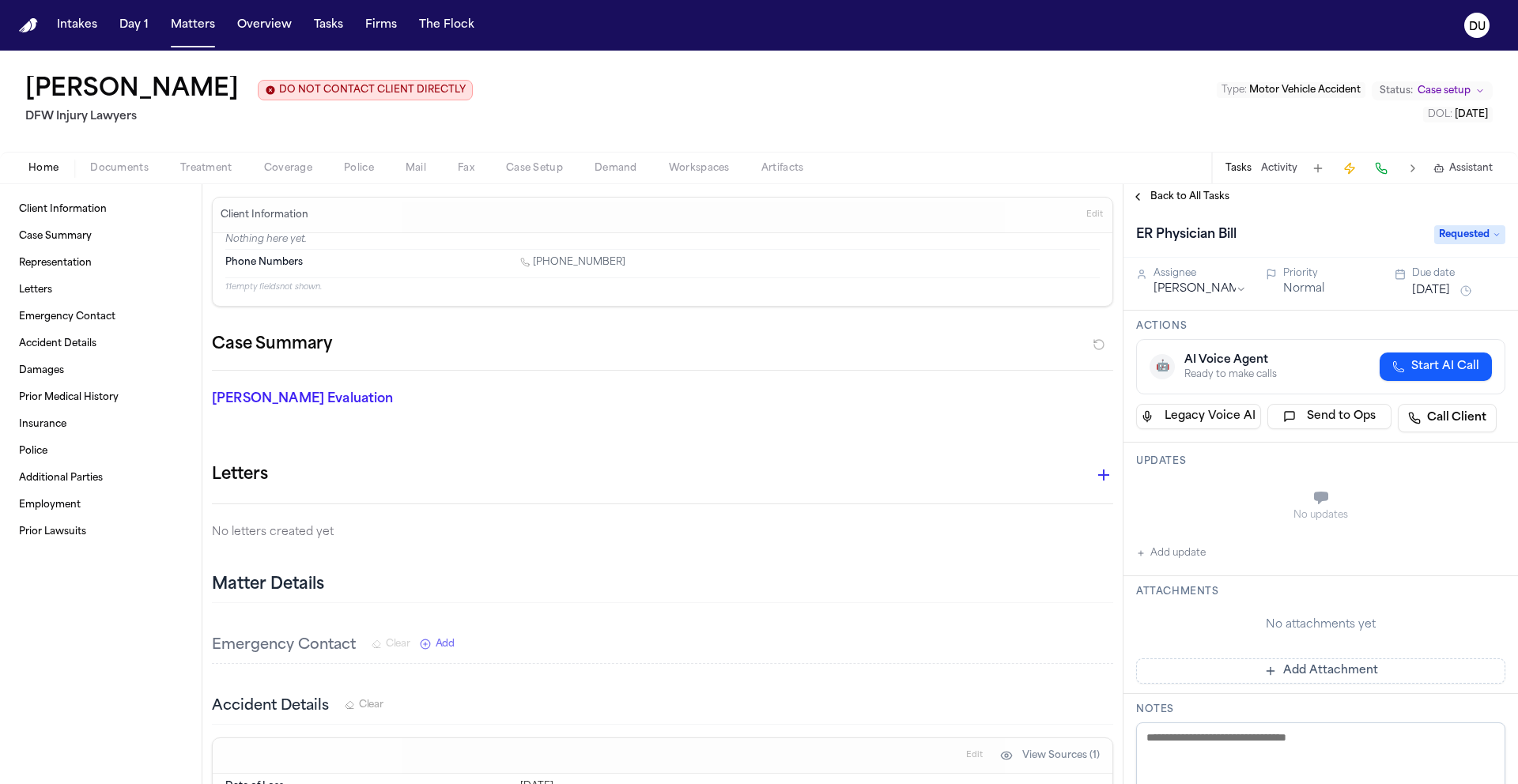
click at [1182, 209] on div "Back to All Tasks" at bounding box center [1320, 197] width 394 height 25
click at [1201, 203] on span "Back to All Tasks" at bounding box center [1189, 197] width 79 height 12
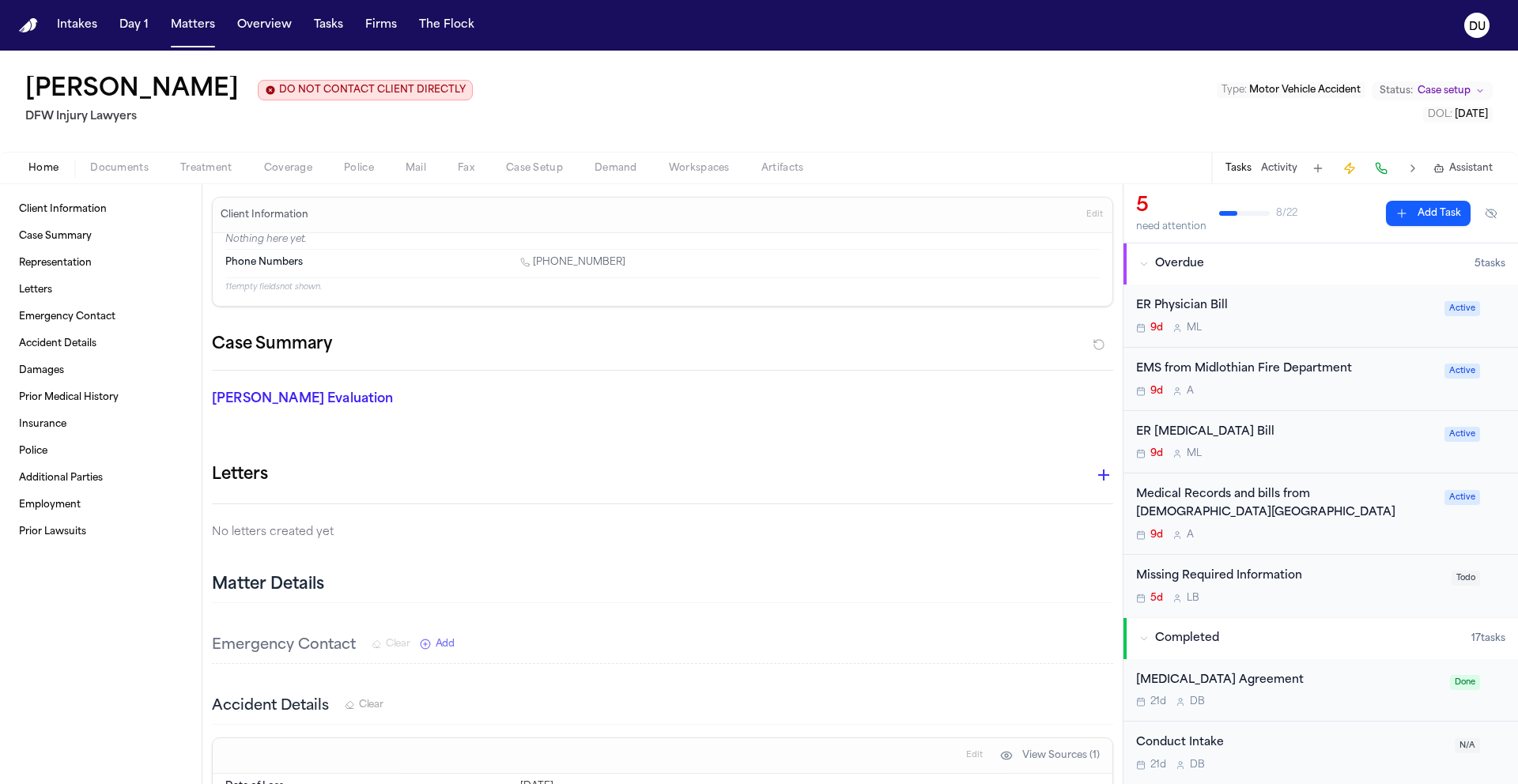
scroll to position [4, 0]
click at [1228, 498] on div "Medical Records and bills from Methodist Midlothian Medical Center" at bounding box center [1286, 501] width 299 height 36
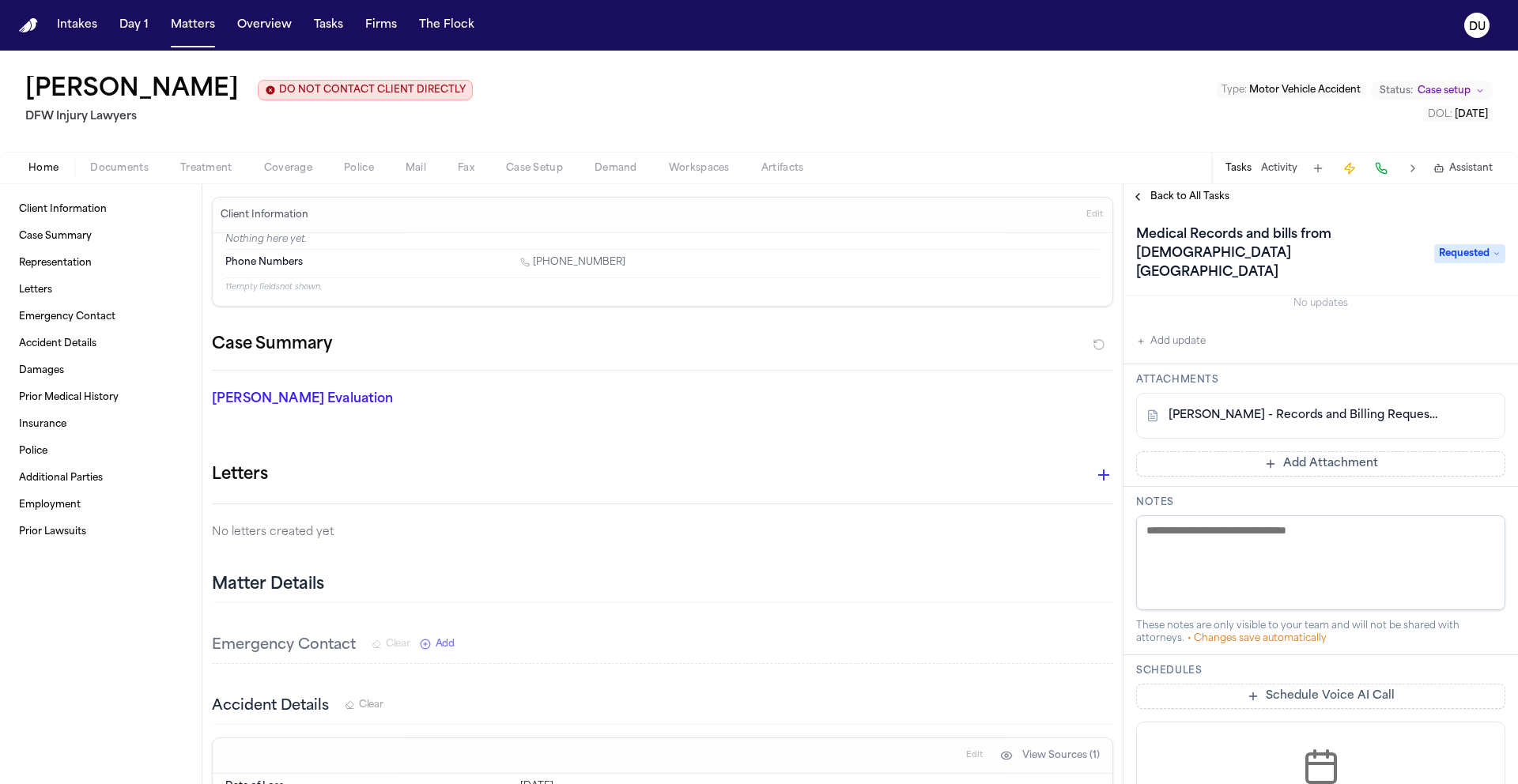
scroll to position [268, 0]
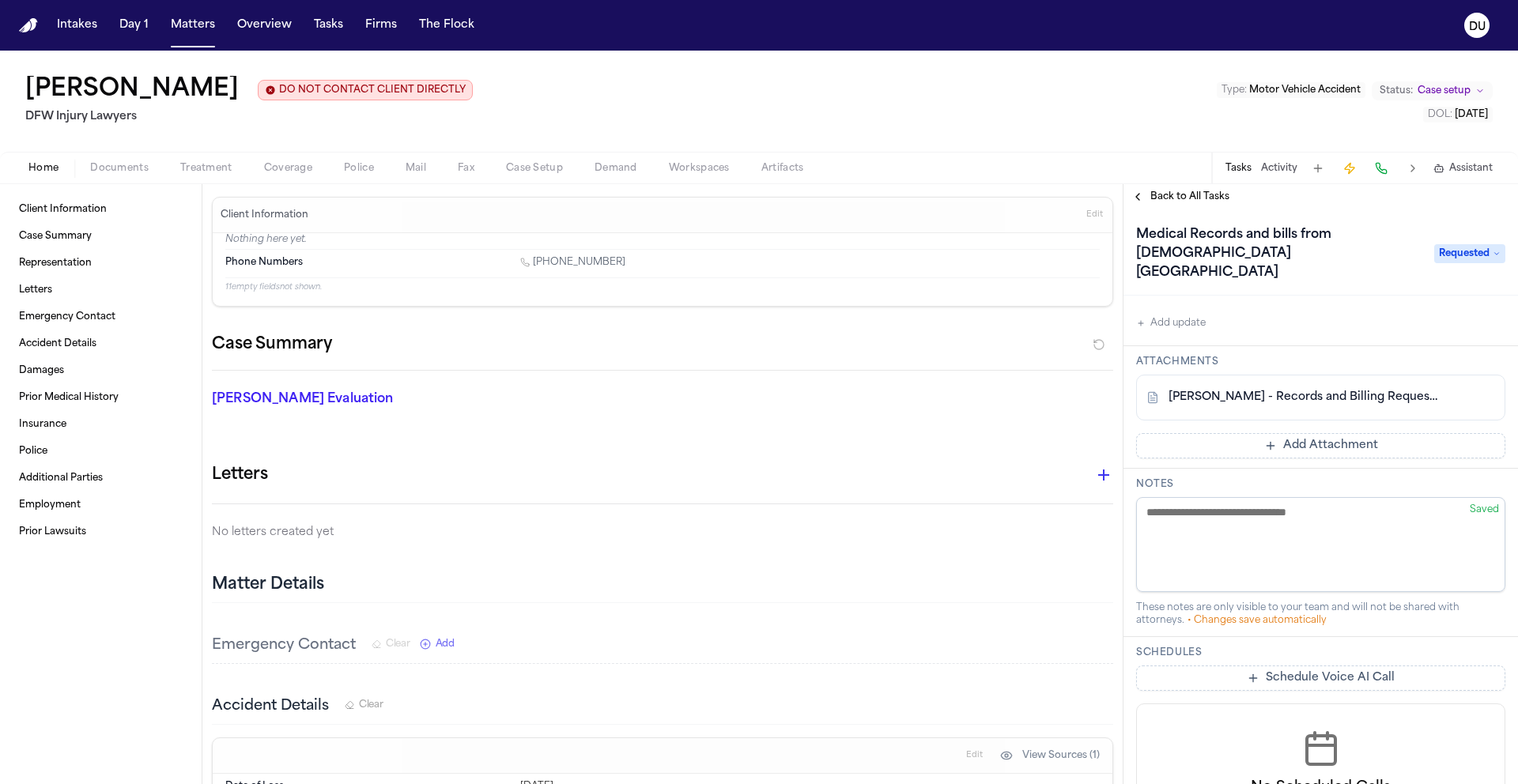
click at [1316, 390] on link "I. Montanez - Records and Billing Request to Methodist Midlothian Medical Cente…" at bounding box center [1304, 398] width 272 height 16
click at [1295, 390] on link "I. Montanez - Records and Billing Request to Methodist Midlothian Medical Cente…" at bounding box center [1304, 398] width 272 height 16
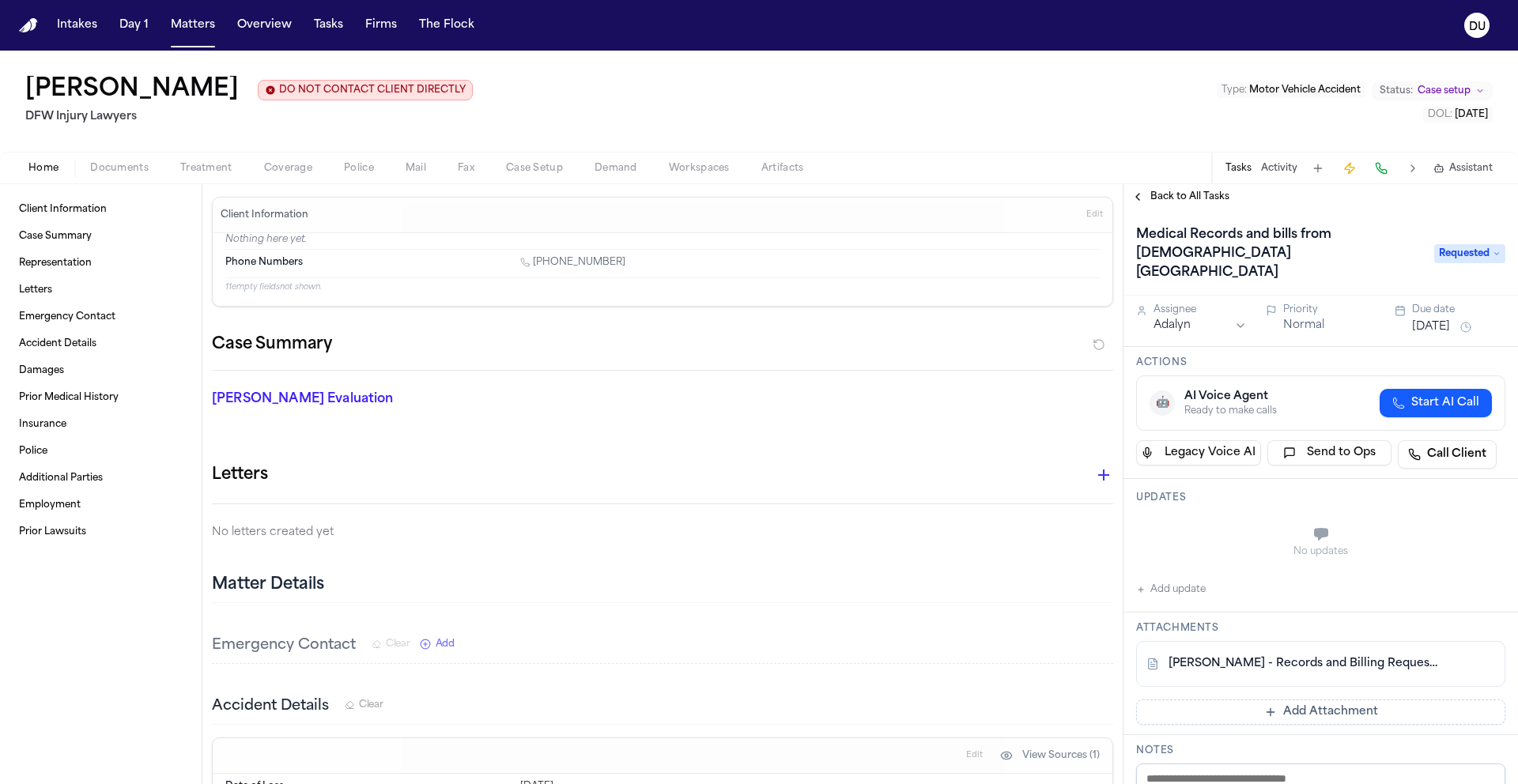
scroll to position [0, 0]
click at [1295, 658] on link "I. Montanez - Records and Billing Request to Methodist Midlothian Medical Cente…" at bounding box center [1304, 666] width 272 height 16
click at [1196, 201] on span "Back to All Tasks" at bounding box center [1189, 197] width 79 height 12
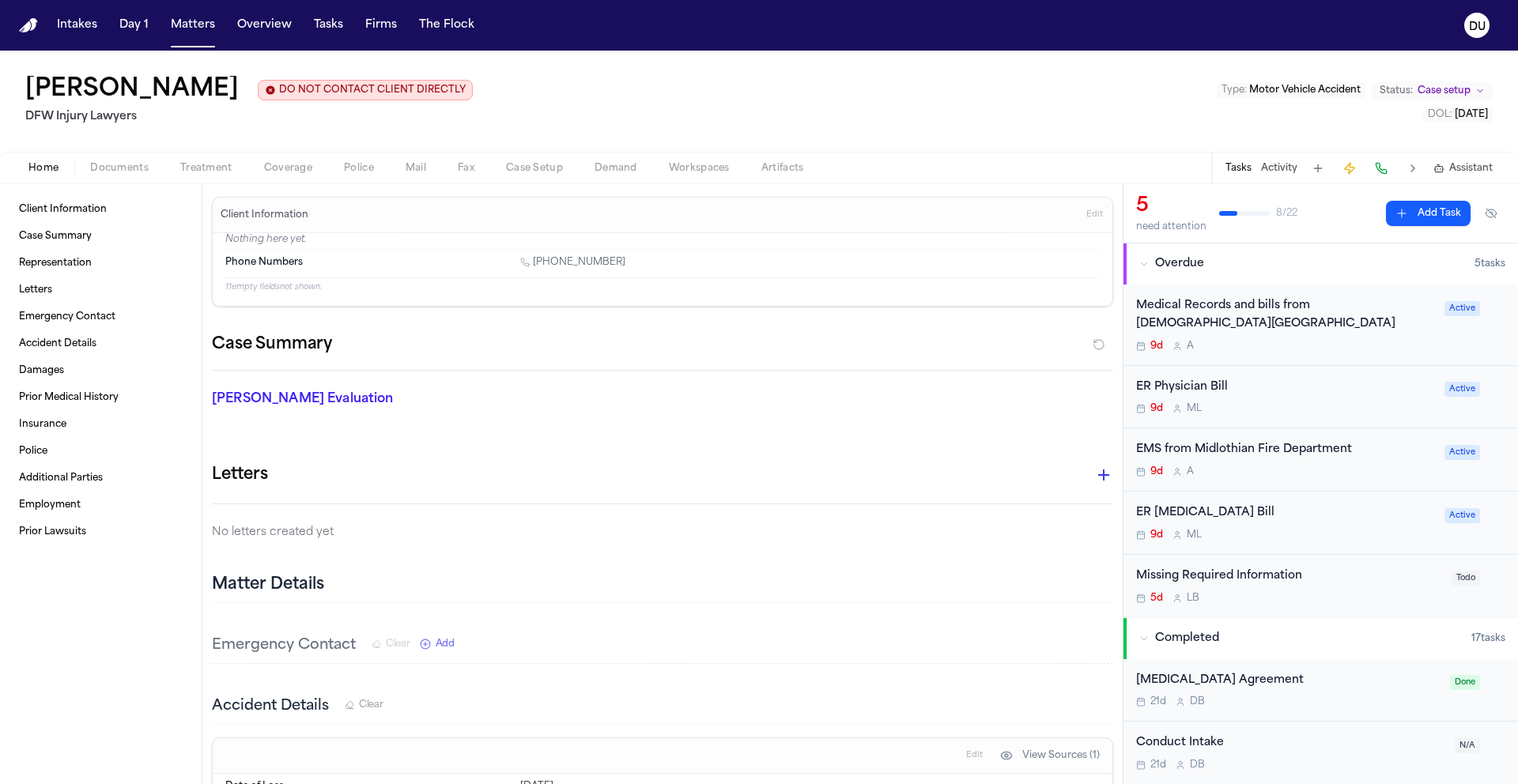
click at [1196, 384] on div "ER Physician Bill" at bounding box center [1286, 387] width 299 height 18
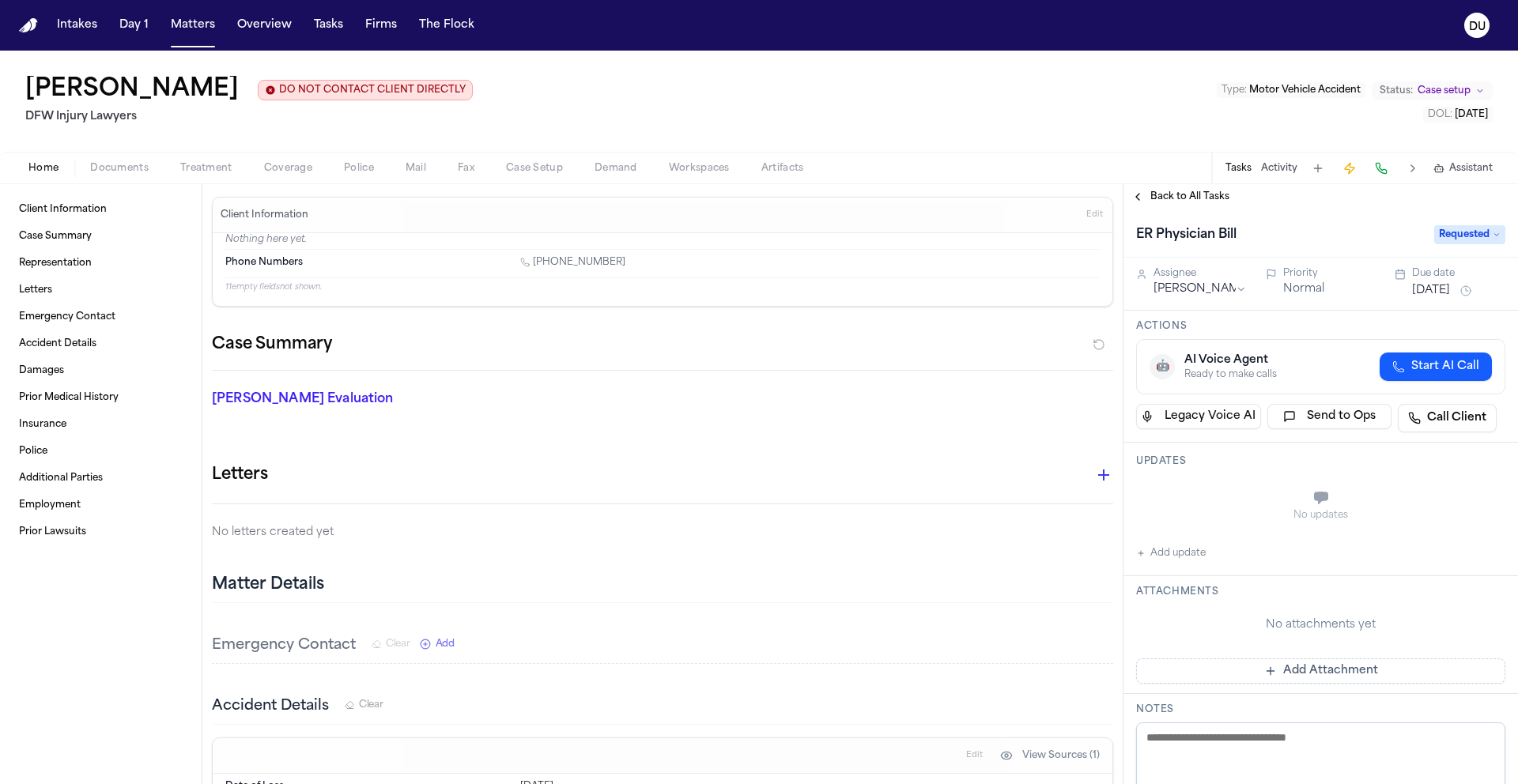
click at [1172, 198] on span "Back to All Tasks" at bounding box center [1189, 197] width 79 height 12
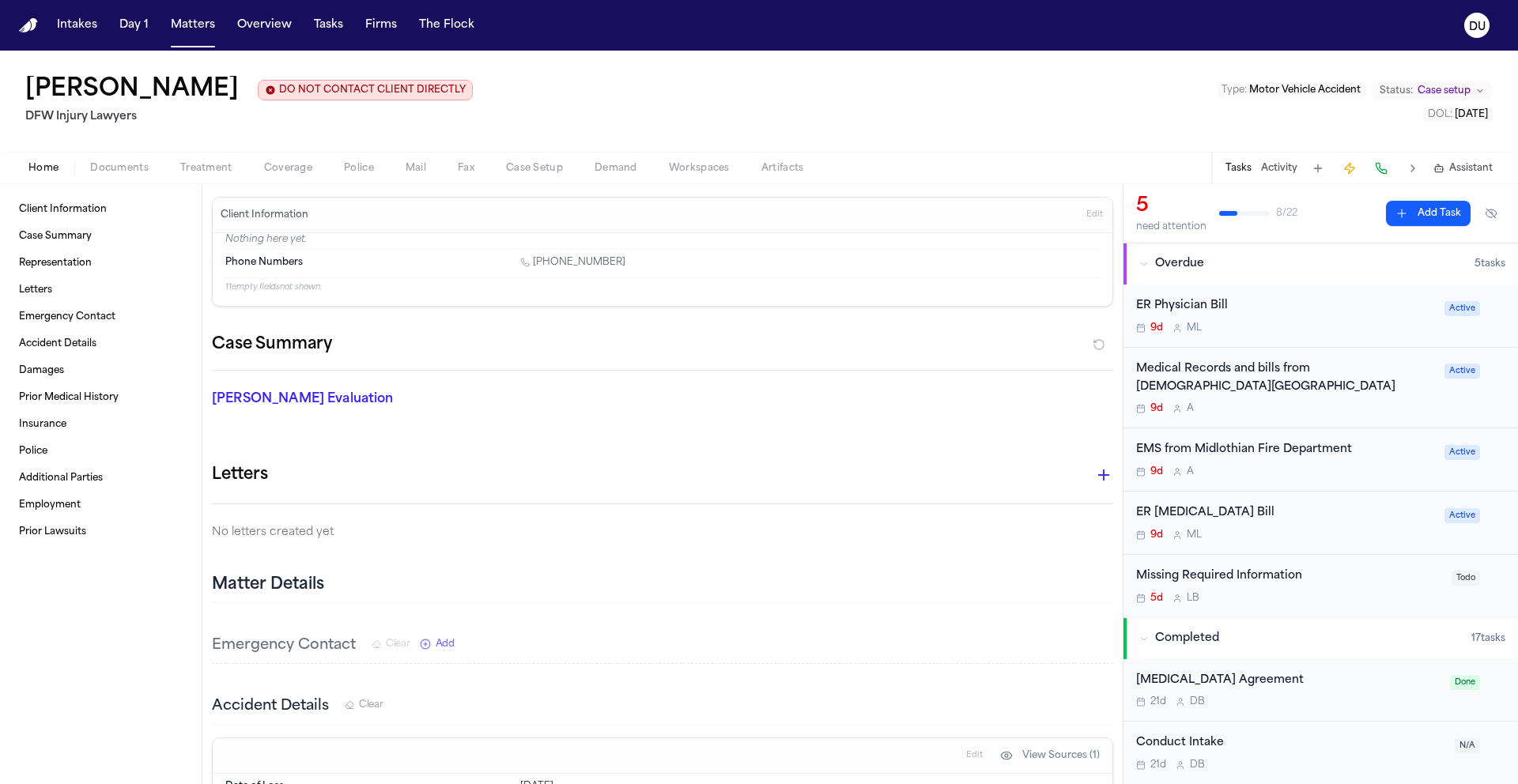
click at [1192, 512] on div "ER Radiology Bill" at bounding box center [1286, 513] width 299 height 18
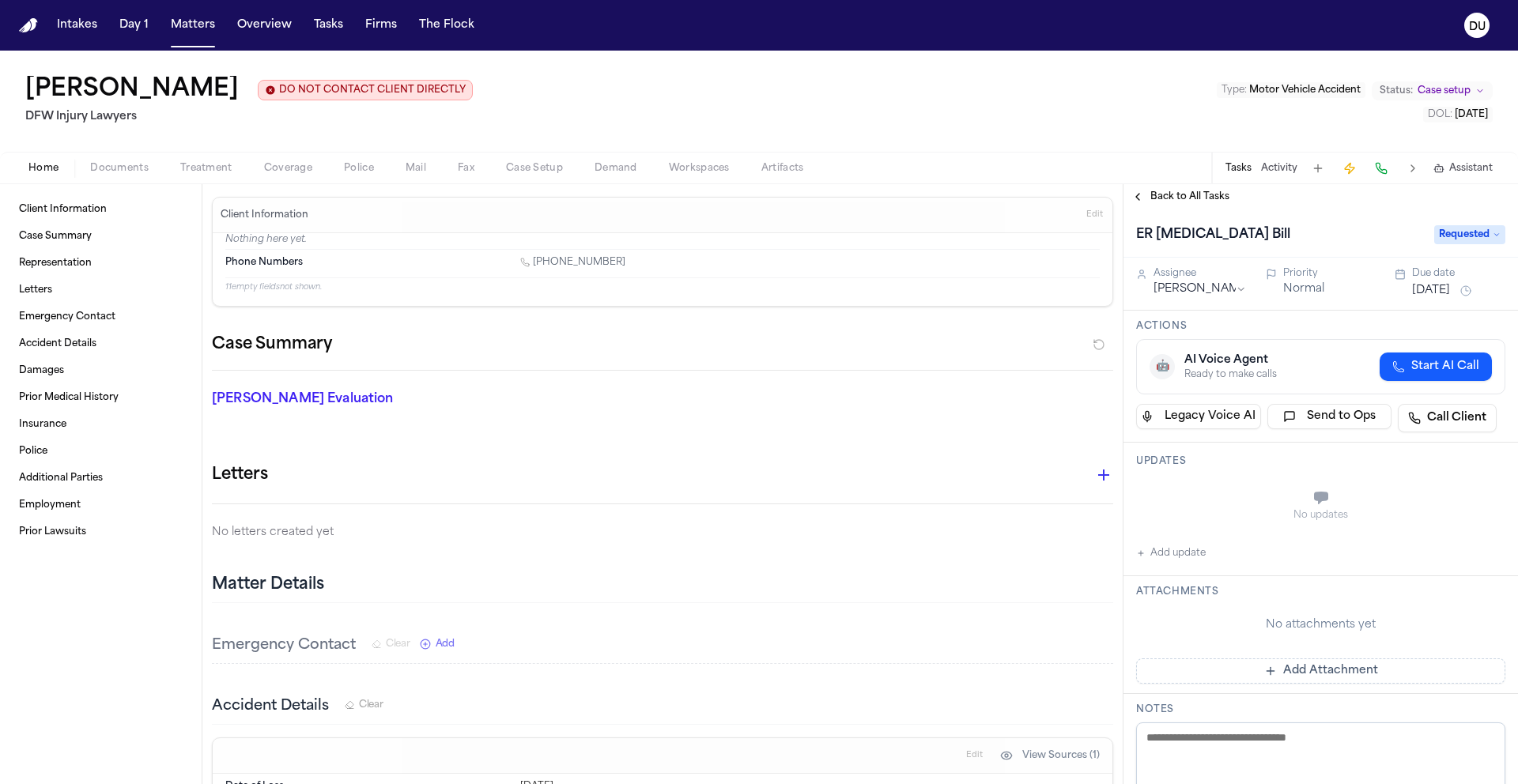
click at [1183, 201] on span "Back to All Tasks" at bounding box center [1189, 197] width 79 height 12
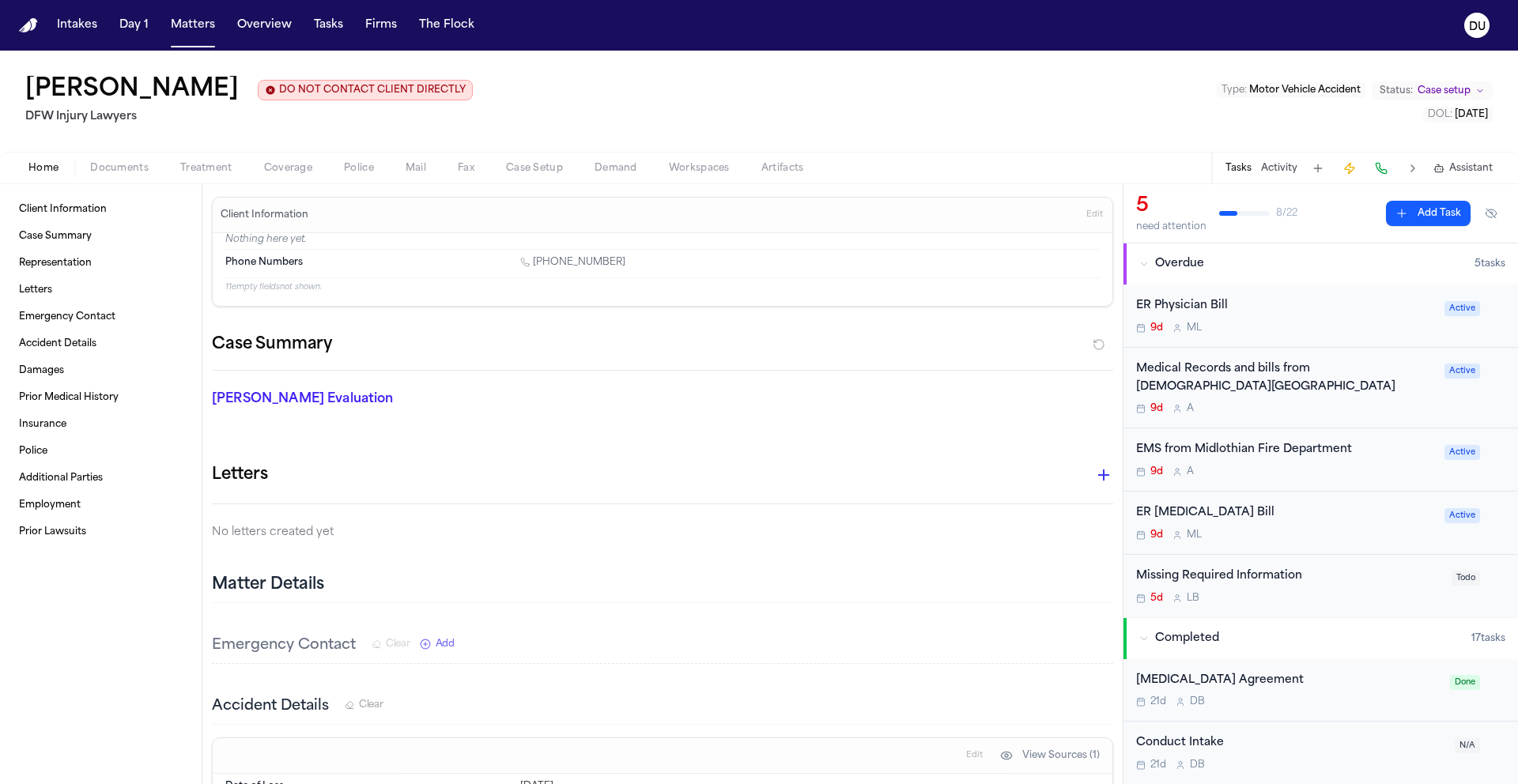
click at [1214, 453] on div "EMS from Midlothian Fire Department" at bounding box center [1286, 449] width 299 height 18
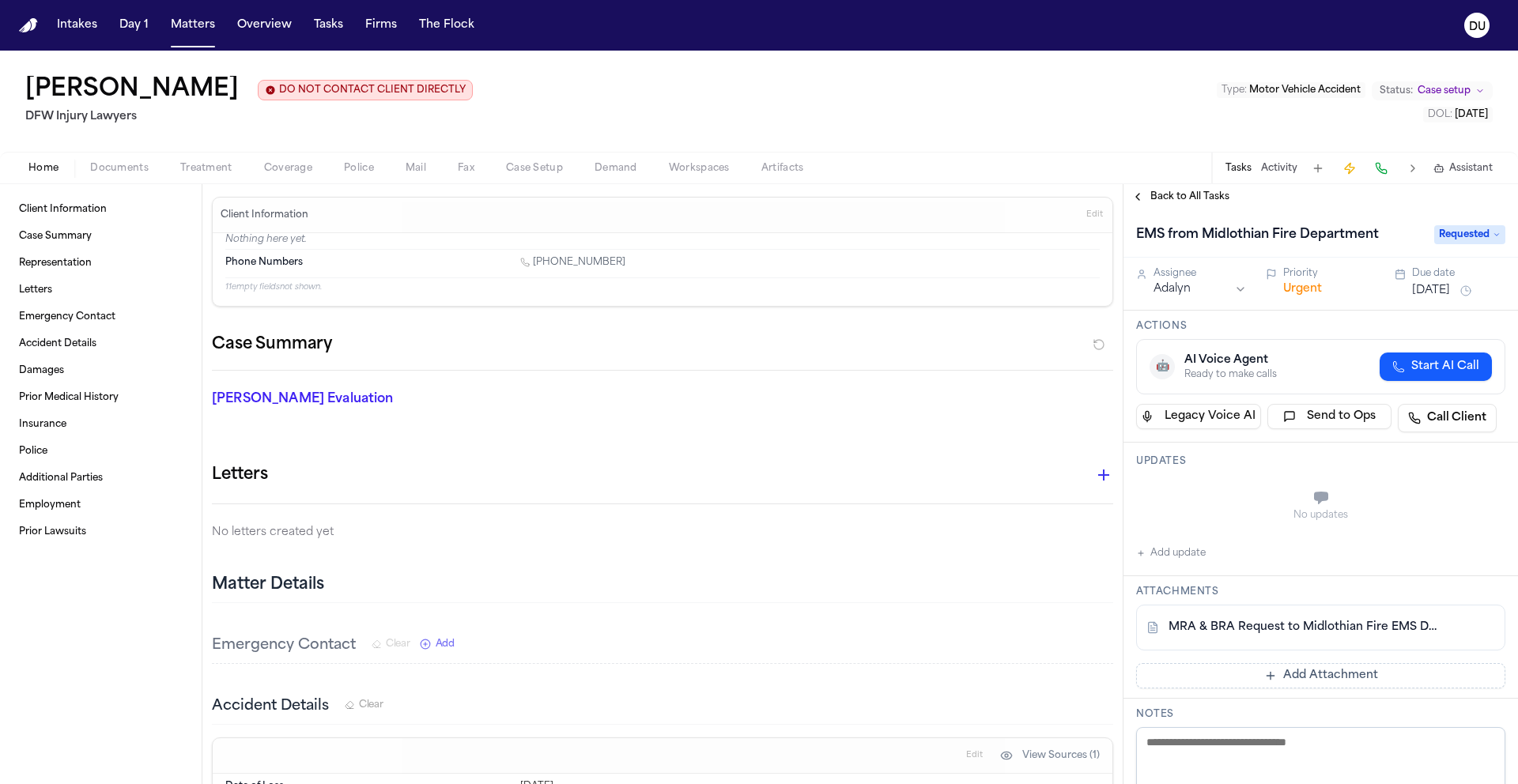
click at [1316, 631] on link "MRA & BRA Request to Midlothian Fire EMS Department.pdf" at bounding box center [1304, 627] width 272 height 16
click at [32, 28] on img "Home" at bounding box center [28, 25] width 19 height 15
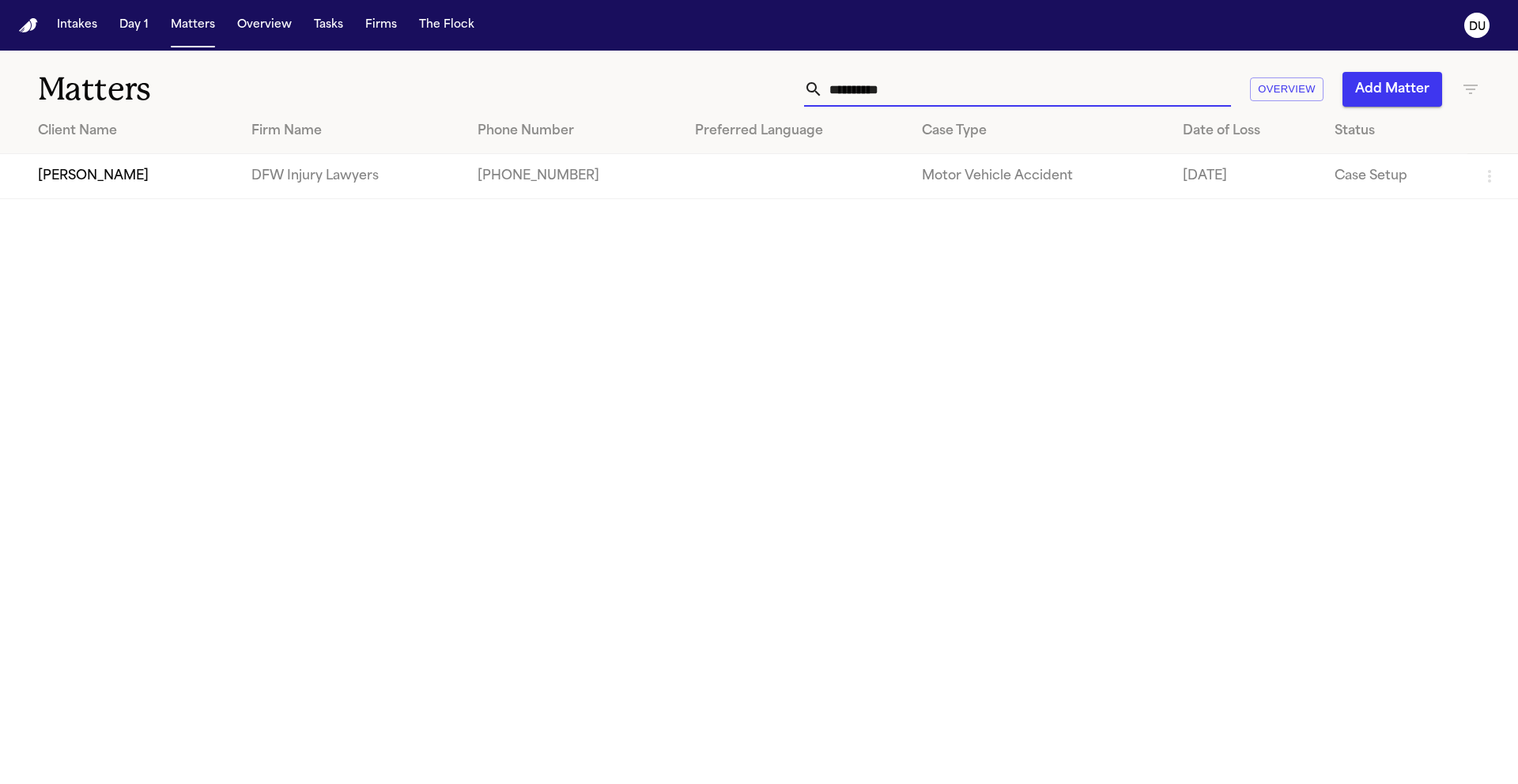
drag, startPoint x: 951, startPoint y: 89, endPoint x: 790, endPoint y: 93, distance: 161.0
click at [791, 93] on div "**********" at bounding box center [969, 89] width 1022 height 35
type input "*********"
click at [292, 179] on td "[PERSON_NAME] Law Group" at bounding box center [360, 176] width 284 height 45
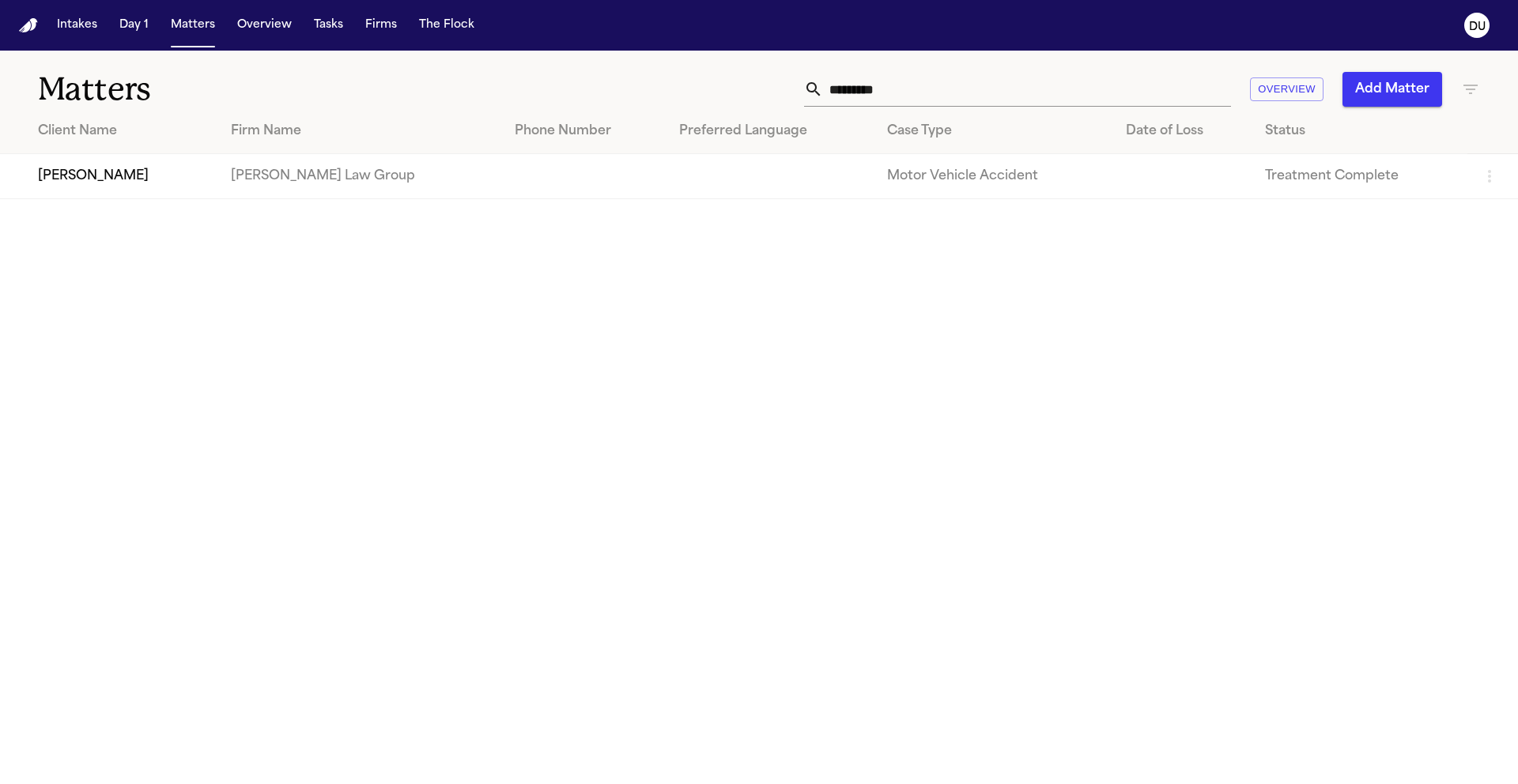
click at [142, 182] on td "[PERSON_NAME]" at bounding box center [109, 176] width 218 height 45
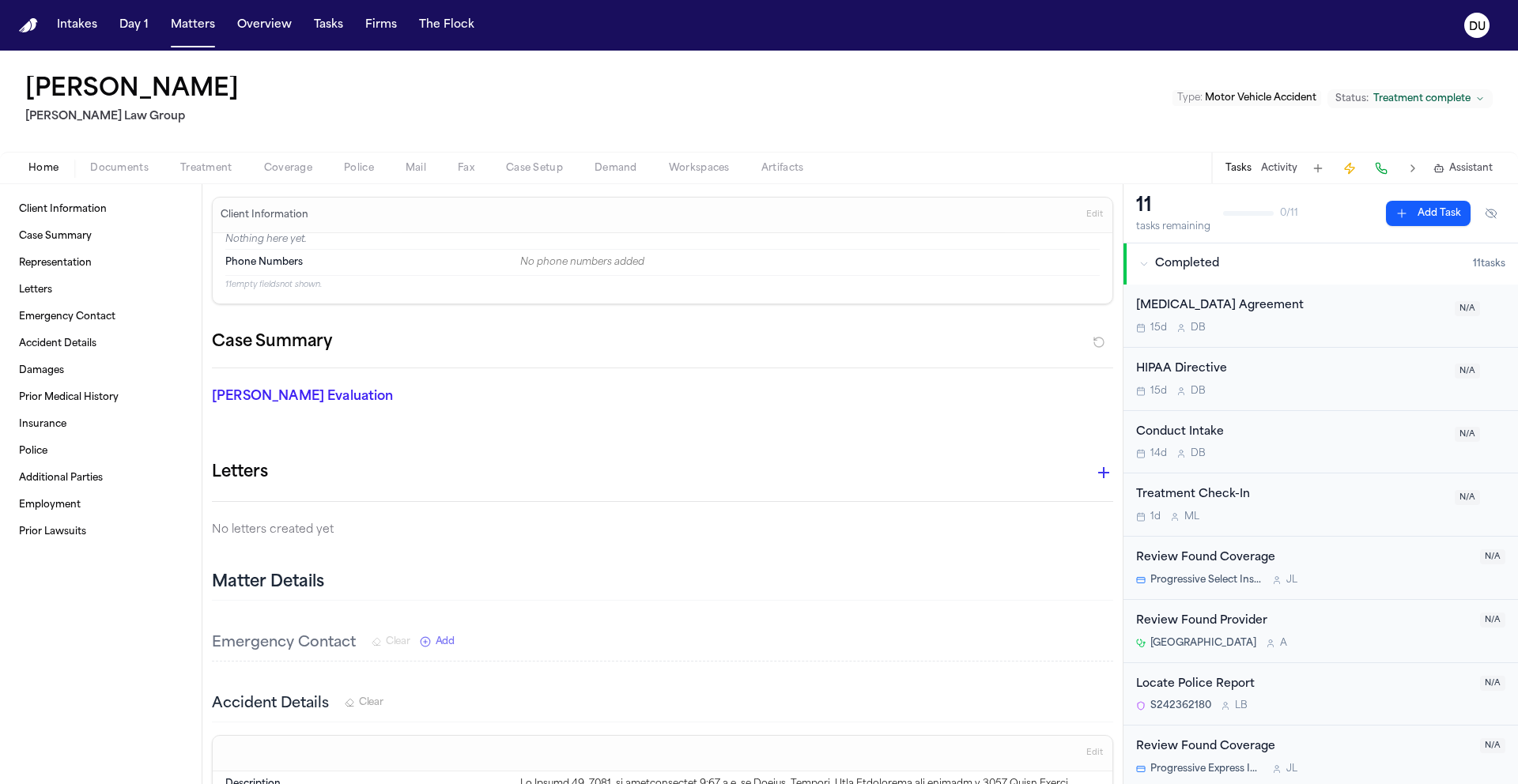
click at [1419, 214] on button "Add Task" at bounding box center [1428, 214] width 85 height 25
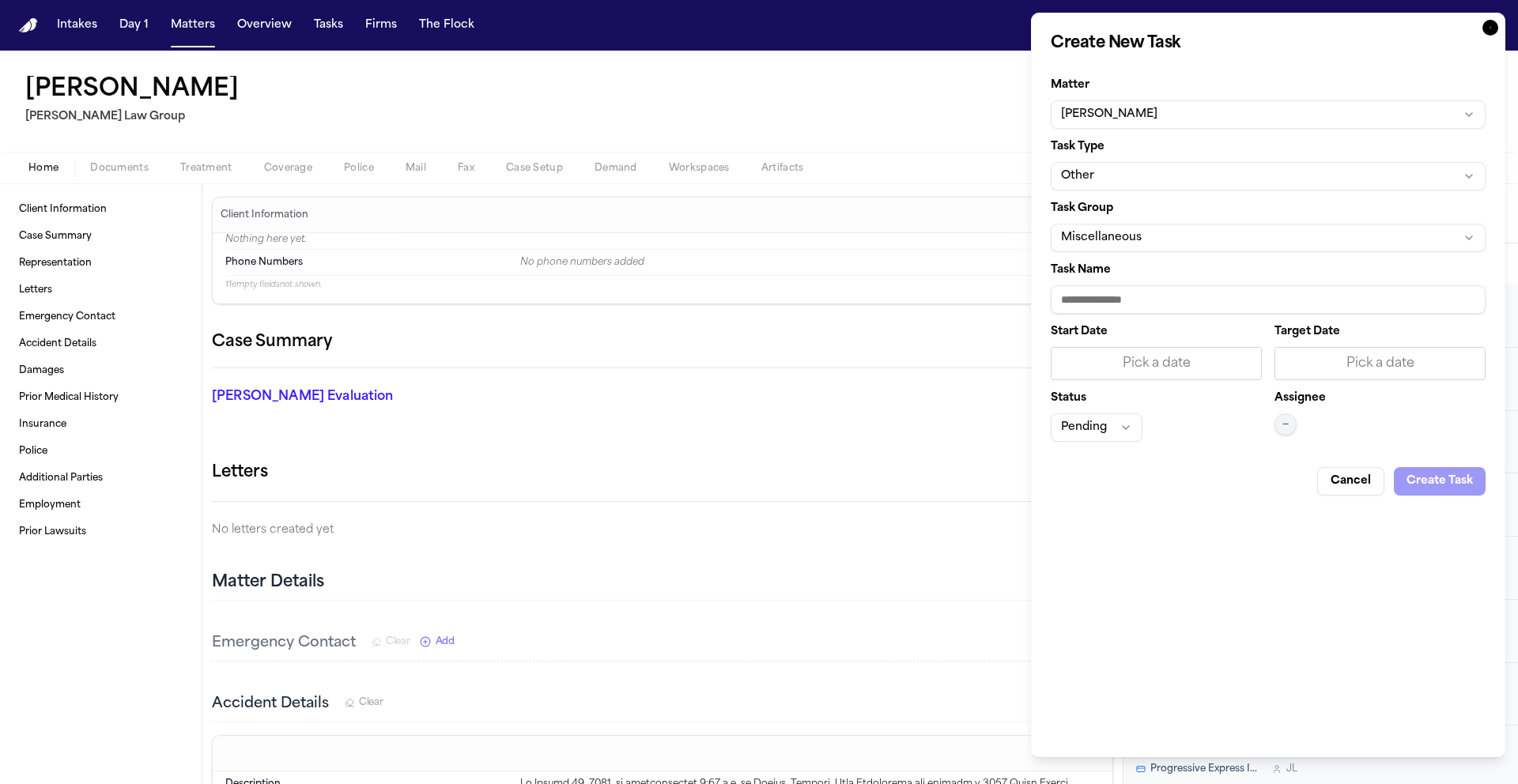
click at [1189, 243] on button "Miscellaneous" at bounding box center [1268, 238] width 434 height 28
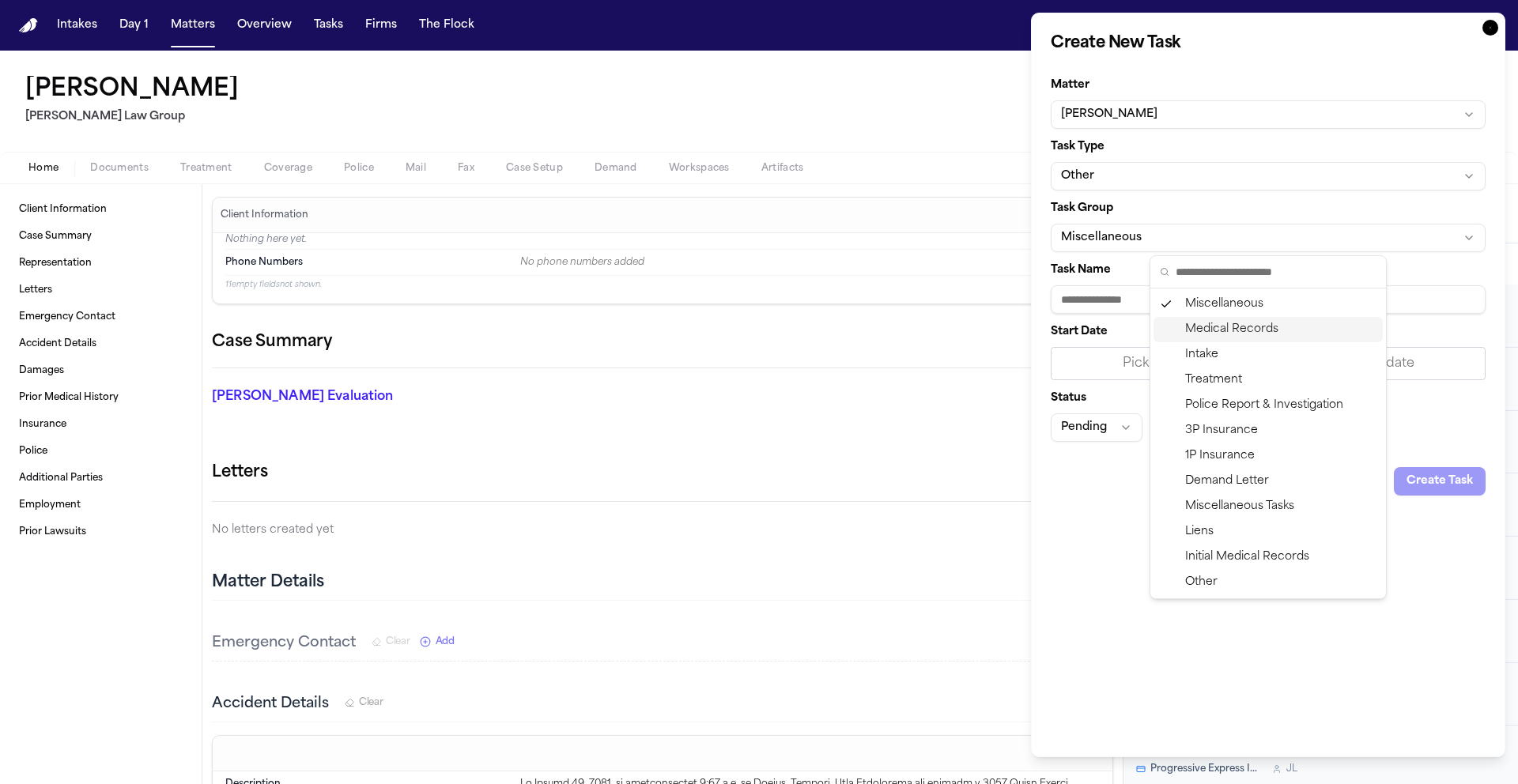
click at [1235, 327] on div "Medical Records" at bounding box center [1267, 329] width 229 height 25
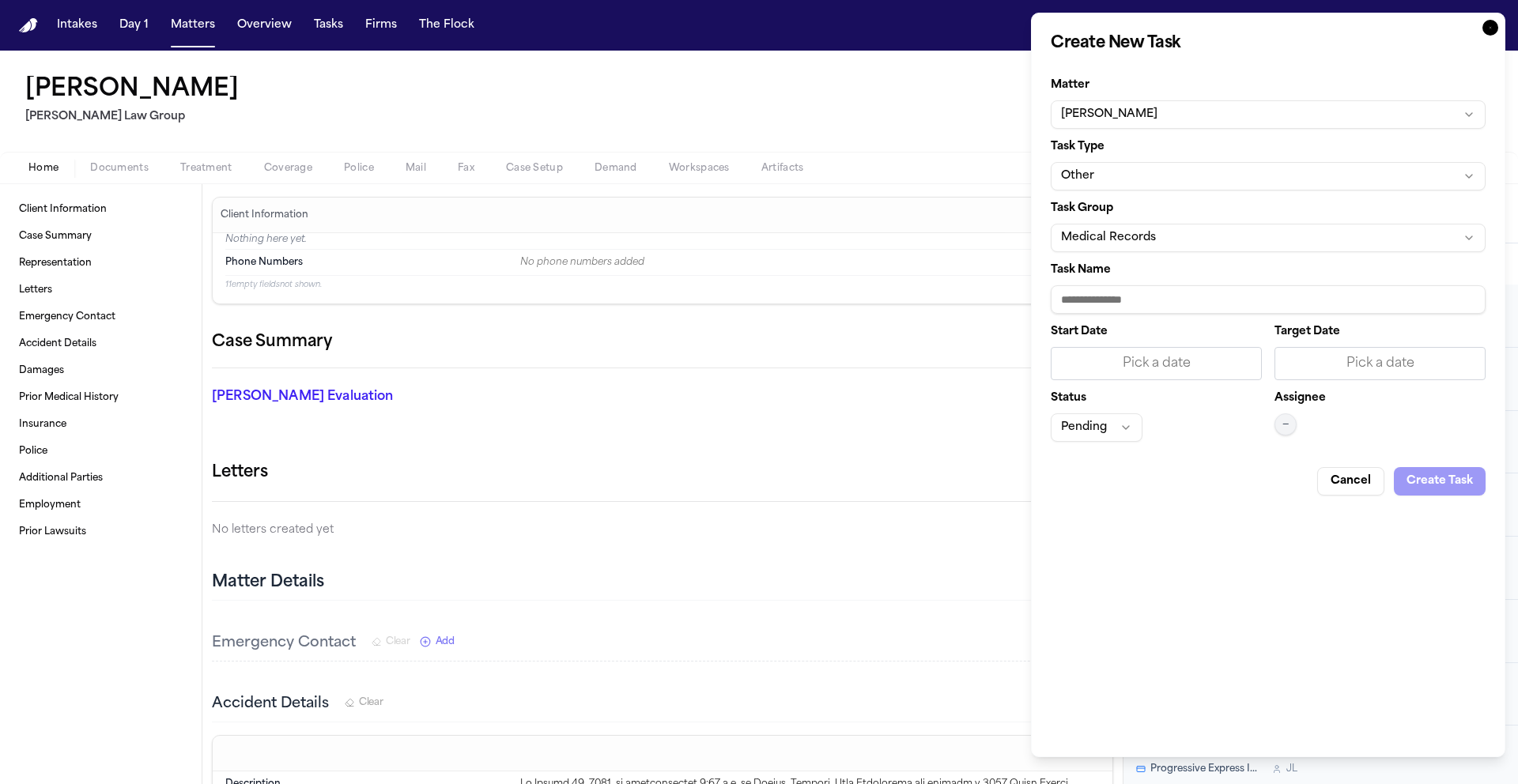
click at [1179, 302] on input "Task Name" at bounding box center [1268, 300] width 434 height 28
type input "**********"
click at [1141, 370] on div "Pick a date" at bounding box center [1157, 363] width 191 height 19
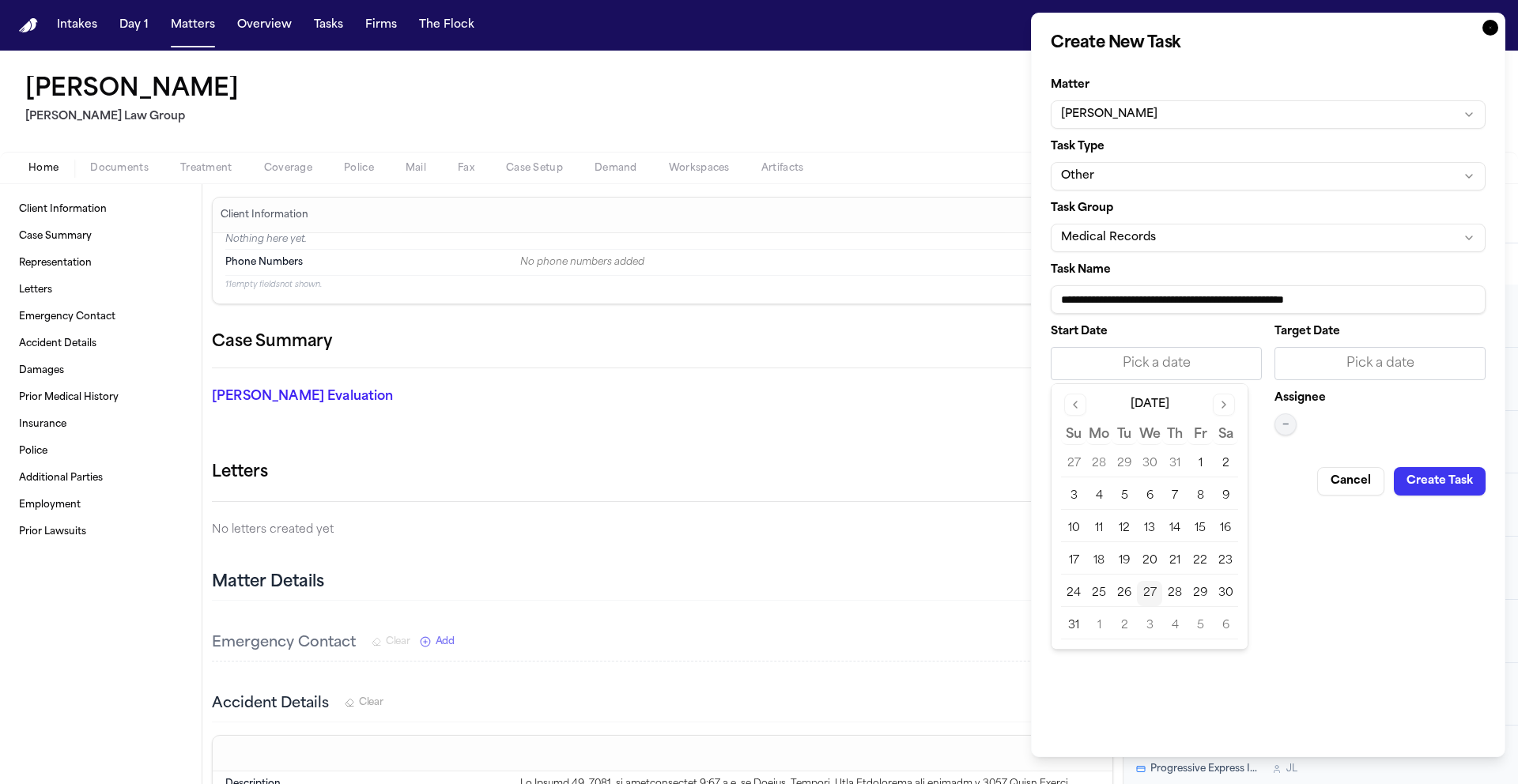
click at [1151, 592] on button "27" at bounding box center [1149, 594] width 25 height 25
click at [1340, 367] on div "Pick a date" at bounding box center [1380, 363] width 191 height 19
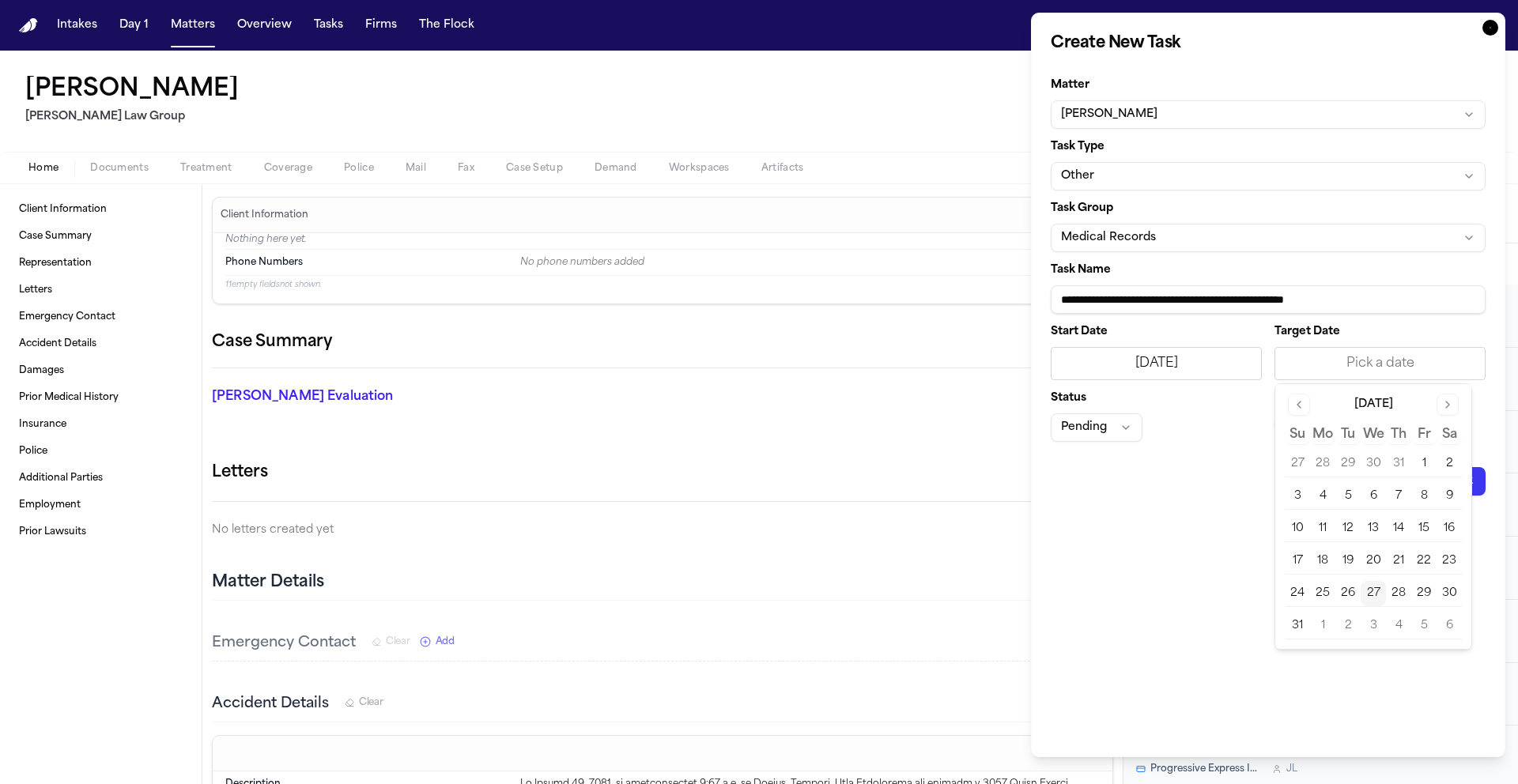
click at [1372, 595] on button "27" at bounding box center [1373, 594] width 25 height 25
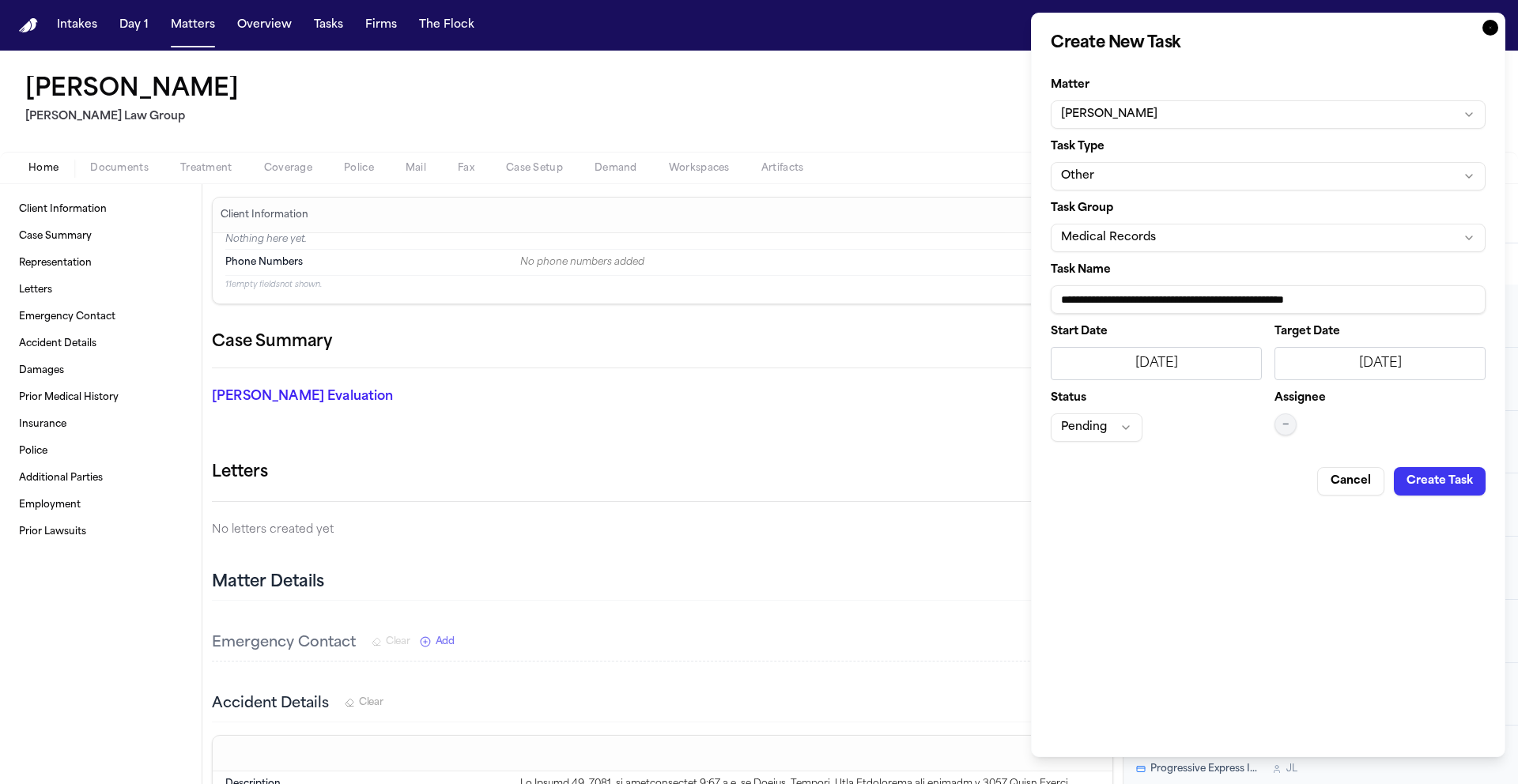
click at [1440, 481] on button "Create Task" at bounding box center [1439, 481] width 92 height 28
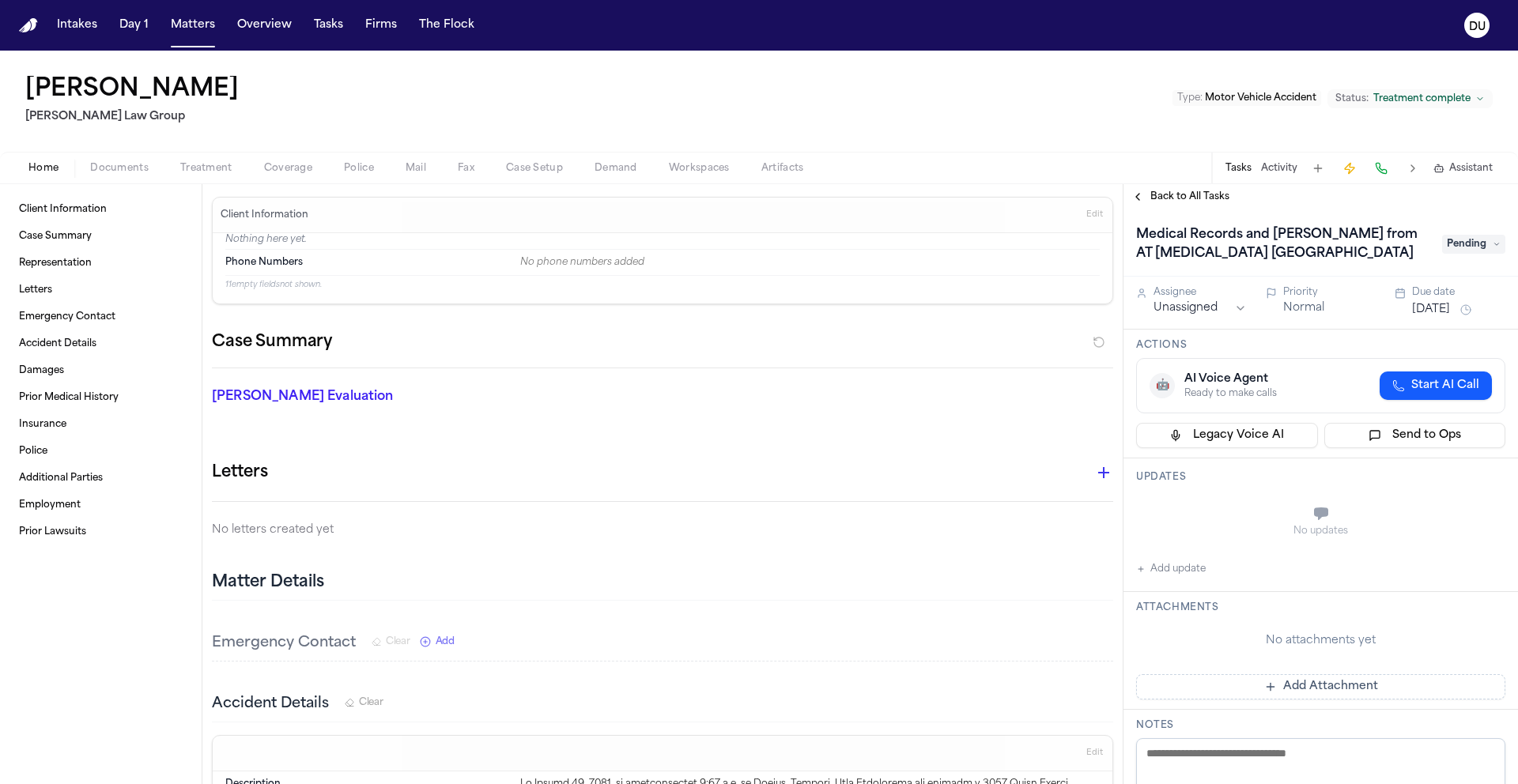
click at [1221, 311] on html "Intakes Day 1 Matters Overview Tasks Firms The Flock DU Ruby Cunningham Morgan …" at bounding box center [759, 392] width 1518 height 784
click at [1462, 250] on span "Pending" at bounding box center [1473, 244] width 63 height 19
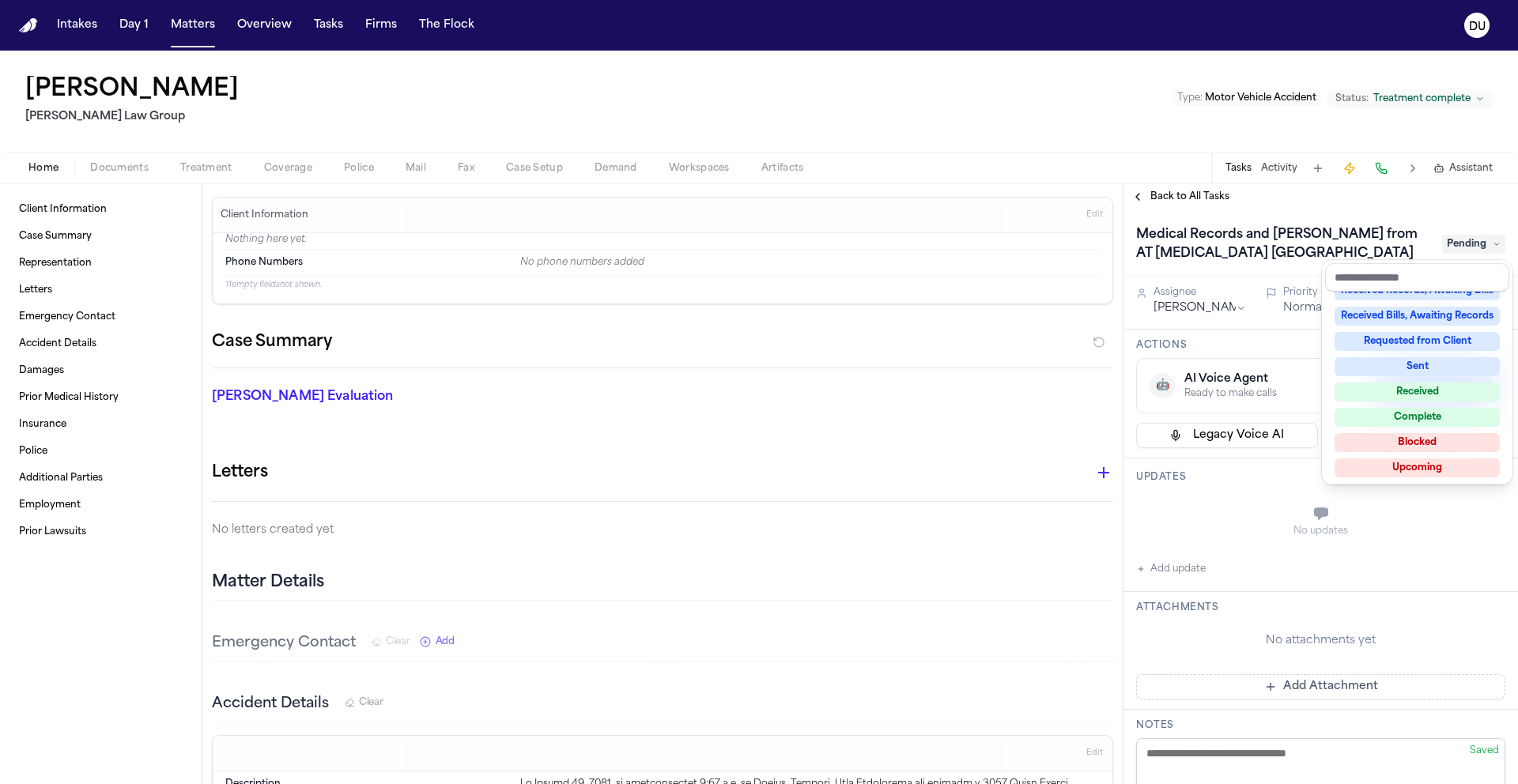
scroll to position [247, 0]
click at [1423, 385] on div "Received" at bounding box center [1417, 389] width 166 height 19
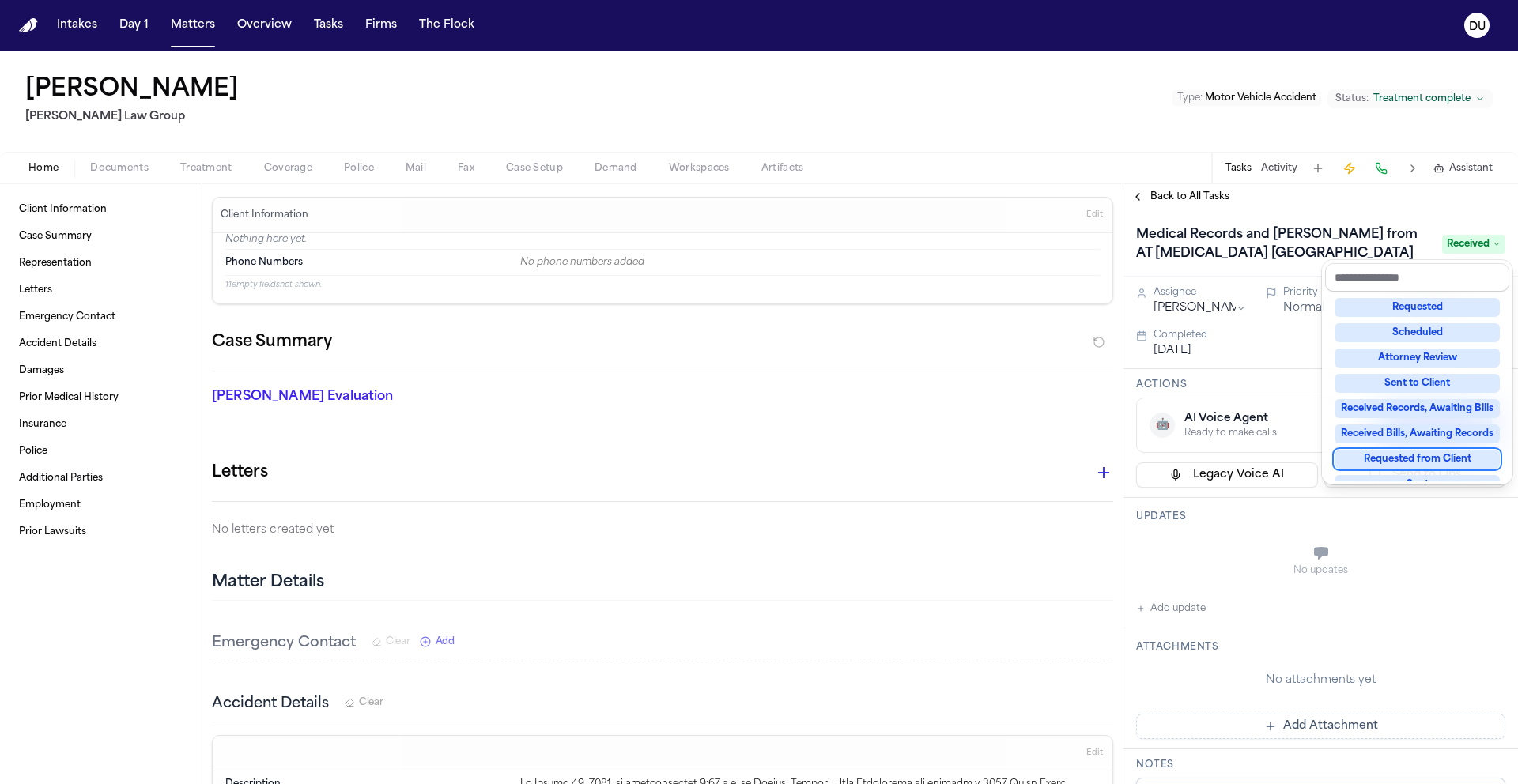
click at [1294, 727] on div "Medical Records and Bill from AT Radiology Winter Haven Received Assignee Danie…" at bounding box center [1320, 497] width 394 height 575
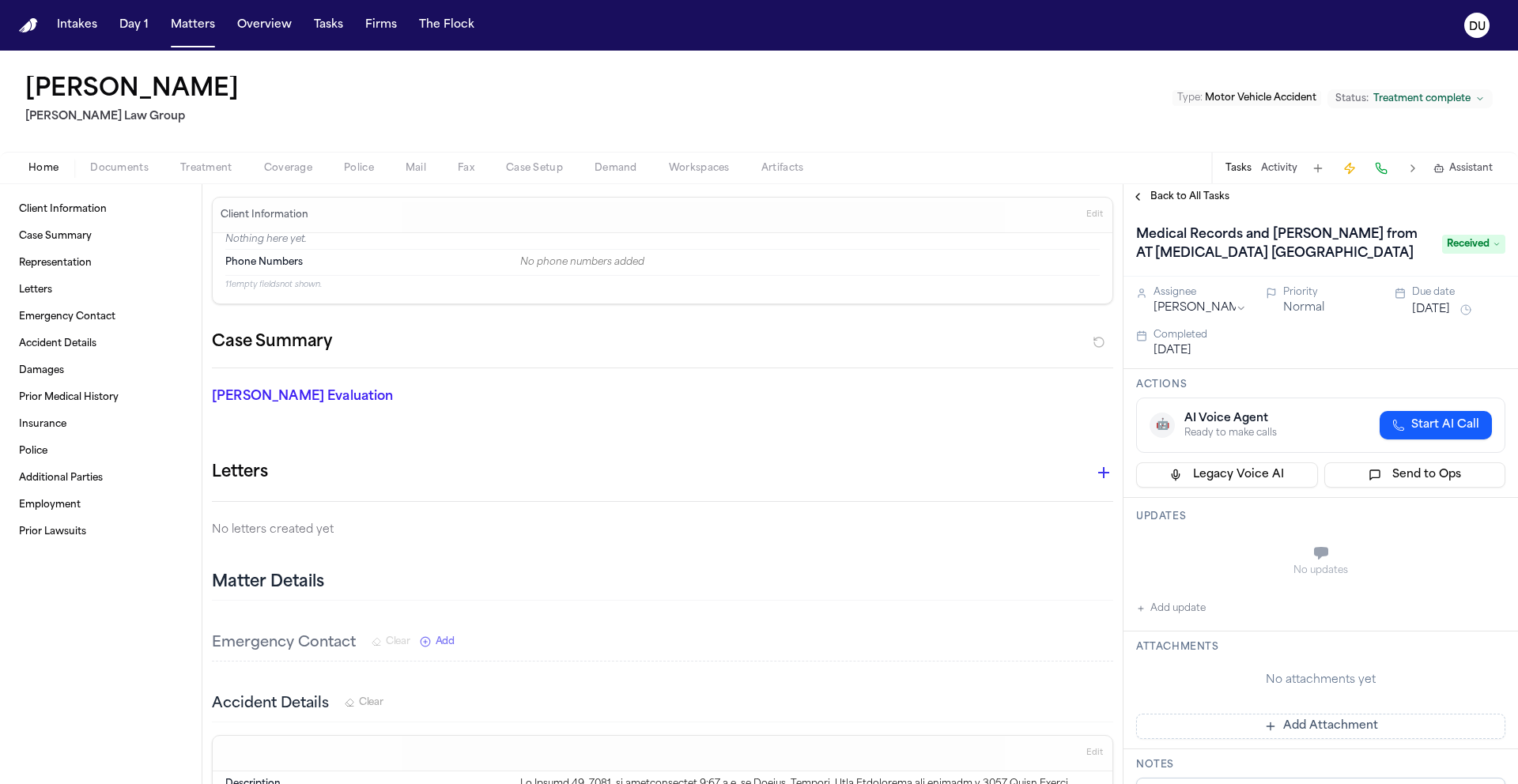
click at [1294, 726] on button "Add Attachment" at bounding box center [1320, 726] width 369 height 25
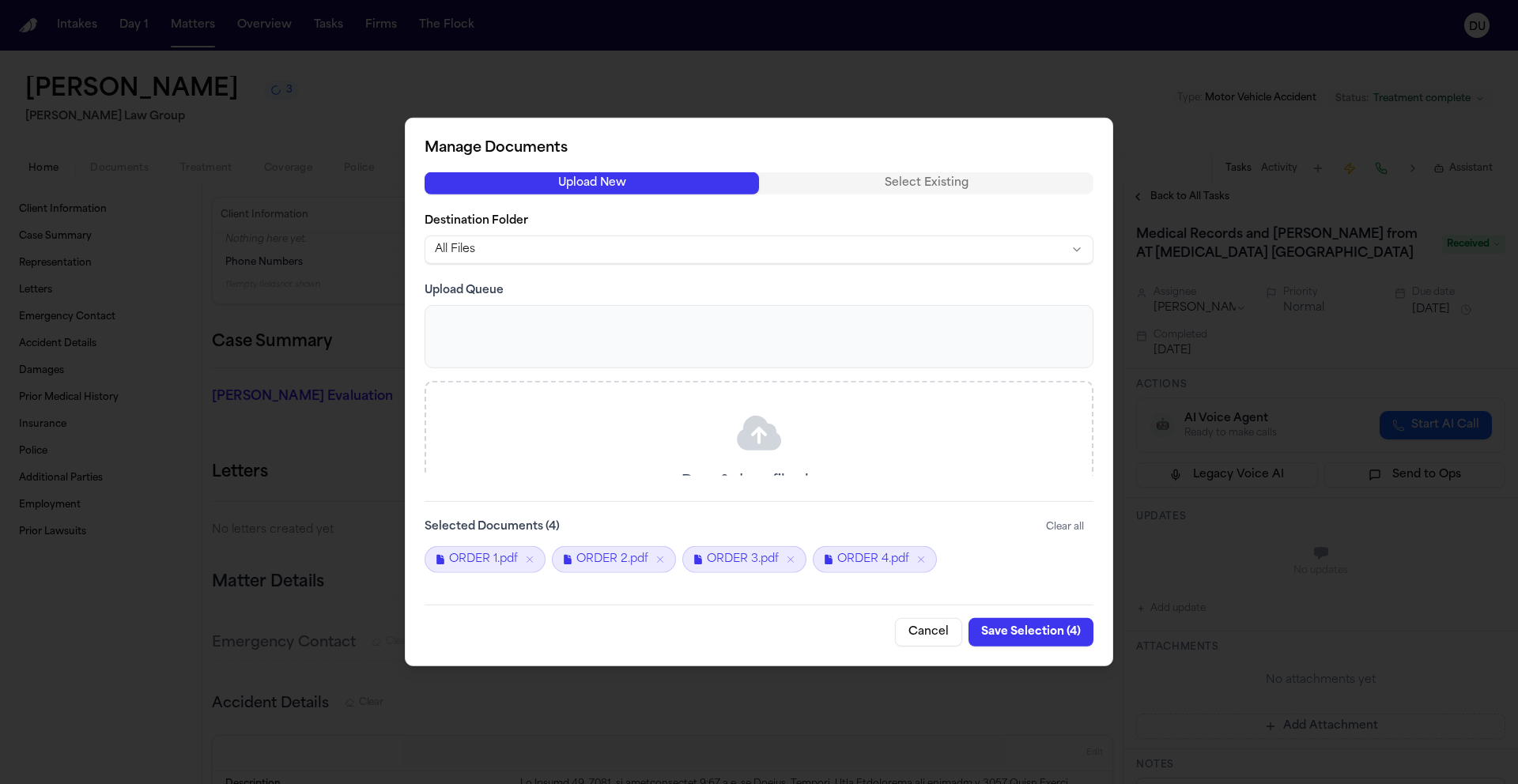
click at [1034, 633] on button "Save Selection ( 4 )" at bounding box center [1031, 632] width 125 height 28
